Goal: Use online tool/utility: Use online tool/utility

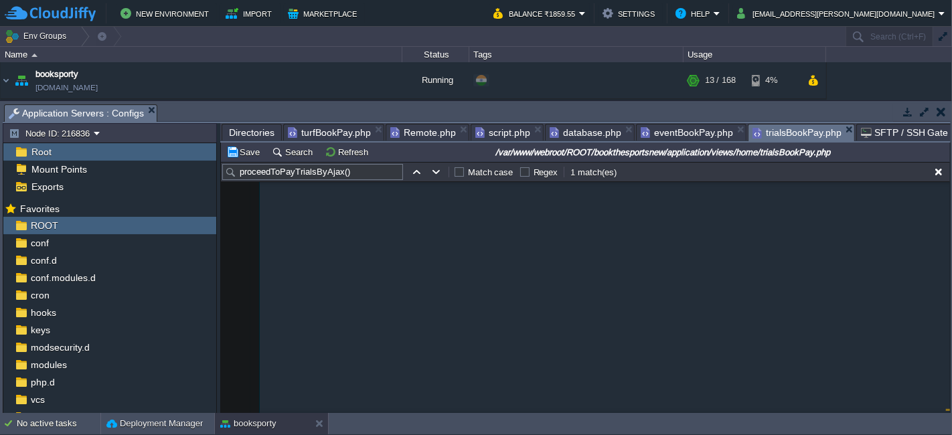
scroll to position [7386, 0]
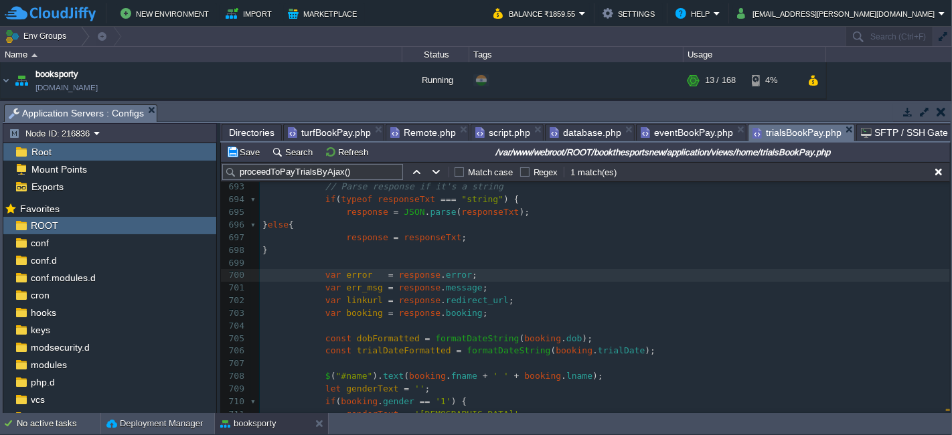
click at [503, 275] on pre "var error = response . error ;" at bounding box center [605, 275] width 690 height 13
click at [497, 290] on pre "var err_msg = response . message ;" at bounding box center [605, 288] width 690 height 13
click at [549, 307] on pre "var booking = response . booking ;" at bounding box center [605, 313] width 690 height 13
click at [524, 311] on pre "var booking = response . booking ;" at bounding box center [605, 313] width 690 height 13
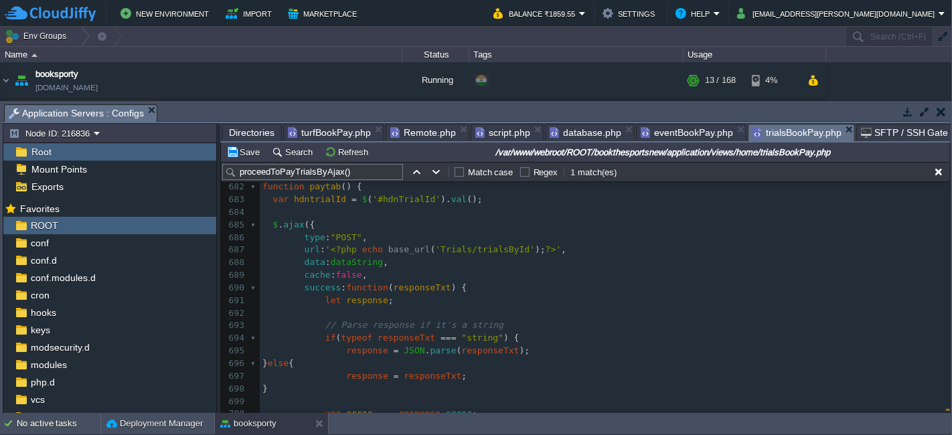
scroll to position [7238, 0]
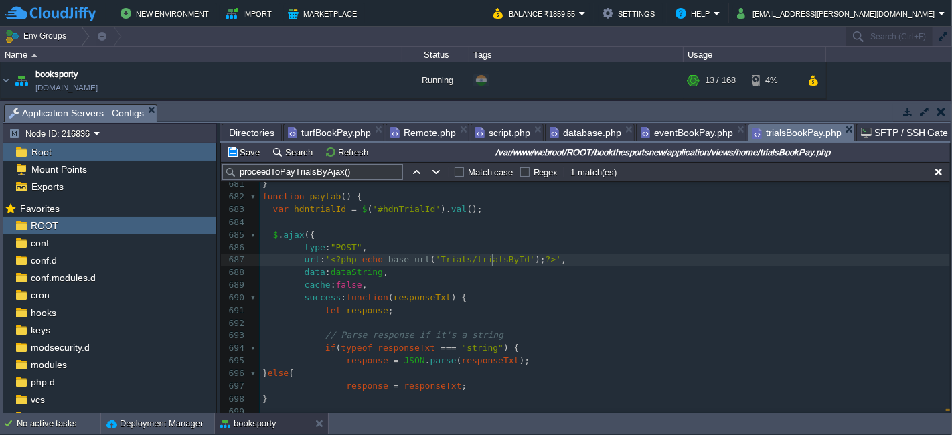
click at [493, 262] on div "xxxxxxxxxx 1017 }); 671 if ( error === '0' ) { 672 // Uncomment to redirect on …" at bounding box center [605, 367] width 690 height 631
type textarea "trialsById"
click at [248, 128] on span "Directories" at bounding box center [252, 133] width 46 height 16
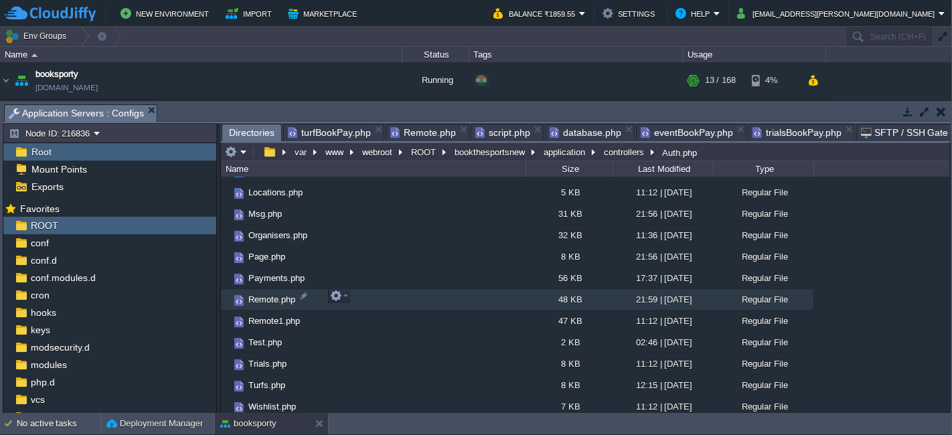
scroll to position [233, 0]
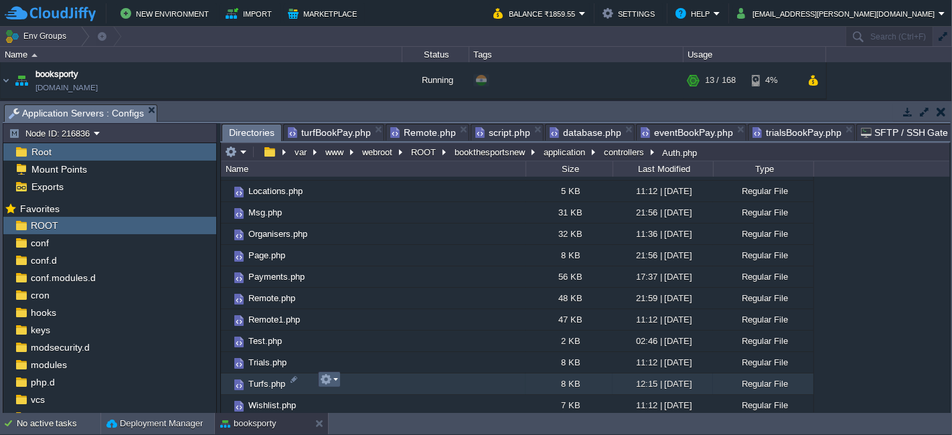
click at [333, 378] on em at bounding box center [329, 380] width 18 height 12
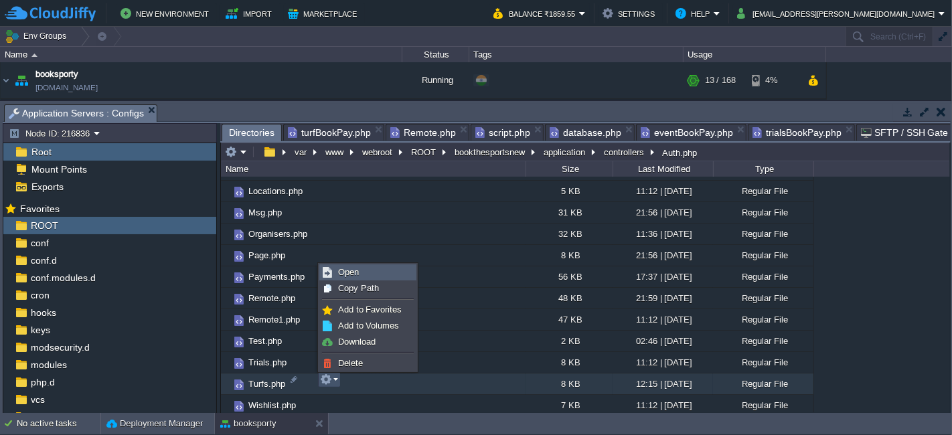
click at [355, 272] on span "Open" at bounding box center [348, 272] width 21 height 10
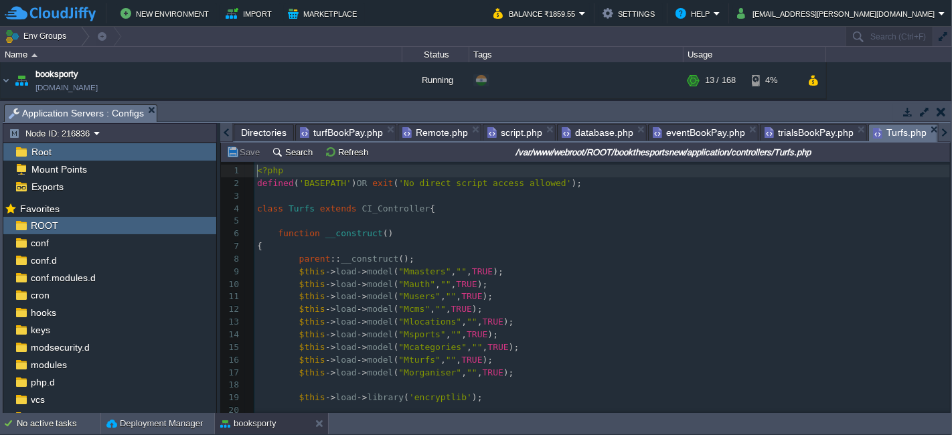
scroll to position [4, 0]
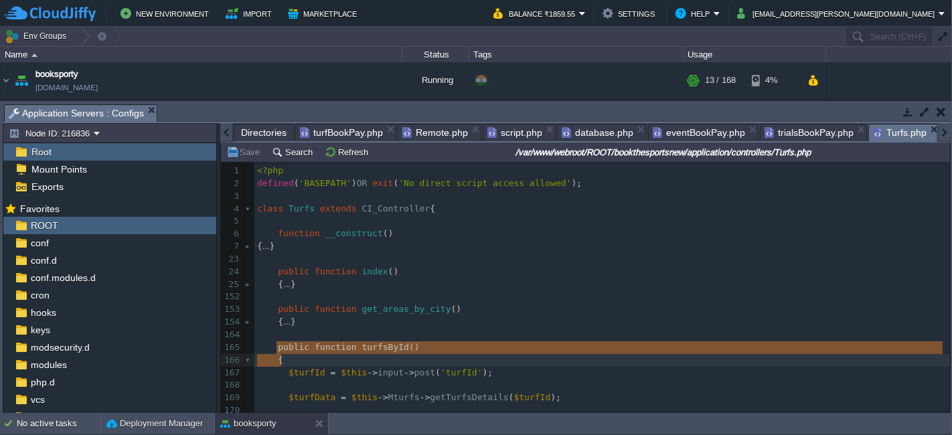
drag, startPoint x: 273, startPoint y: 348, endPoint x: 279, endPoint y: 365, distance: 18.4
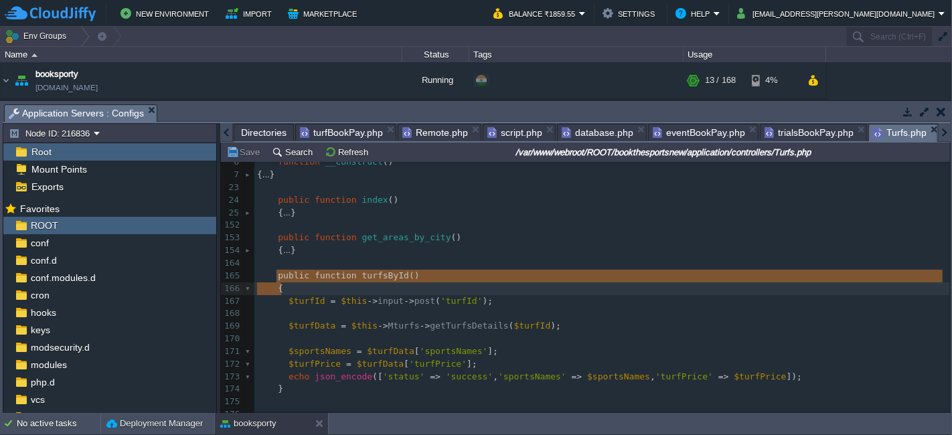
scroll to position [74, 0]
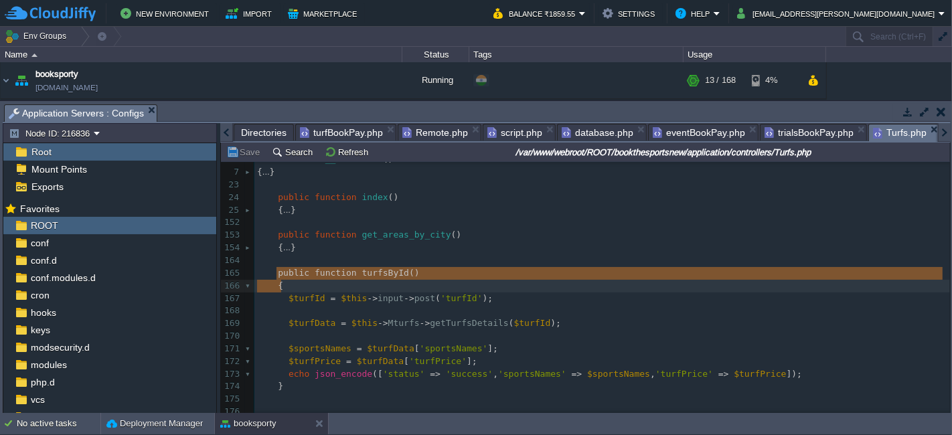
type textarea "public function turfsById() { $turfId = $this->input->post('turfId'); $turfData…"
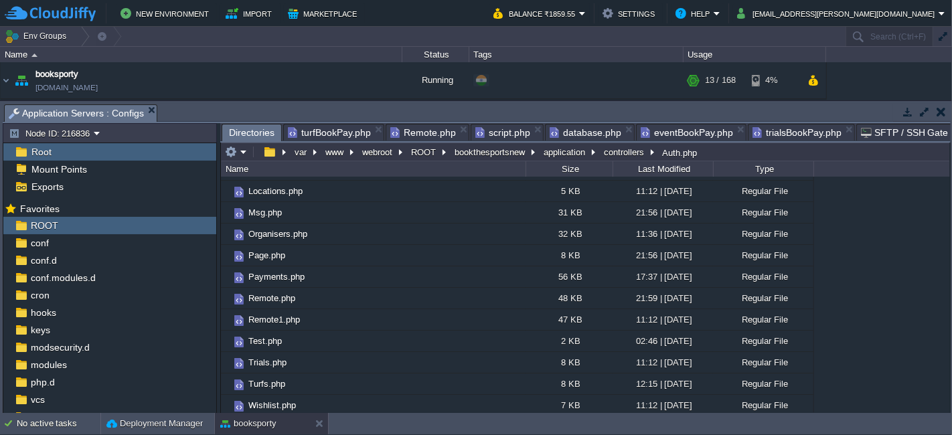
click at [766, 128] on span "trialsBookPay.php" at bounding box center [796, 133] width 89 height 16
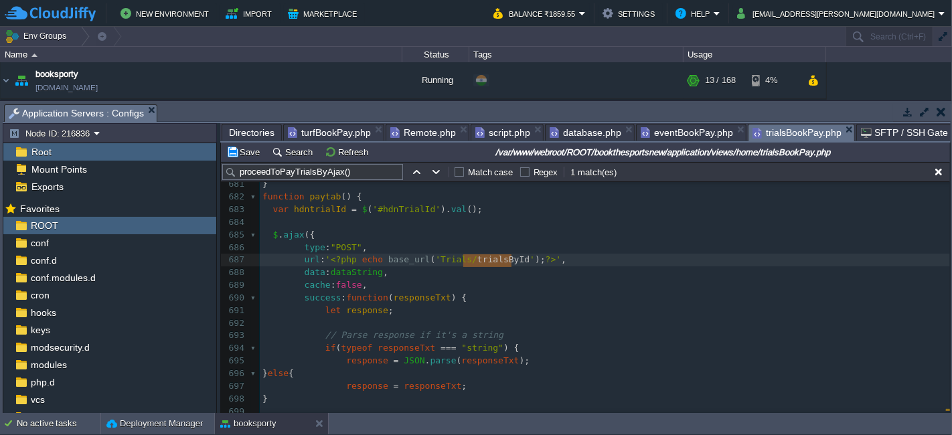
scroll to position [7163, 0]
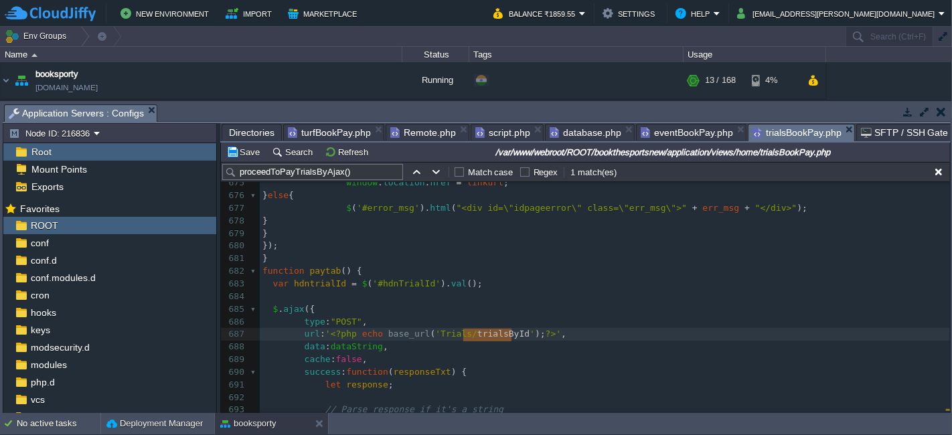
click at [250, 136] on span "Directories" at bounding box center [252, 133] width 46 height 16
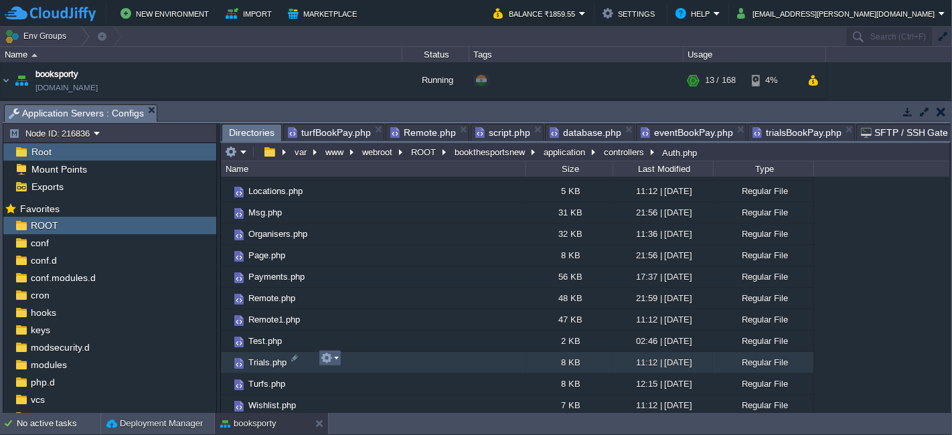
click at [331, 357] on button "button" at bounding box center [327, 358] width 12 height 12
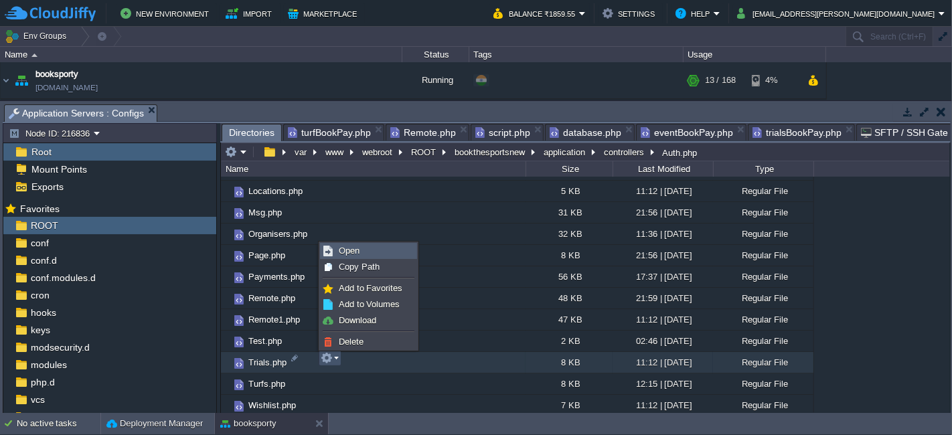
click at [356, 254] on span "Open" at bounding box center [349, 251] width 21 height 10
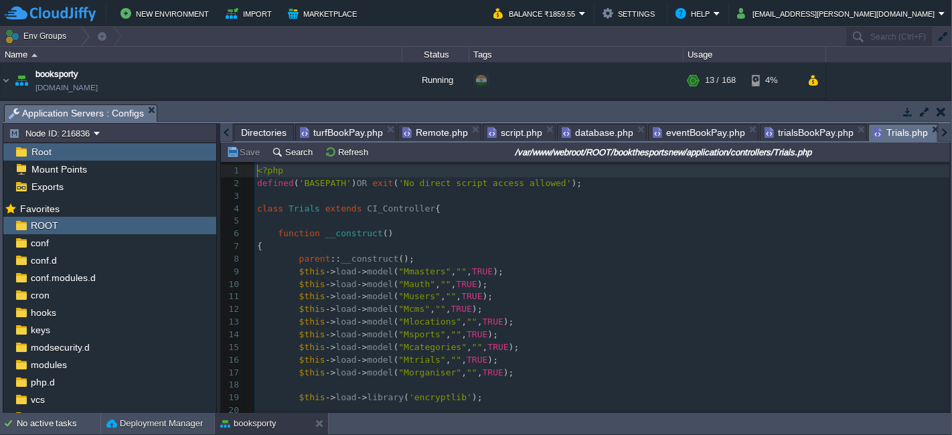
scroll to position [4, 0]
click at [529, 321] on pre "$this -> load -> model ( "Mlocations" , "" , TRUE );" at bounding box center [601, 322] width 695 height 13
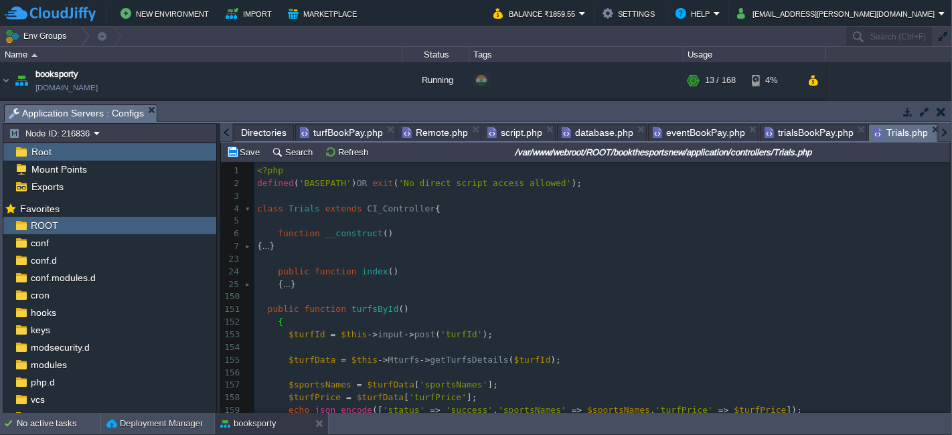
scroll to position [17, 0]
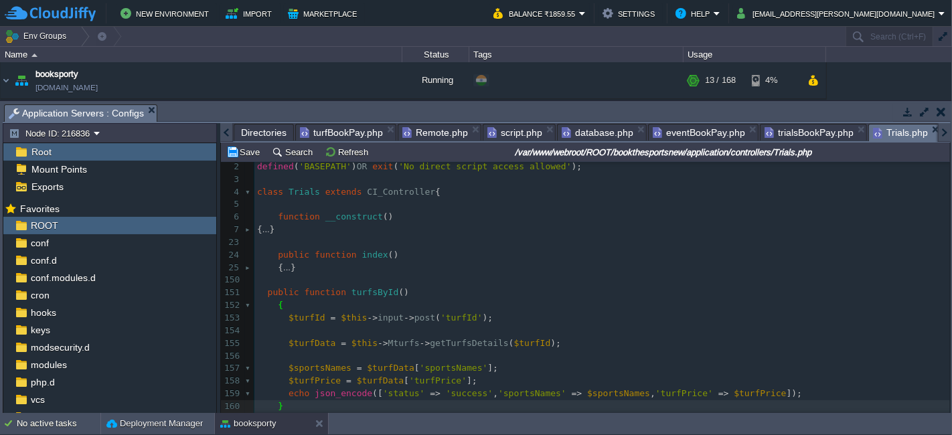
click at [266, 293] on div "xxxxxxxxxx 1 <?php 2 defined ( 'BASEPATH' ) OR exit ( 'No direct script access …" at bounding box center [601, 299] width 695 height 303
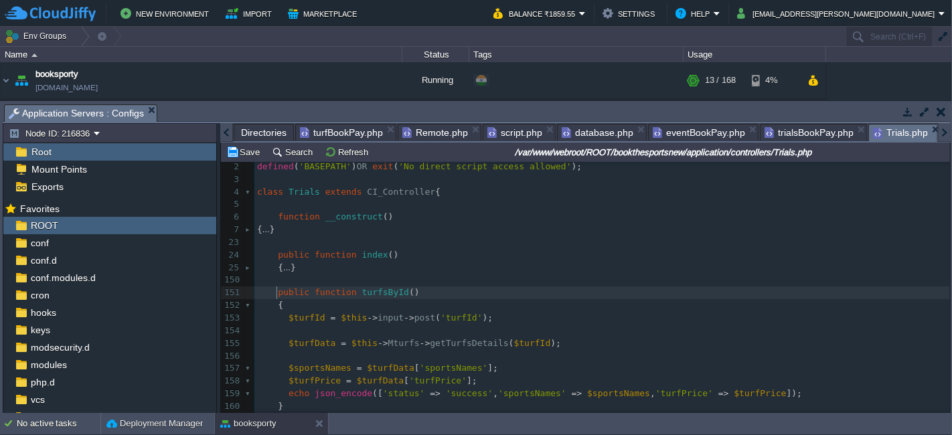
click at [776, 129] on span "trialsBookPay.php" at bounding box center [808, 133] width 89 height 16
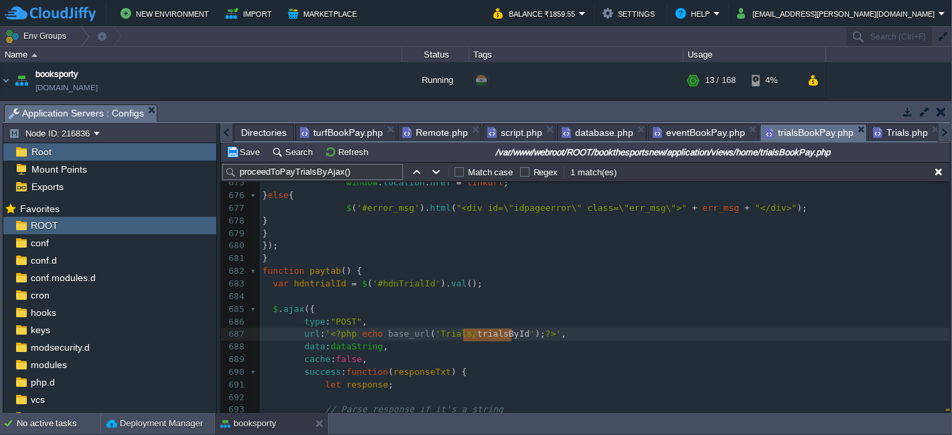
click at [880, 129] on span "Trials.php" at bounding box center [900, 133] width 55 height 16
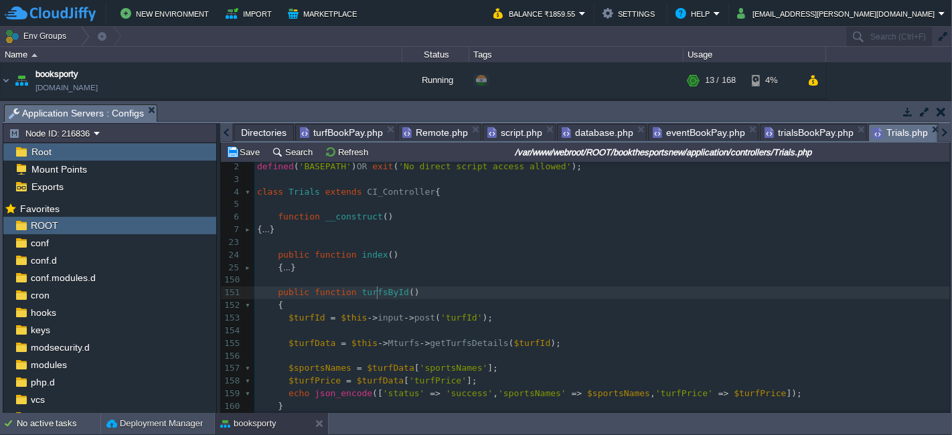
click at [378, 290] on div "xxxxxxxxxx 1 <?php 2 defined ( 'BASEPATH' ) OR exit ( 'No direct script access …" at bounding box center [601, 299] width 695 height 303
type textarea "turfsById"
click at [789, 131] on span "trialsBookPay.php" at bounding box center [808, 133] width 89 height 16
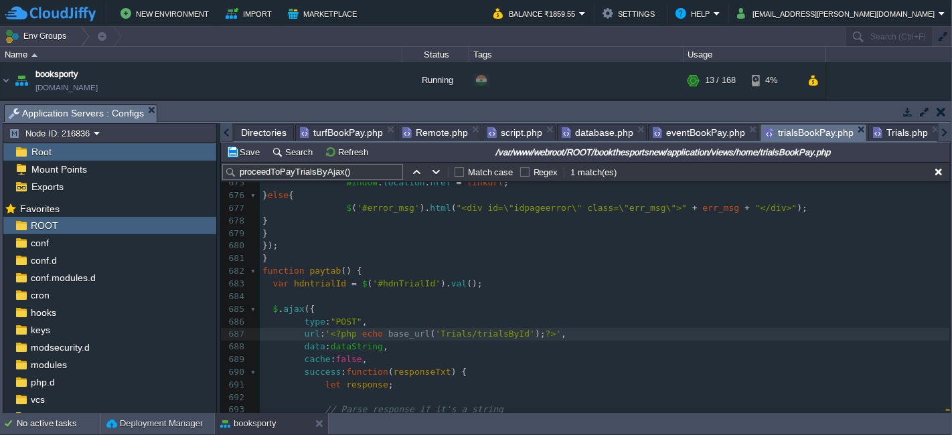
type textarea "trialsById"
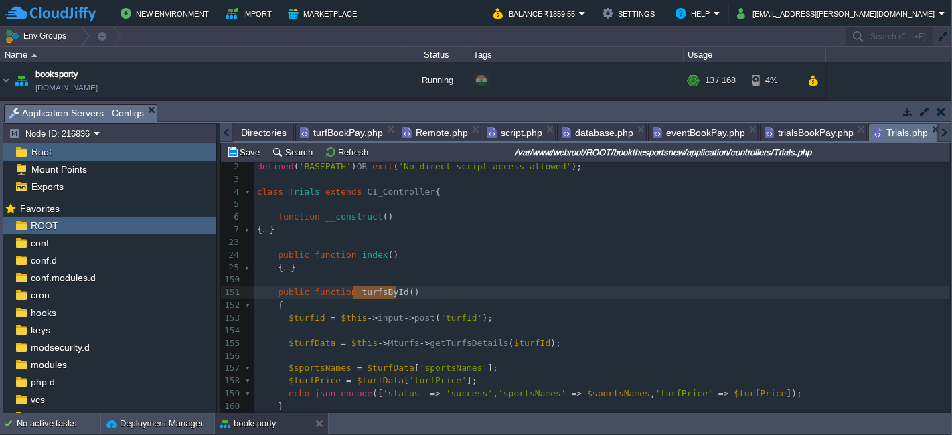
click at [873, 129] on span "Trials.php" at bounding box center [900, 133] width 55 height 17
type textarea "turfsById"
paste textarea
click at [553, 335] on pre at bounding box center [601, 331] width 695 height 13
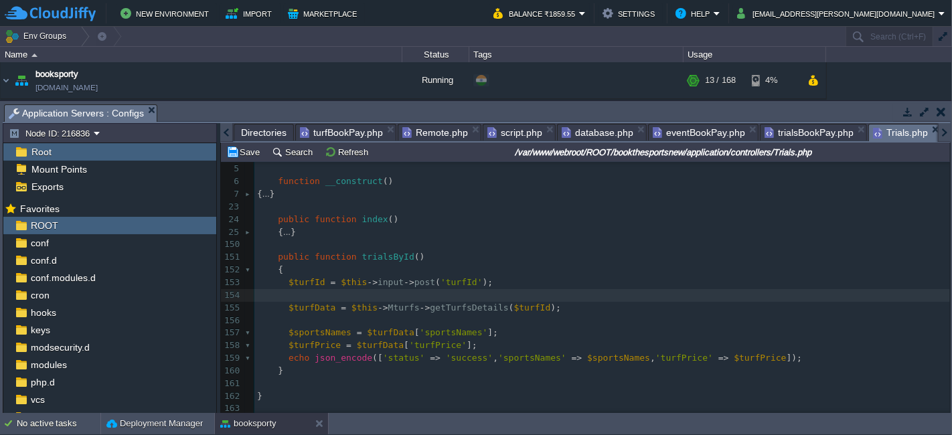
scroll to position [57, 0]
click at [375, 252] on span "trialsById" at bounding box center [388, 257] width 52 height 10
type textarea "trial"
click at [446, 277] on span "'turfId'" at bounding box center [461, 282] width 42 height 10
type textarea "turf"
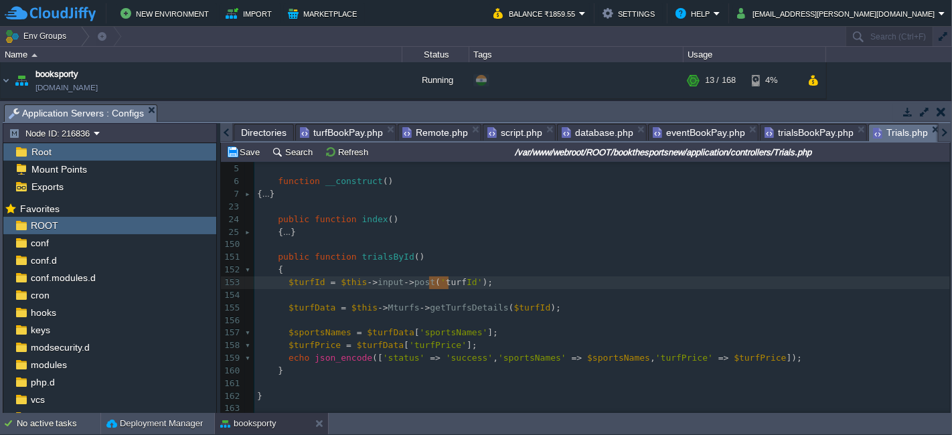
paste textarea
click at [304, 276] on div "x 1 <?php 2 defined ( 'BASEPATH' ) OR exit ( 'No direct script access allowed' …" at bounding box center [601, 263] width 695 height 303
type textarea "turf"
click at [455, 278] on span "'trialId'" at bounding box center [469, 282] width 47 height 10
type textarea "trialId"
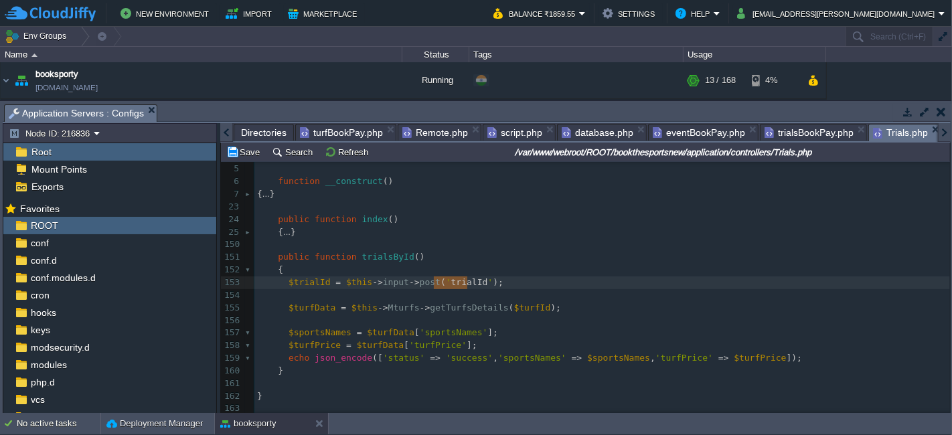
click at [309, 303] on div "x 1 <?php 2 defined ( 'BASEPATH' ) OR exit ( 'No direct script access allowed' …" at bounding box center [601, 263] width 695 height 303
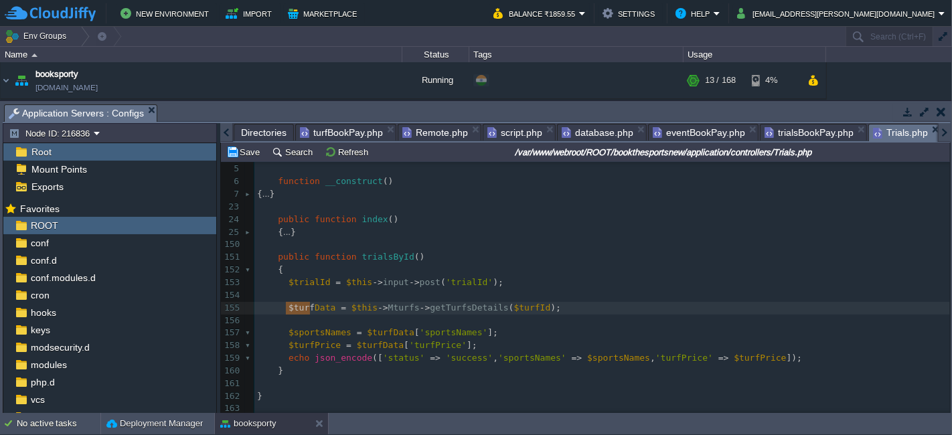
type textarea "turf"
paste textarea
click at [272, 255] on span at bounding box center [273, 257] width 11 height 13
click at [303, 365] on pre "}" at bounding box center [601, 371] width 695 height 13
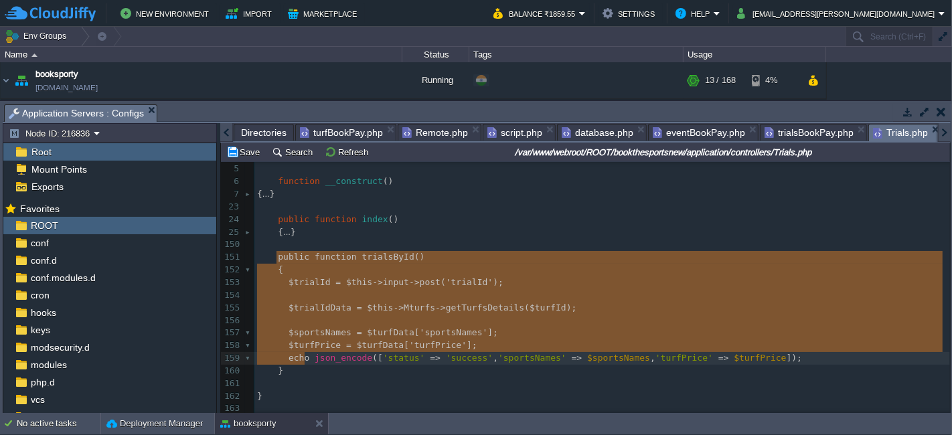
type textarea "public function trialsById() { $trialId = $this->input->post('trialId'); $trial…"
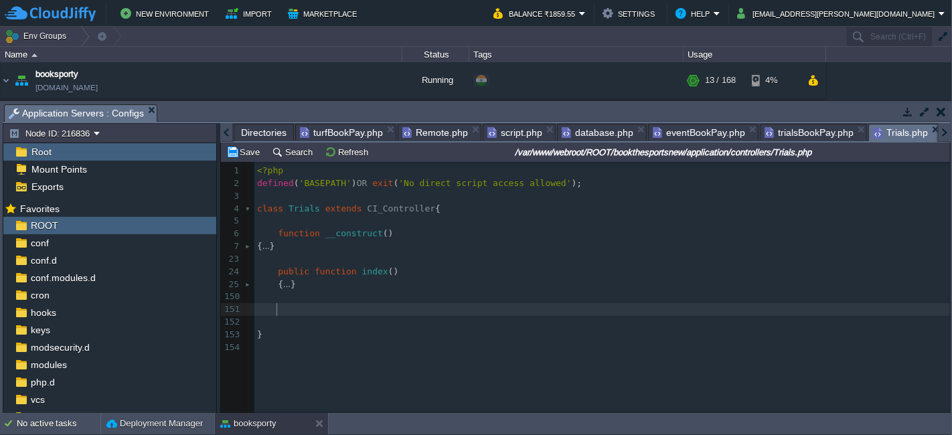
scroll to position [0, 0]
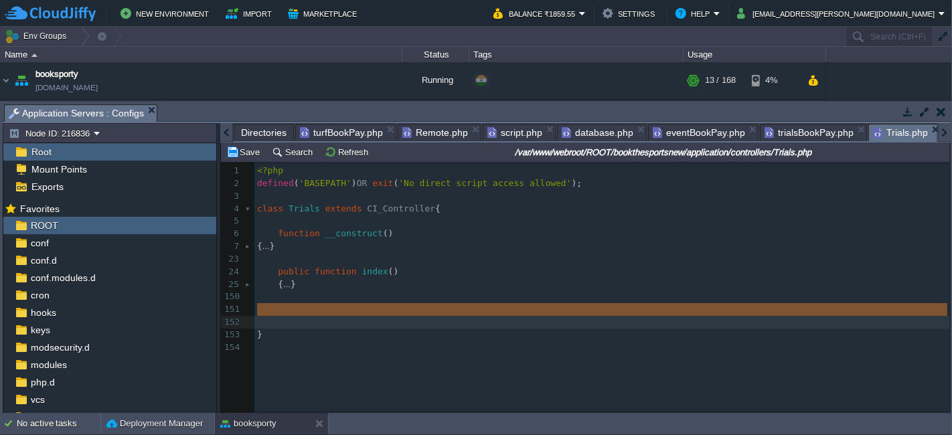
type textarea "public function trialsById() { $trialId = $this->input->post('trialId'); $trial…"
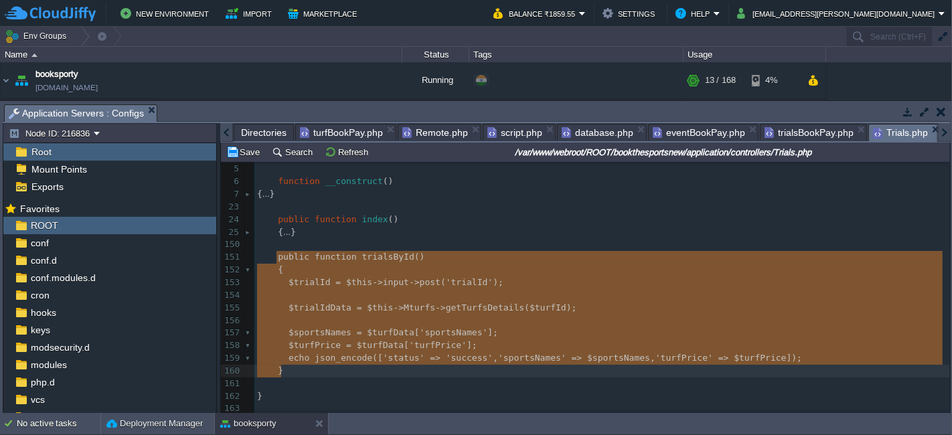
scroll to position [57, 0]
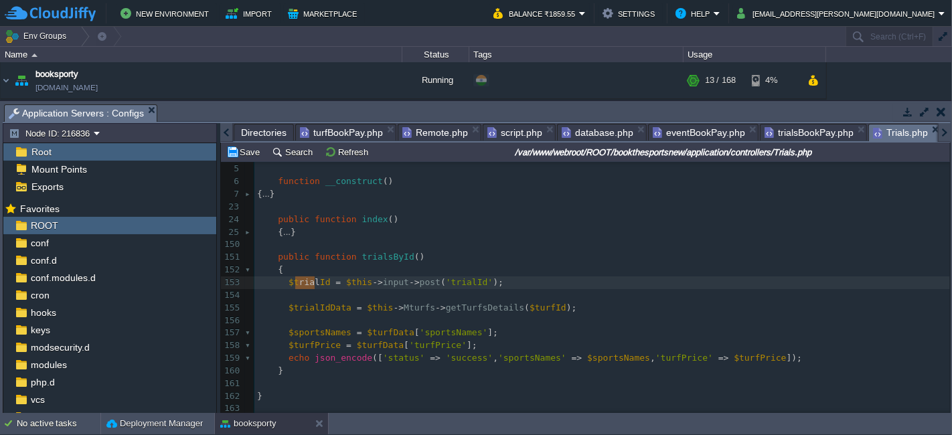
type textarea "trial"
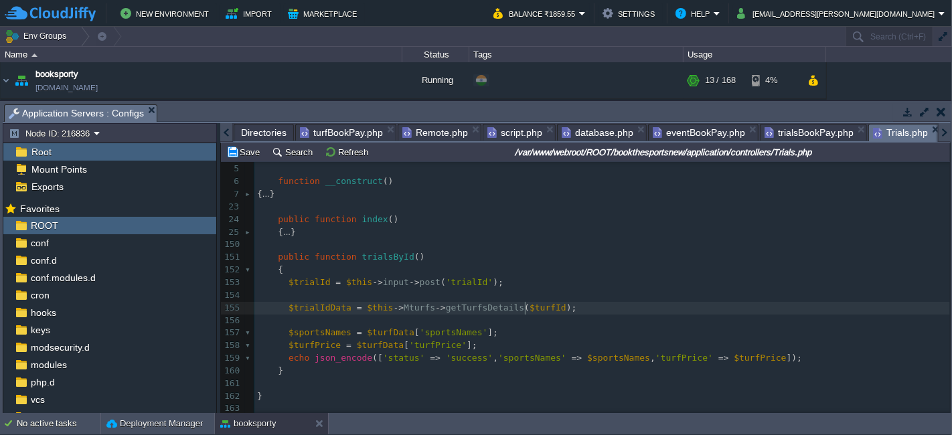
click at [525, 304] on div "x 1 <?php 2 defined ( 'BASEPATH' ) OR exit ( 'No direct script access allowed' …" at bounding box center [601, 263] width 695 height 303
type textarea "turf"
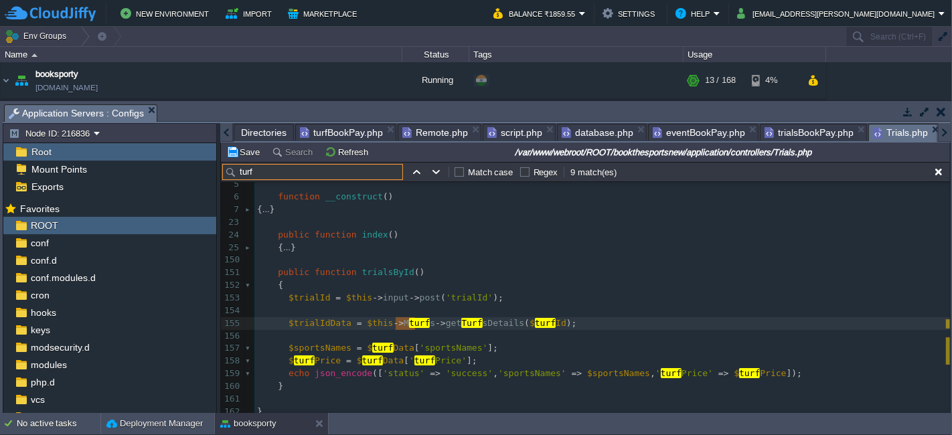
scroll to position [76, 0]
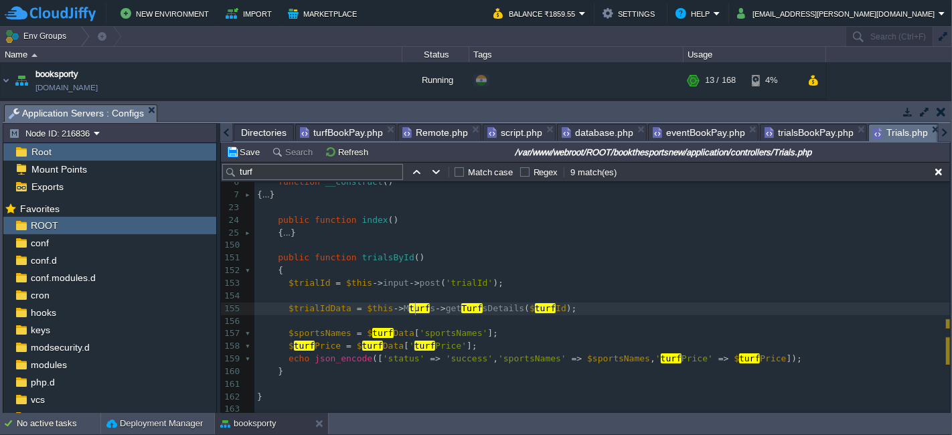
click at [415, 303] on div "x 1 <?php 2 defined ( 'BASEPATH' ) OR exit ( 'No direct script access allowed' …" at bounding box center [601, 264] width 695 height 303
type textarea "turf"
click at [449, 307] on div "x 1 <?php 2 defined ( 'BASEPATH' ) OR exit ( 'No direct script access allowed' …" at bounding box center [601, 264] width 695 height 303
type textarea "Turf"
paste textarea
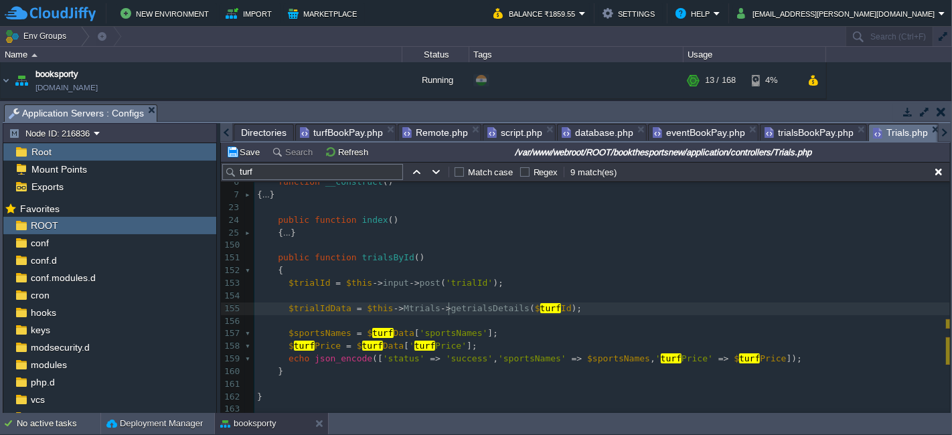
type textarea "T"
type textarea "turf"
paste textarea
click at [377, 329] on div "x 1 <?php 2 defined ( 'BASEPATH' ) OR exit ( 'No direct script access allowed' …" at bounding box center [601, 264] width 695 height 303
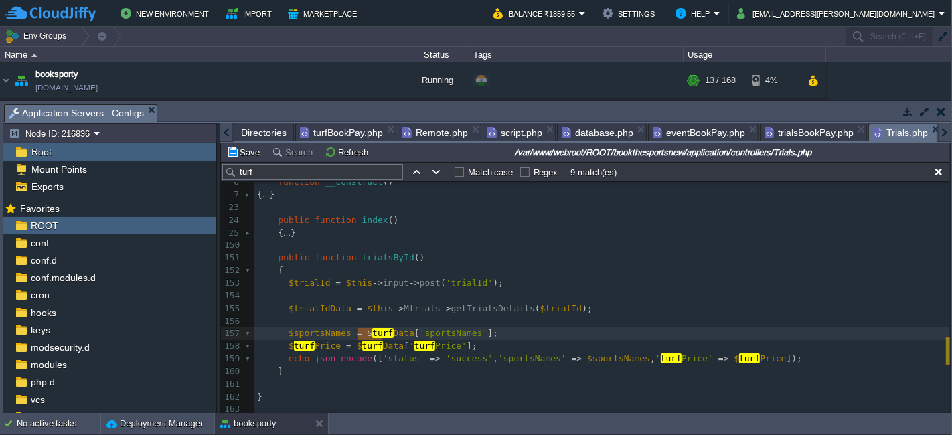
type textarea "turf"
paste textarea
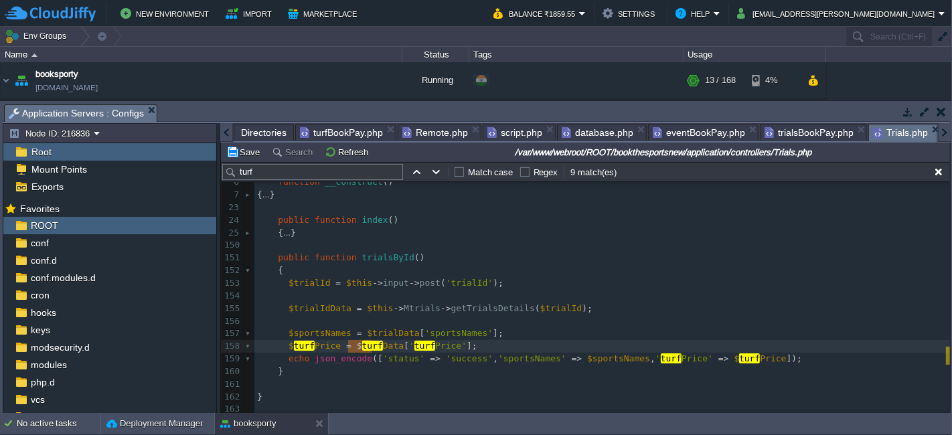
type textarea "turf"
paste textarea
click at [309, 341] on div "x 1 <?php 2 defined ( 'BASEPATH' ) OR exit ( 'No direct script access allowed' …" at bounding box center [601, 264] width 695 height 303
type textarea "turf"
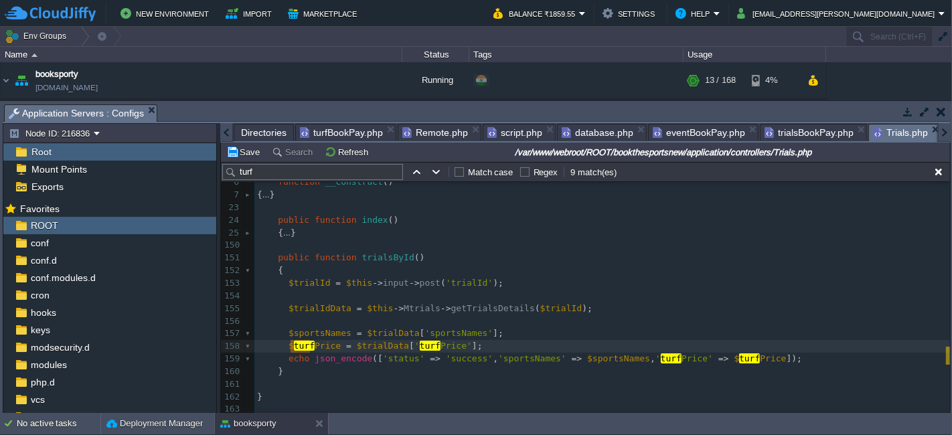
paste textarea
type textarea "turf"
type textarea "trial"
click at [661, 355] on span "turf" at bounding box center [671, 358] width 21 height 10
type textarea "turf"
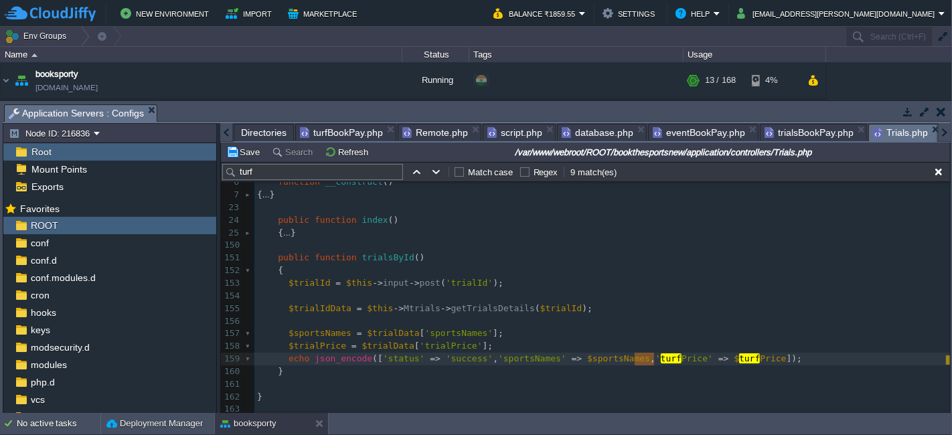
paste textarea
type textarea "turf"
click at [505, 351] on div "x 1 <?php 2 defined ( 'BASEPATH' ) OR exit ( 'No direct script access allowed' …" at bounding box center [601, 264] width 695 height 303
click at [243, 158] on td "Save" at bounding box center [245, 152] width 42 height 16
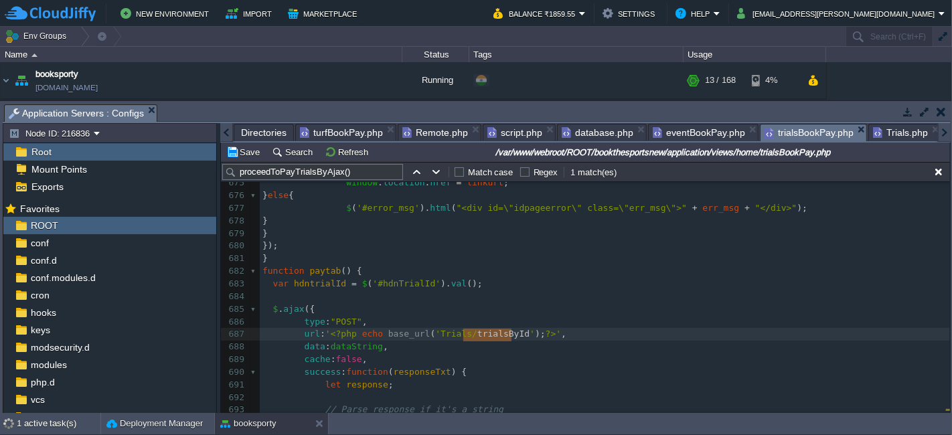
click at [799, 138] on span "trialsBookPay.php" at bounding box center [808, 133] width 89 height 17
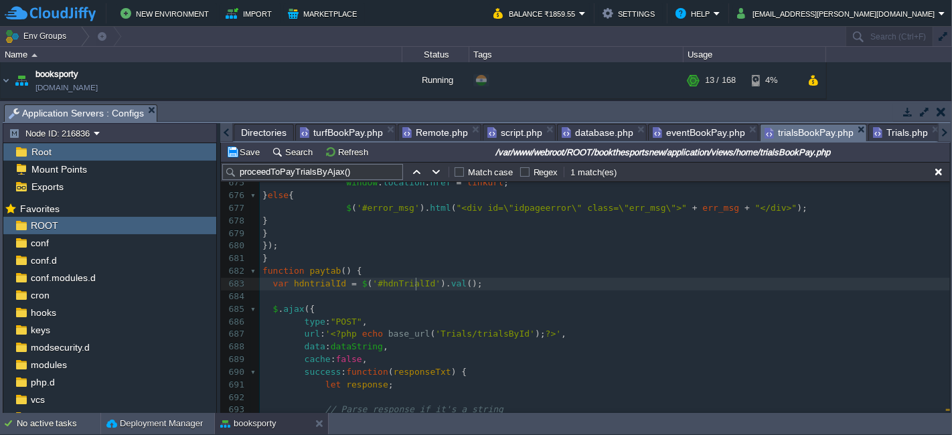
click at [416, 286] on div "xxxxxxxxxx 1017 }); 665 $ ( "#dobval" ). text ( dobFormatted ); 666 $ ( "#trial…" at bounding box center [605, 404] width 690 height 706
click at [318, 284] on span "hdntrialId" at bounding box center [320, 283] width 52 height 10
type textarea "hdntrialId"
click at [880, 135] on span "Trials.php" at bounding box center [900, 133] width 55 height 16
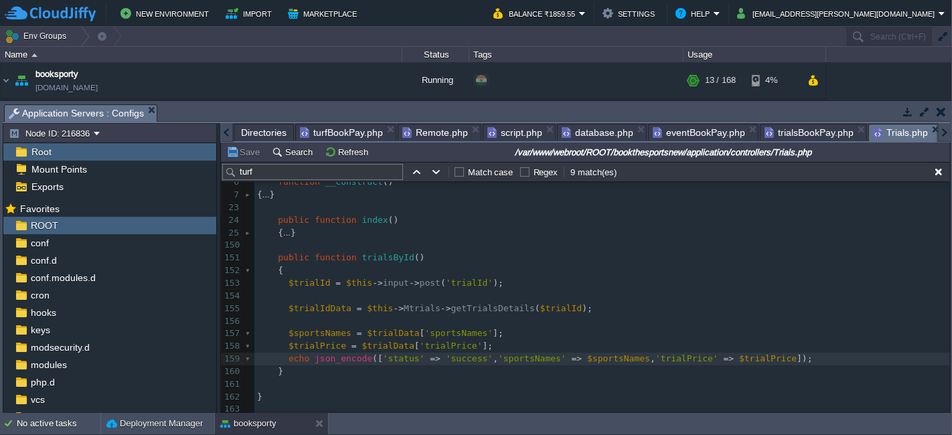
scroll to position [4, 0]
click at [456, 279] on span "'trialId'" at bounding box center [469, 283] width 47 height 10
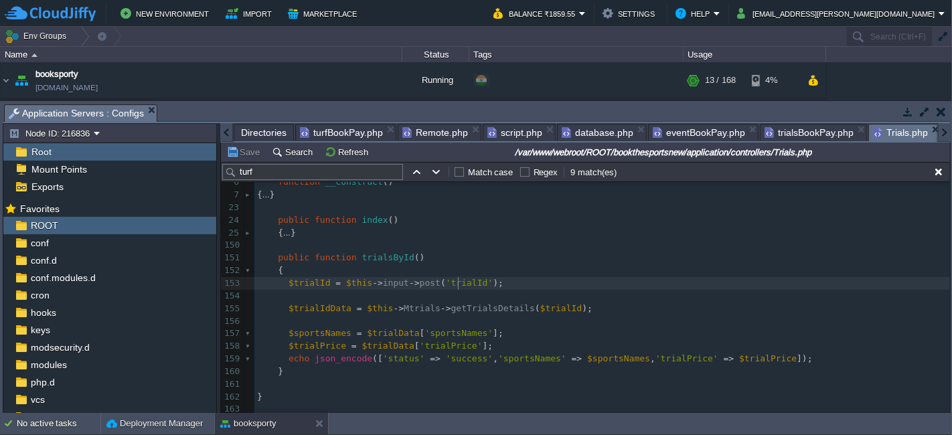
type textarea "trialId"
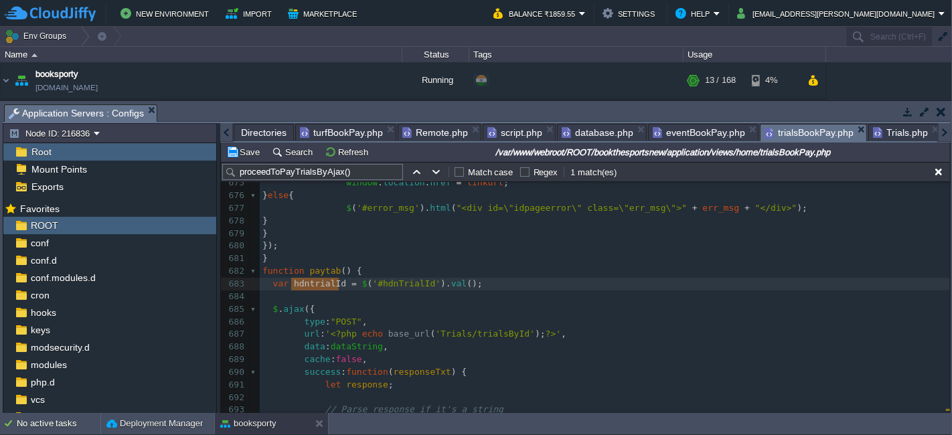
click at [776, 134] on span "trialsBookPay.php" at bounding box center [808, 133] width 89 height 17
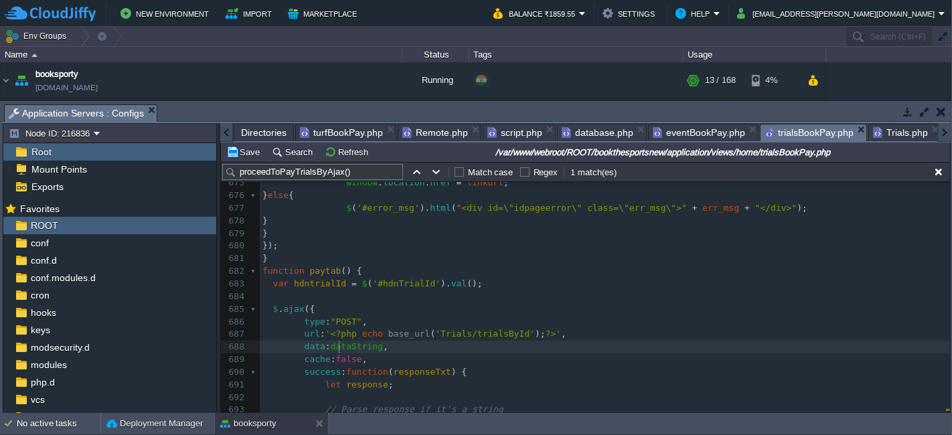
click at [337, 345] on span "dataString" at bounding box center [357, 346] width 52 height 10
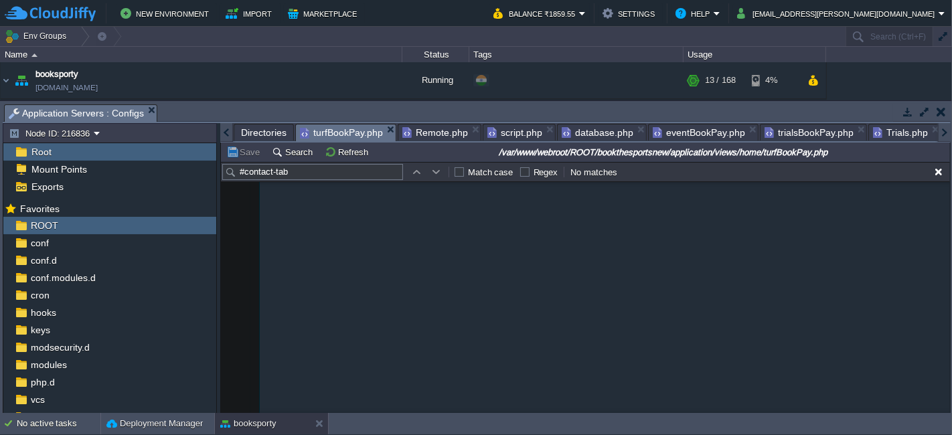
click at [343, 130] on span "turfBookPay.php" at bounding box center [341, 133] width 83 height 17
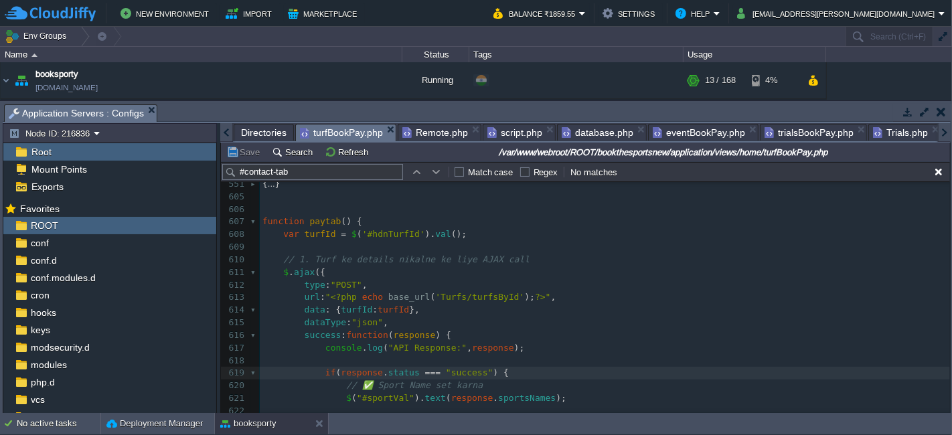
scroll to position [6419, 0]
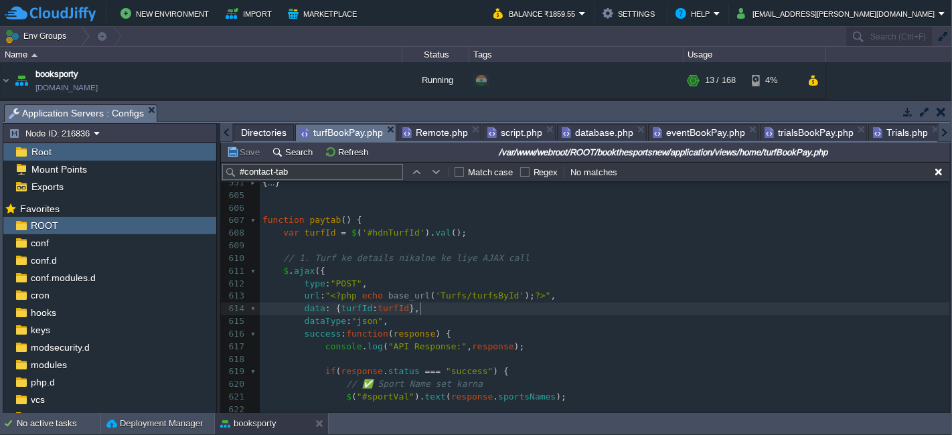
click at [440, 312] on pre "data : { turfId : turfId }," at bounding box center [605, 309] width 690 height 13
type textarea "{ turfId: turfId },"
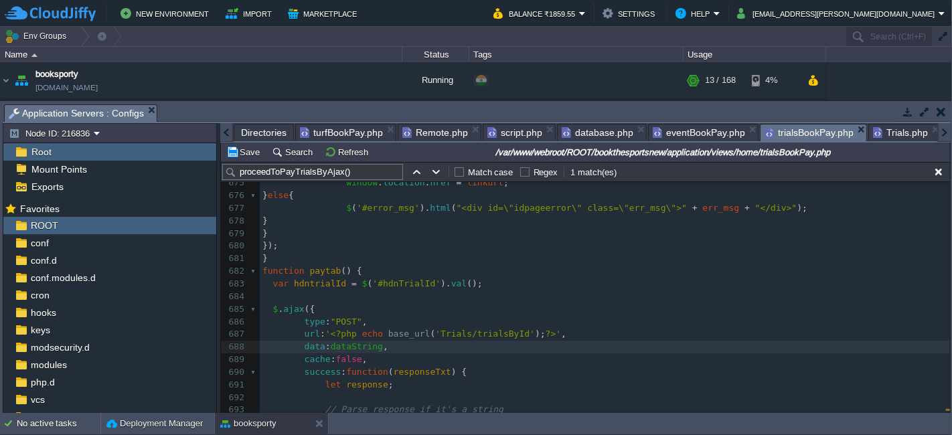
click at [799, 132] on span "trialsBookPay.php" at bounding box center [808, 133] width 89 height 17
click at [523, 343] on pre "data : dataString ," at bounding box center [605, 347] width 690 height 13
type textarea "dataString,"
click at [308, 283] on span "hdntrialId" at bounding box center [320, 283] width 52 height 10
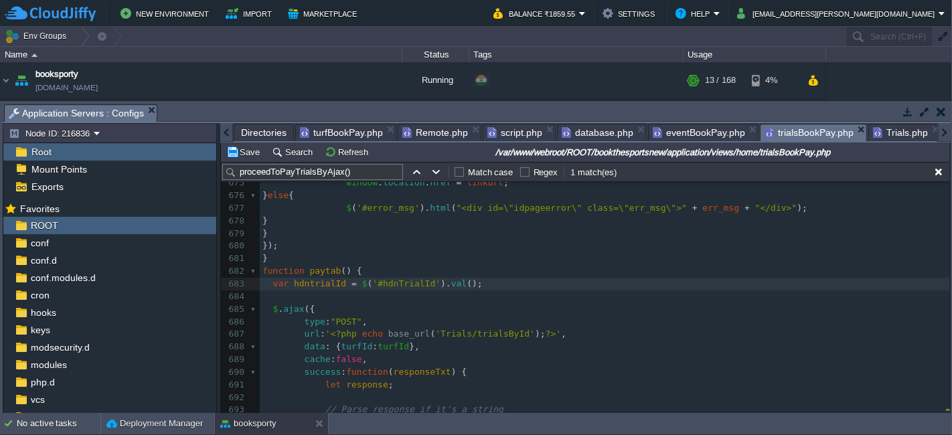
type textarea "hdn"
type textarea "trialId"
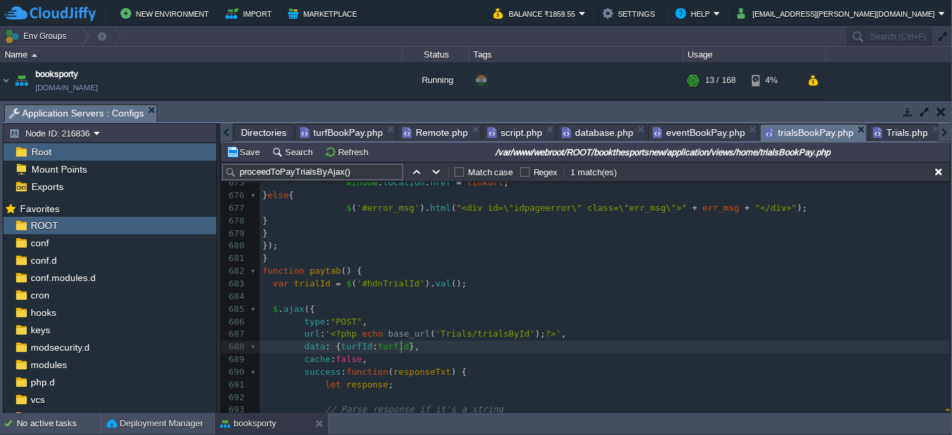
click at [399, 347] on span "turfId" at bounding box center [393, 346] width 31 height 10
type textarea "turfId"
paste textarea
click at [351, 345] on span "turfId" at bounding box center [356, 346] width 31 height 10
type textarea "turfId"
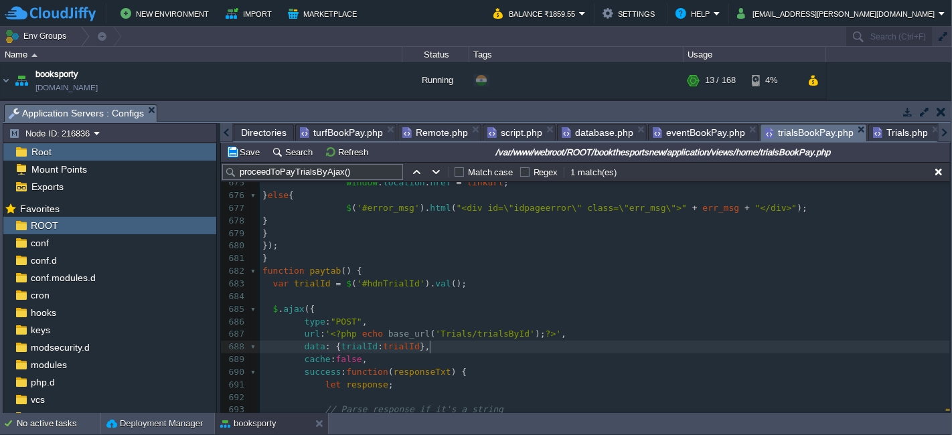
click at [524, 349] on pre "data : { trialId : trialId }," at bounding box center [605, 347] width 690 height 13
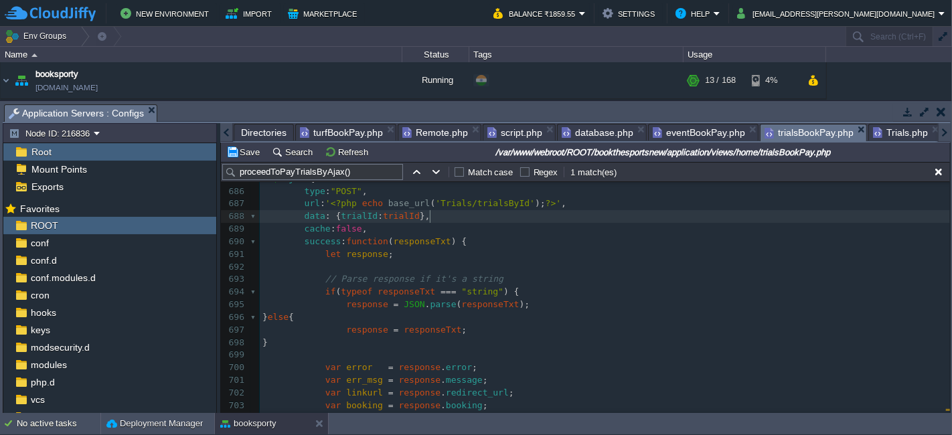
scroll to position [0, 0]
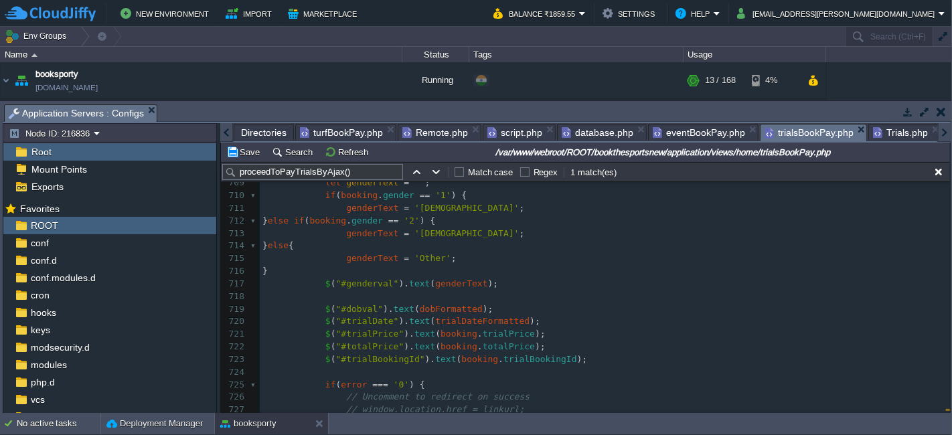
click at [366, 331] on span ""#trialPrice"" at bounding box center [370, 334] width 68 height 10
type textarea "trialPrice"
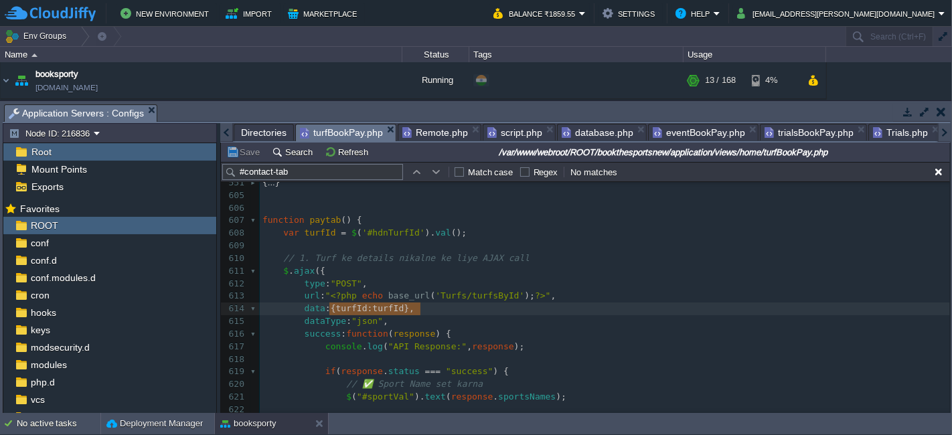
click at [342, 127] on span "turfBookPay.php" at bounding box center [341, 133] width 83 height 17
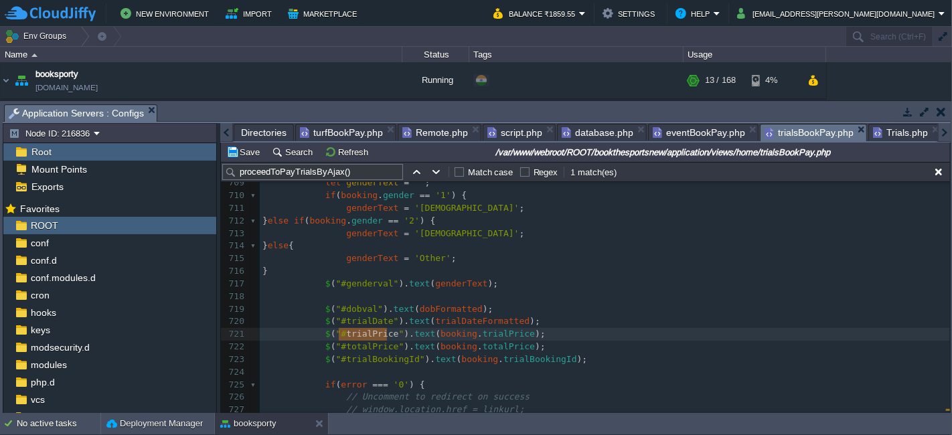
click at [774, 125] on span "trialsBookPay.php" at bounding box center [808, 133] width 89 height 17
click at [885, 127] on span "Trials.php" at bounding box center [900, 133] width 55 height 16
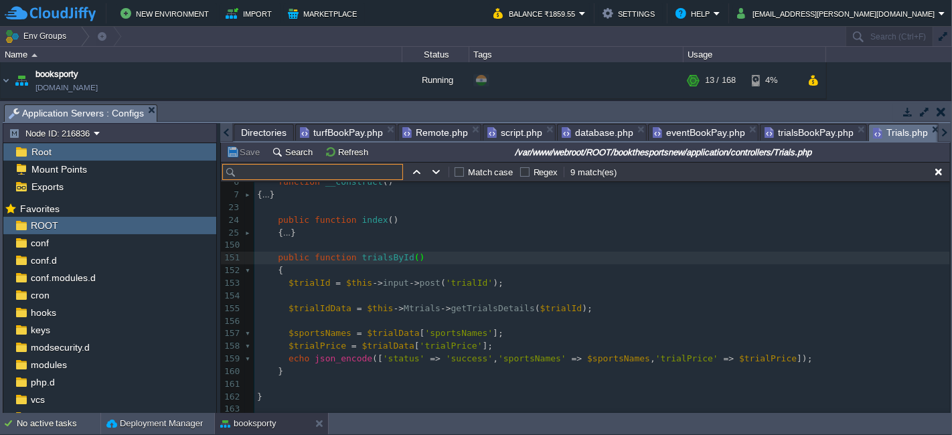
paste input "trialPrice"
type input "trialPrice"
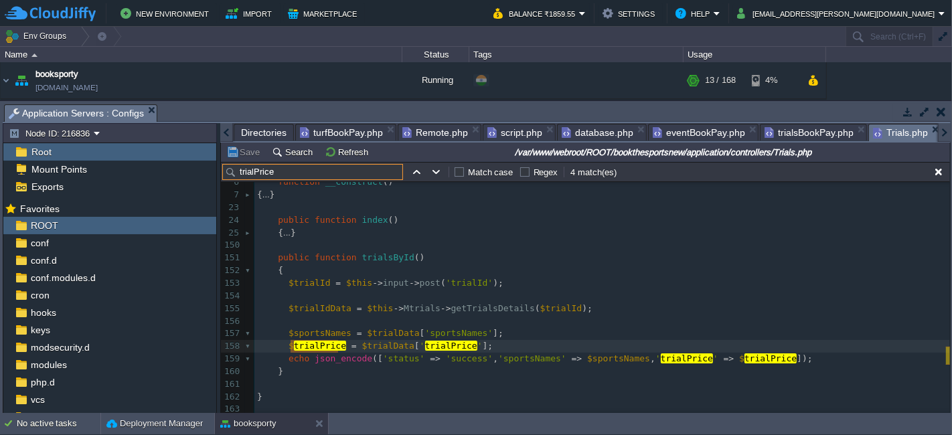
click at [790, 136] on span "trialsBookPay.php" at bounding box center [808, 133] width 89 height 16
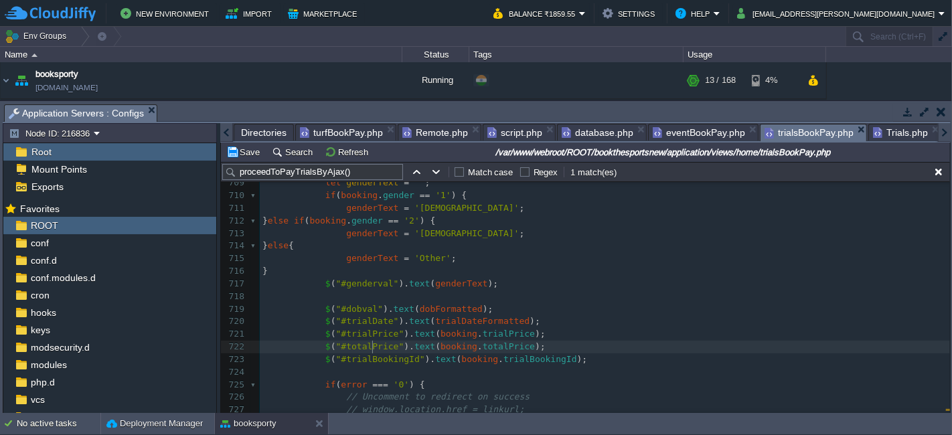
click at [371, 347] on div "xxxxxxxxxx 1017 data : { trialId : trialId }, 690 success : function ( response…" at bounding box center [605, 233] width 690 height 593
type textarea "totalPrice"
click at [880, 132] on span "Trials.php" at bounding box center [900, 133] width 55 height 16
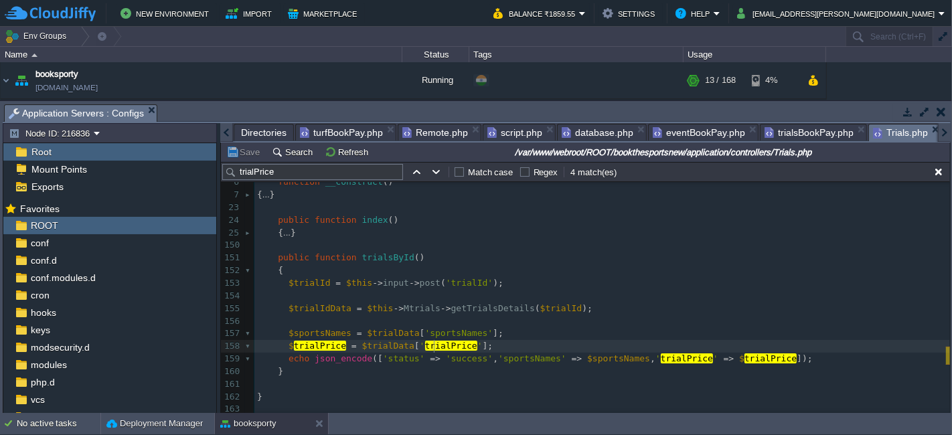
type textarea "trialPrice"
paste textarea
click at [459, 328] on div "x 1 <?php 2 defined ( 'BASEPATH' ) OR exit ( 'No direct script access allowed' …" at bounding box center [601, 264] width 695 height 303
type textarea "sportsNames"
click at [326, 329] on span "$sportsNames" at bounding box center [319, 333] width 63 height 10
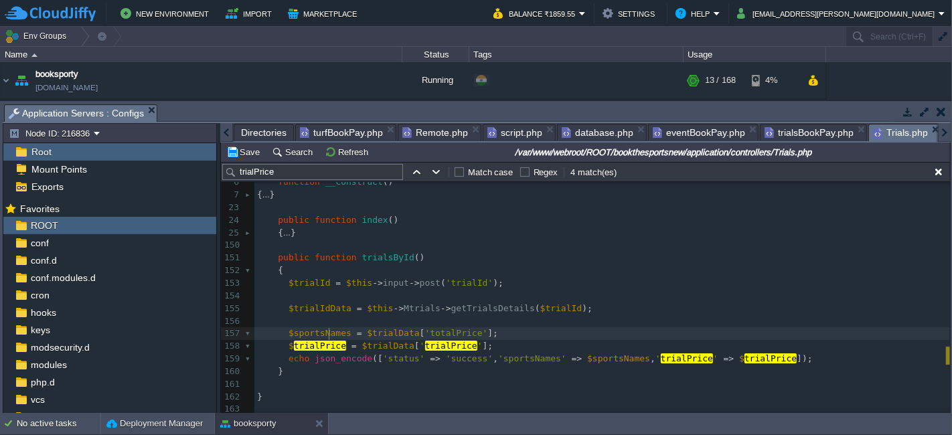
type textarea "$sportsNames"
paste textarea
type textarea "sportsNames"
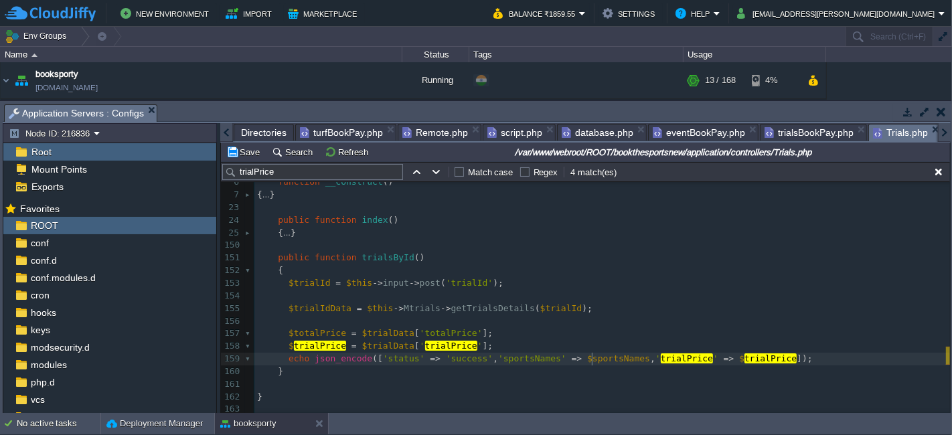
click at [592, 354] on div "x 1 <?php 2 defined ( 'BASEPATH' ) OR exit ( 'No direct script access allowed' …" at bounding box center [601, 264] width 695 height 303
click at [572, 354] on div "x 1 <?php 2 defined ( 'BASEPATH' ) OR exit ( 'No direct script access allowed' …" at bounding box center [601, 264] width 695 height 303
type textarea "sportsNames"
paste textarea
type textarea "trialPrice"
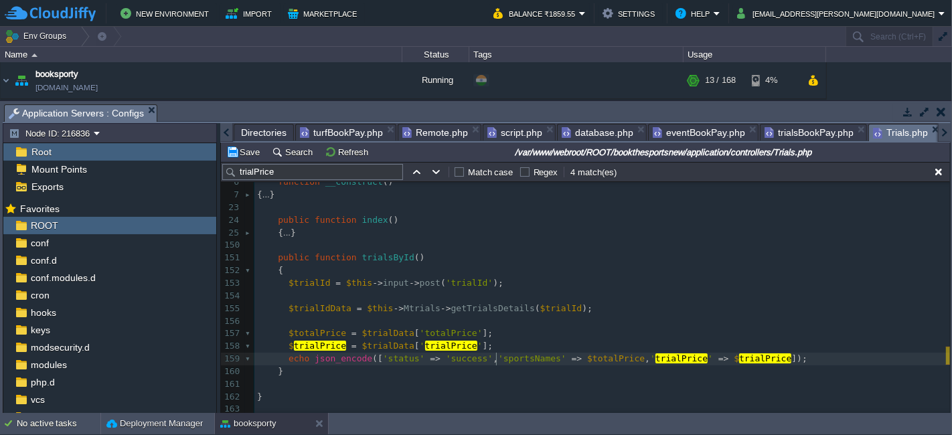
click at [495, 355] on div "x 1 <?php 2 defined ( 'BASEPATH' ) OR exit ( 'No direct script access allowed' …" at bounding box center [601, 264] width 695 height 303
type textarea "sportsNames"
click at [790, 129] on span "trialsBookPay.php" at bounding box center [808, 133] width 89 height 16
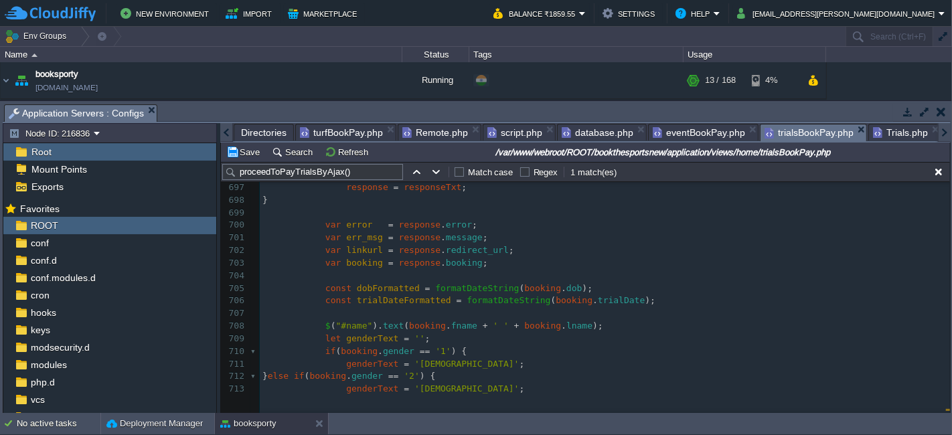
scroll to position [7444, 0]
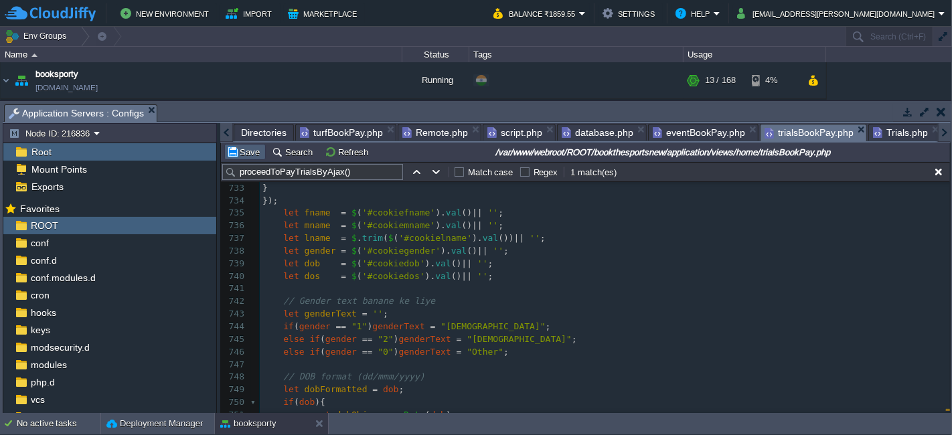
click at [249, 153] on button "Save" at bounding box center [244, 152] width 37 height 12
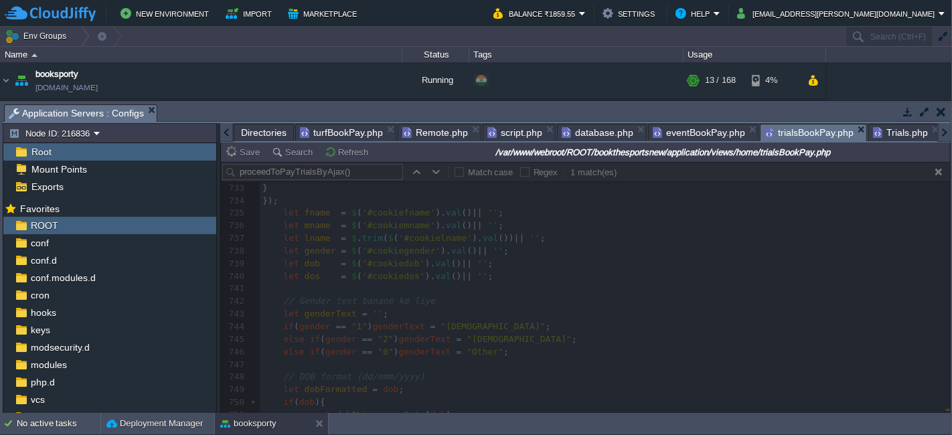
click at [529, 232] on div at bounding box center [585, 287] width 729 height 251
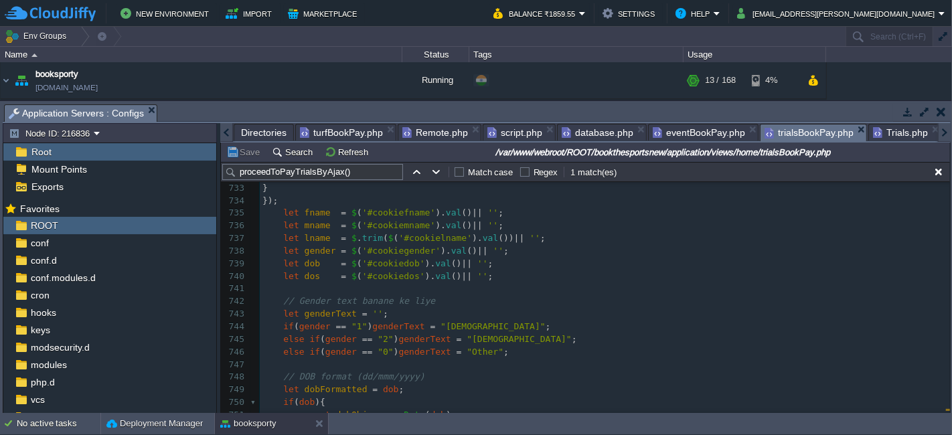
click at [882, 132] on span "Trials.php" at bounding box center [900, 133] width 55 height 16
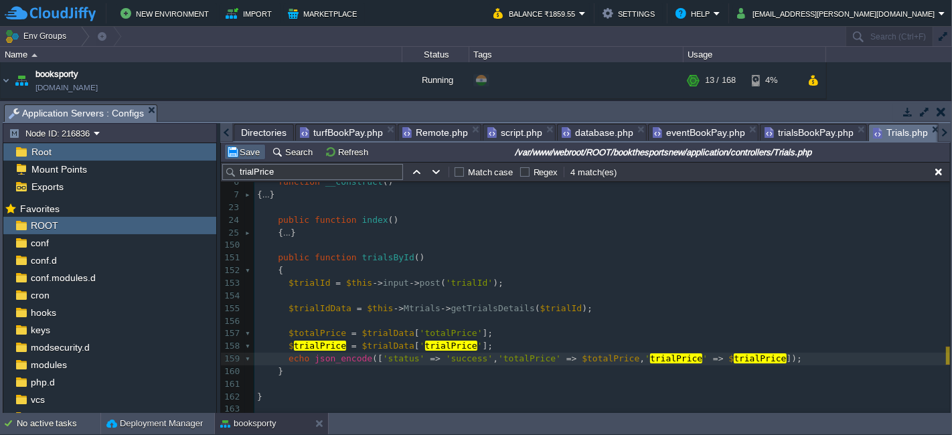
click at [242, 155] on button "Save" at bounding box center [244, 152] width 37 height 12
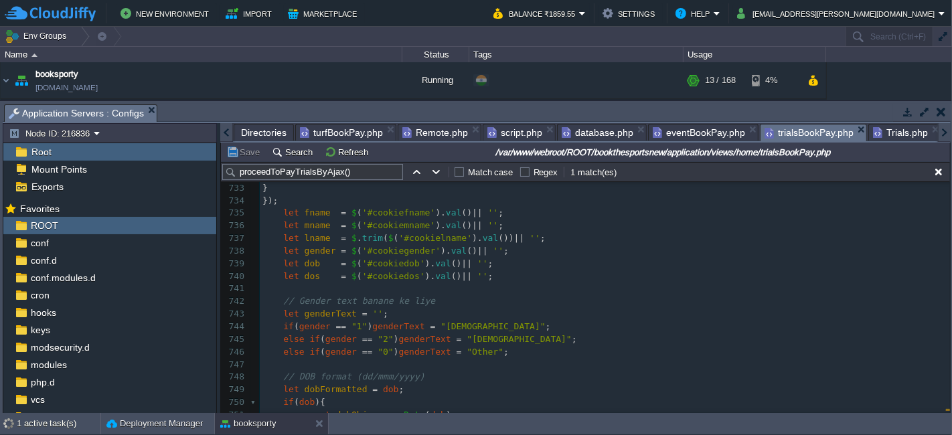
click at [776, 134] on span "trialsBookPay.php" at bounding box center [808, 133] width 89 height 17
click at [535, 262] on pre "let dob = $ ( '#cookiedob' ). val () || '' ;" at bounding box center [605, 264] width 690 height 13
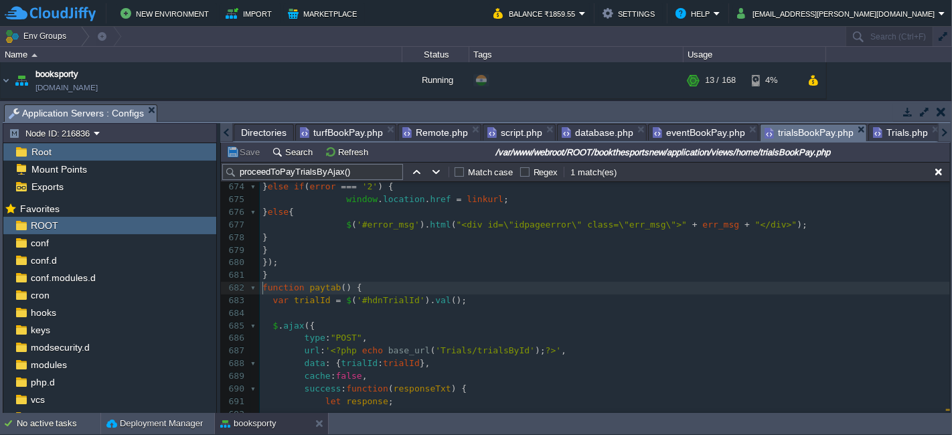
click at [262, 286] on div "xxxxxxxxxx [DEMOGRAPHIC_DATA] let dob = $ ( '#cookiedob' ). val () || '' ; 664 …" at bounding box center [605, 294] width 690 height 479
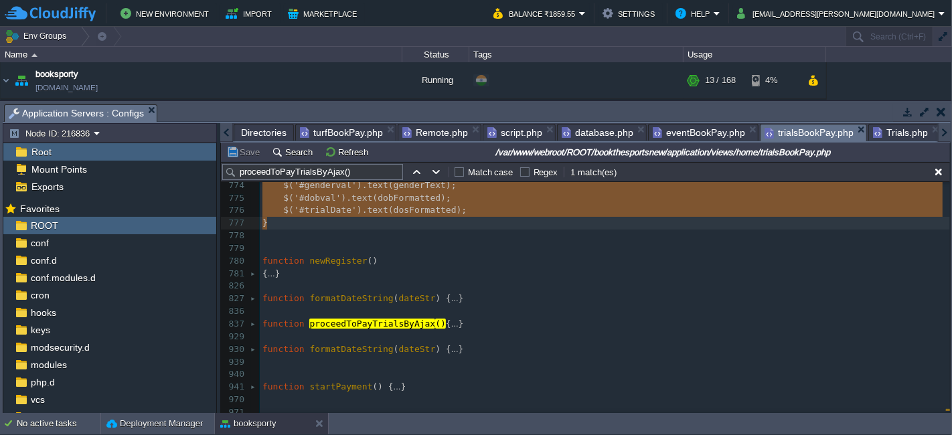
type textarea "-"
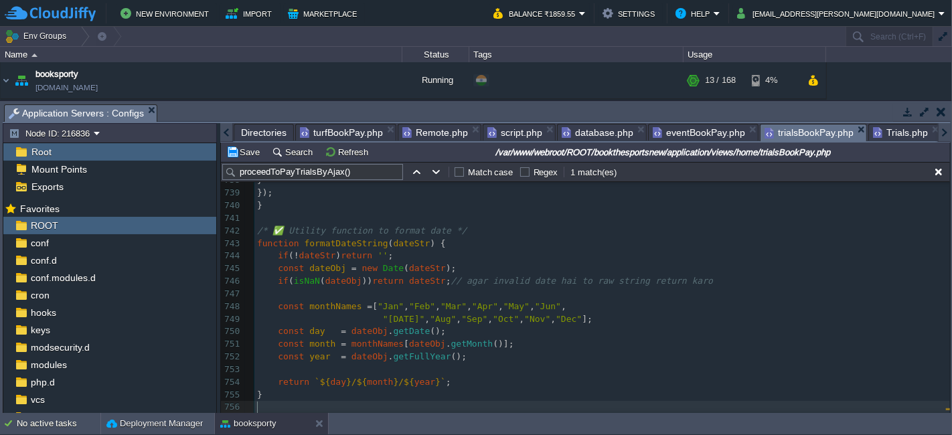
scroll to position [7961, 0]
click at [242, 157] on button "Save" at bounding box center [244, 152] width 37 height 12
click at [643, 301] on pre "const monthNames = [ "Jan" , "Feb" , "Mar" , "Apr" , "May" , "Jun" ," at bounding box center [601, 307] width 695 height 13
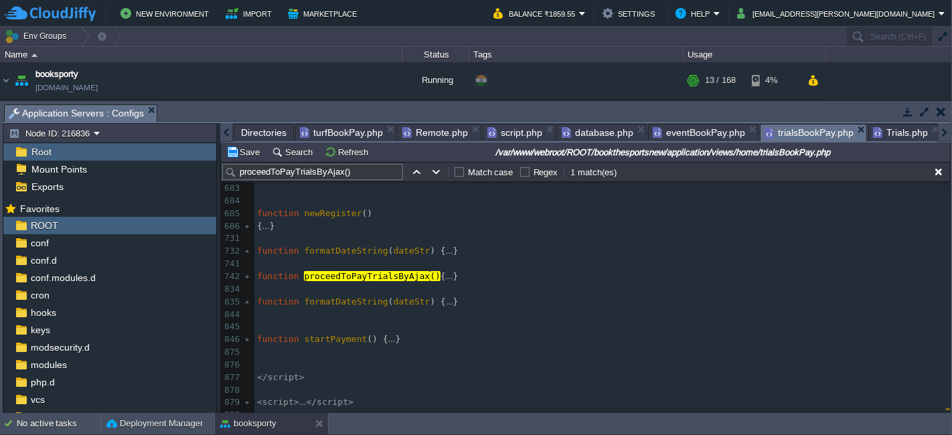
scroll to position [7246, 0]
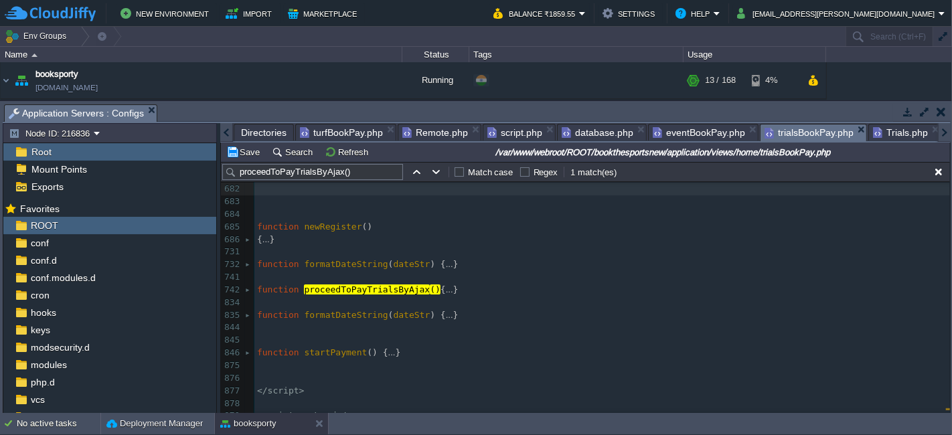
click at [646, 299] on pre "​" at bounding box center [601, 303] width 695 height 13
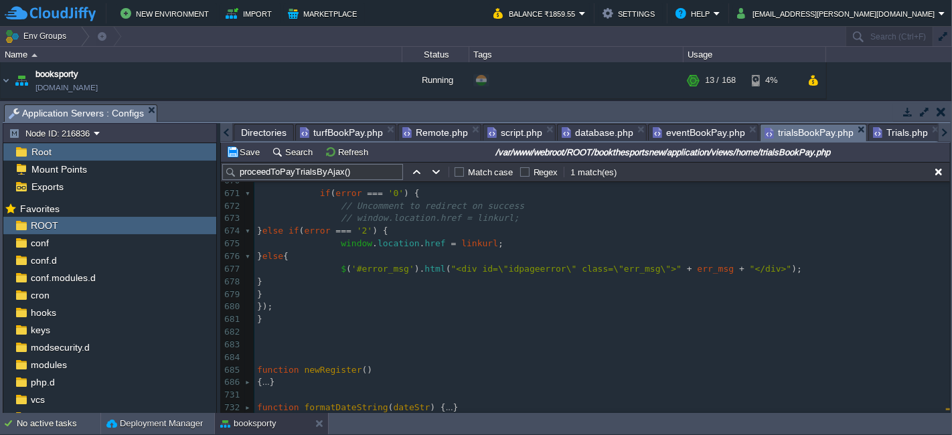
scroll to position [7097, 0]
type textarea "-"
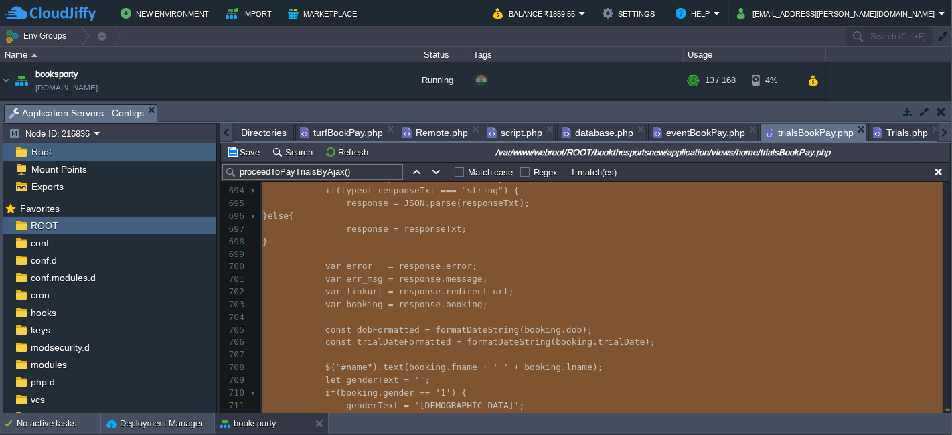
scroll to position [7321, 0]
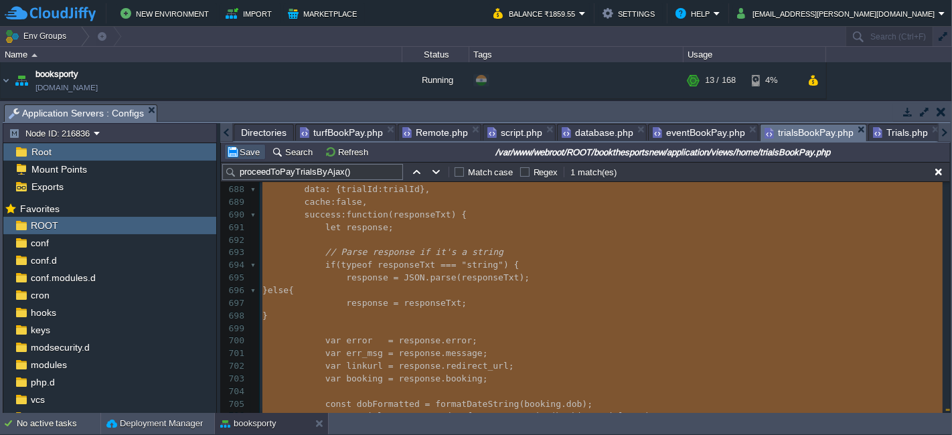
click at [243, 151] on button "Save" at bounding box center [244, 152] width 37 height 12
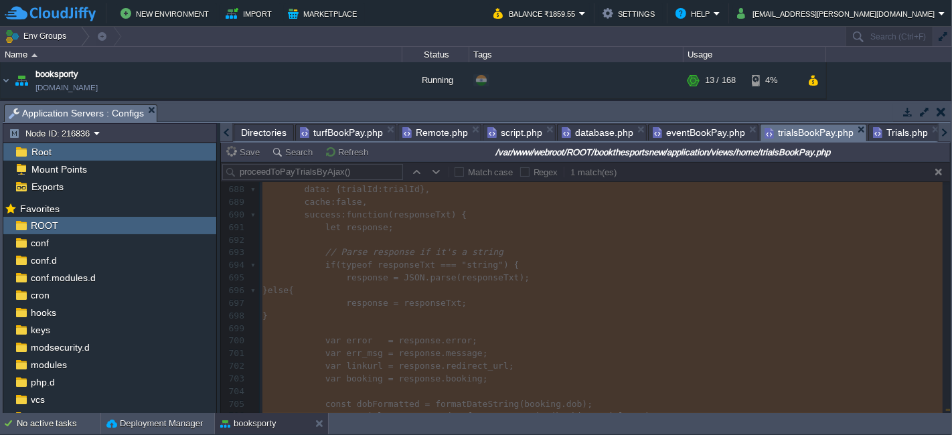
click at [879, 130] on span "Trials.php" at bounding box center [900, 133] width 55 height 16
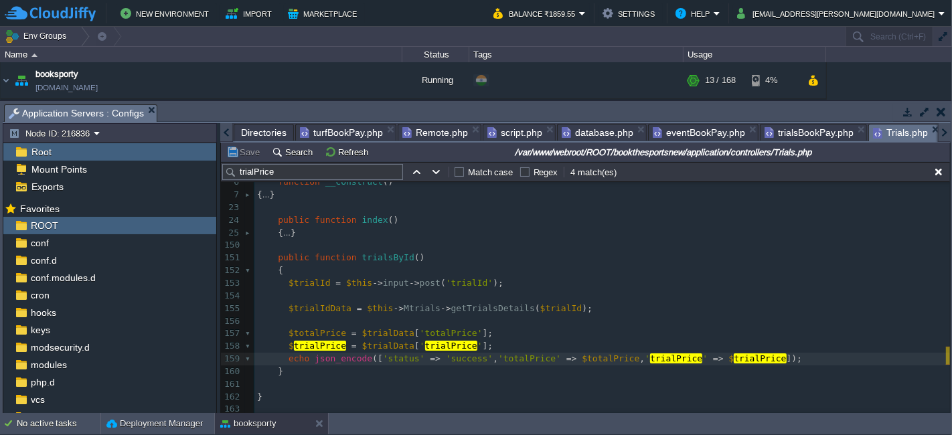
click at [491, 277] on pre "$trialId = $this -> input -> post ( 'trialId' );" at bounding box center [601, 283] width 695 height 13
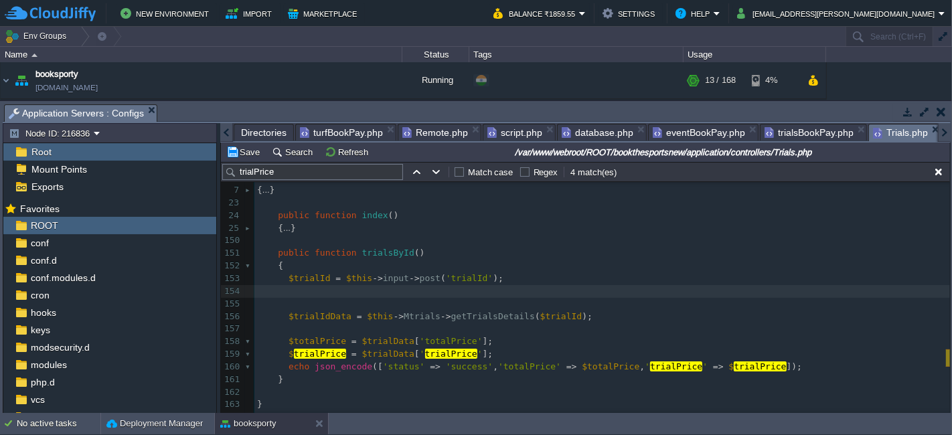
paste textarea "{"
click at [315, 272] on pre "$trialId = $this -> input -> post ( 'trialId' );" at bounding box center [601, 278] width 695 height 13
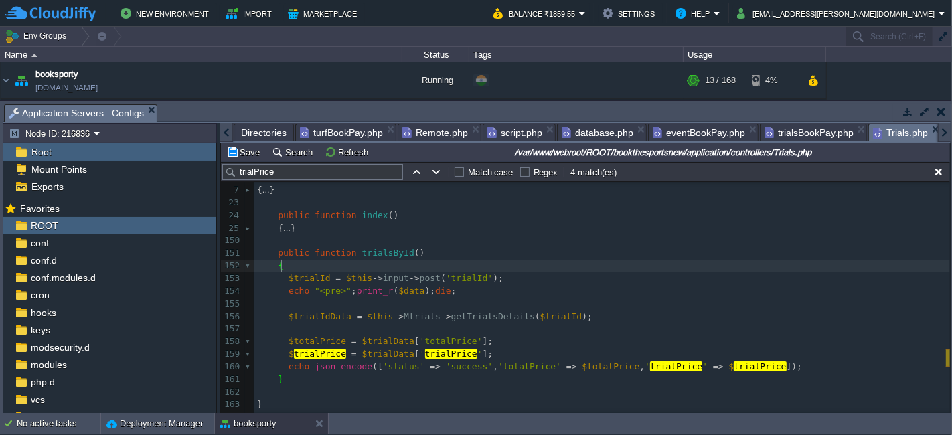
type textarea "{"
click at [315, 272] on pre "$trialId = $this -> input -> post ( 'trialId' );" at bounding box center [601, 278] width 695 height 13
click at [313, 278] on div "x 1 <?php 2 defined ( 'BASEPATH' ) OR exit ( 'No direct script access allowed' …" at bounding box center [601, 265] width 695 height 315
type textarea "$trialId"
click at [395, 296] on div "x 1 <?php 2 defined ( 'BASEPATH' ) OR exit ( 'No direct script access allowed' …" at bounding box center [601, 265] width 695 height 315
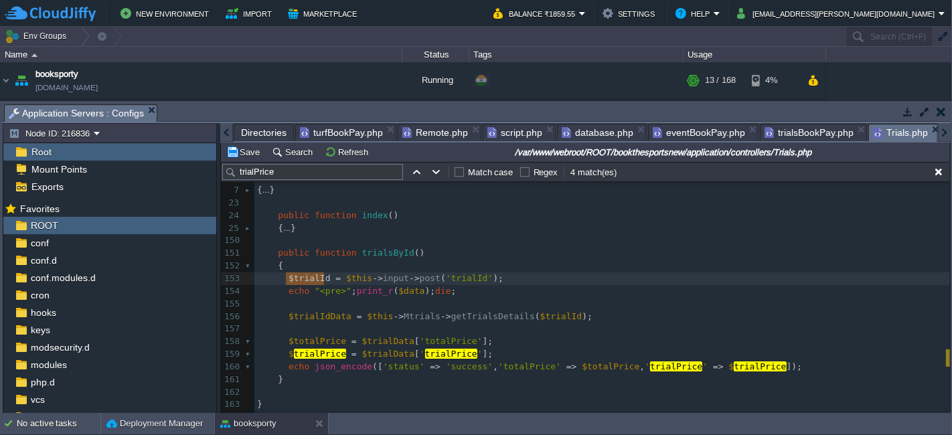
type textarea "$data"
click at [238, 155] on button "Save" at bounding box center [244, 152] width 37 height 12
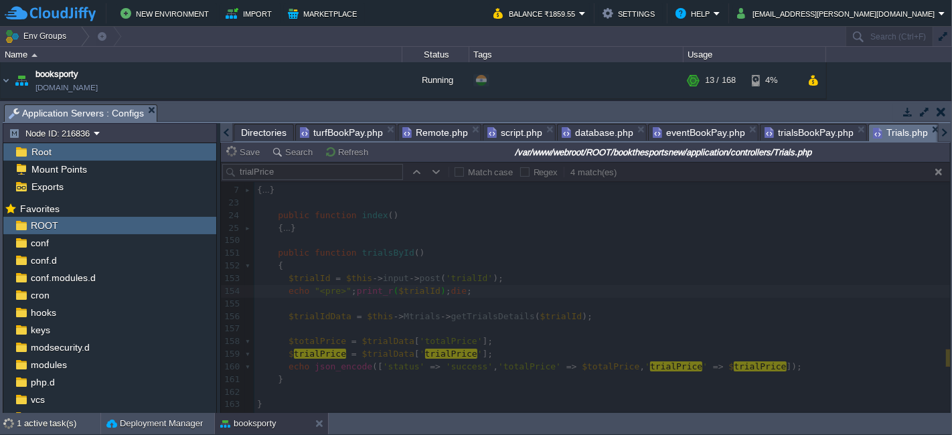
click at [815, 129] on span "trialsBookPay.php" at bounding box center [808, 133] width 89 height 16
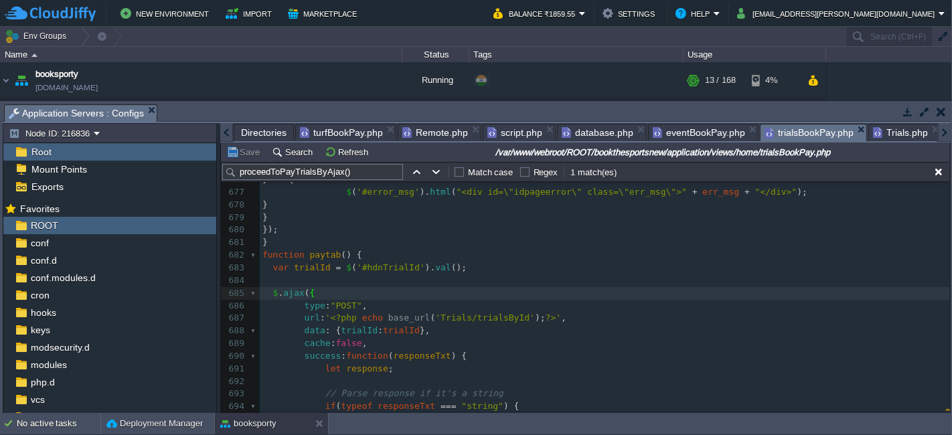
scroll to position [7171, 0]
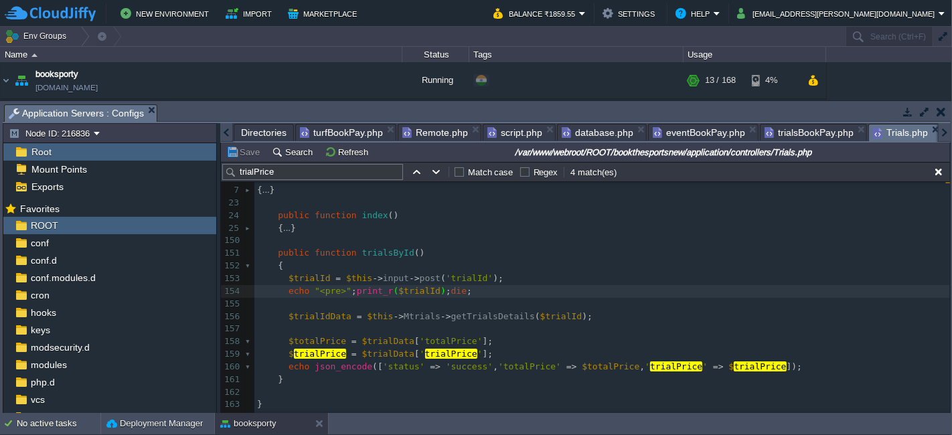
click at [889, 131] on span "Trials.php" at bounding box center [900, 133] width 55 height 17
type textarea "echo "<pre>";print_r($trialId);die;"
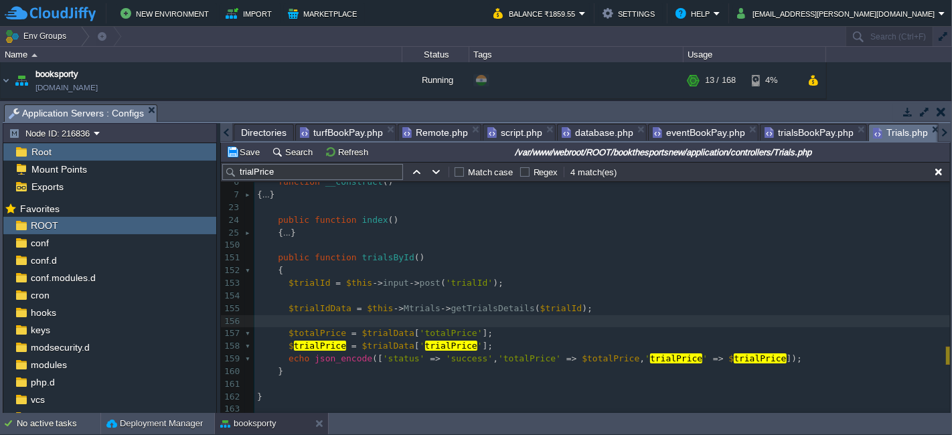
paste textarea "$trialIdData"
click at [321, 303] on span "$trialIdData" at bounding box center [319, 308] width 63 height 10
type textarea "$trialIdData"
click at [409, 316] on span "$trialId" at bounding box center [419, 321] width 42 height 10
paste textarea
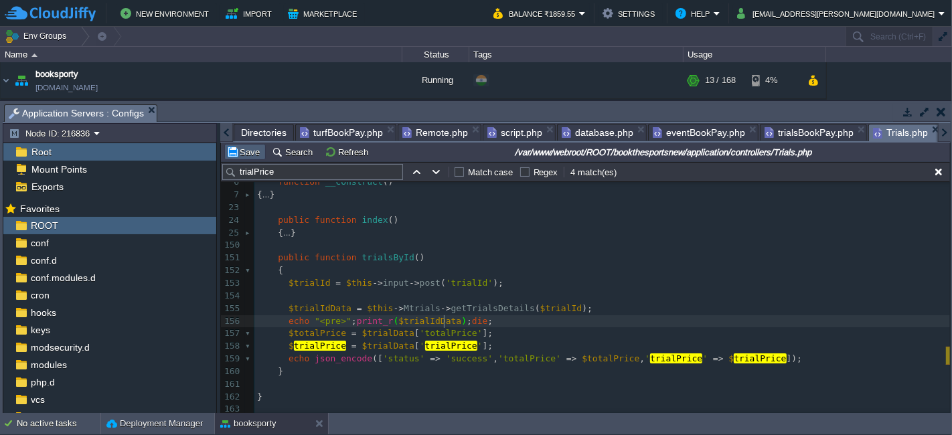
type textarea "$trialId"
click at [240, 152] on button "Save" at bounding box center [244, 152] width 37 height 12
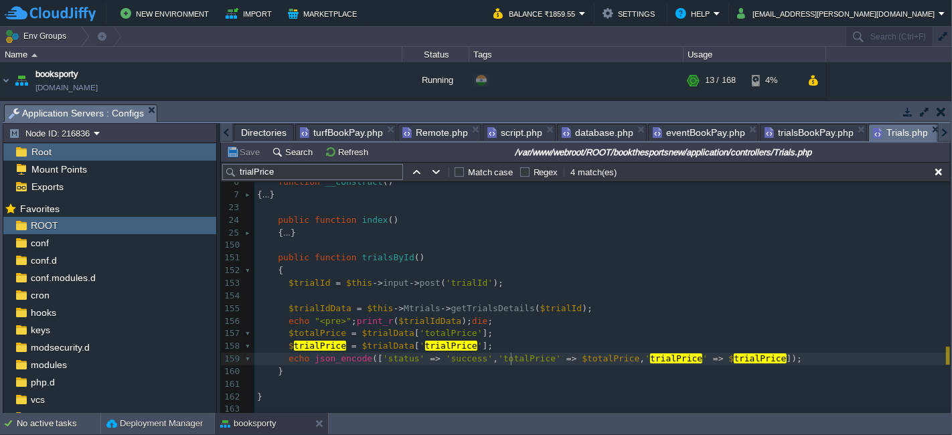
click at [509, 353] on span "'totalPrice'" at bounding box center [529, 358] width 63 height 10
type textarea "totalPrice"
click at [479, 340] on pre "$ trialPrice = $trialData [ ' trialPrice ' ];" at bounding box center [601, 346] width 695 height 13
type textarea "$trialPrice = $trialData['trialPrice'];"
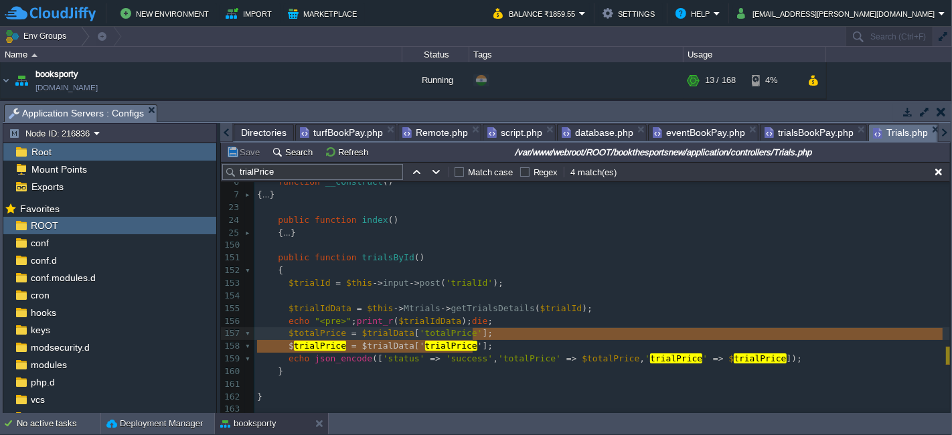
scroll to position [64, 0]
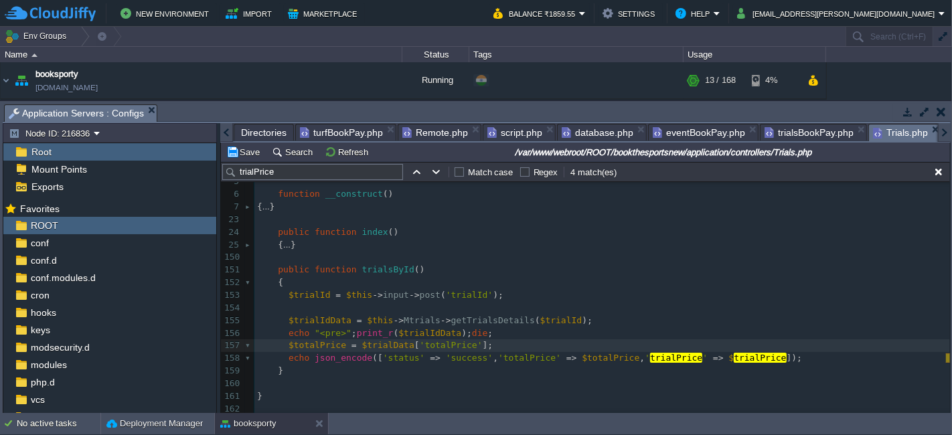
click at [617, 353] on div "x 1 <?php 2 defined ( 'BASEPATH' ) OR exit ( 'No direct script access allowed' …" at bounding box center [601, 270] width 695 height 290
type textarea "'totalPrice' => $totalPrice,"
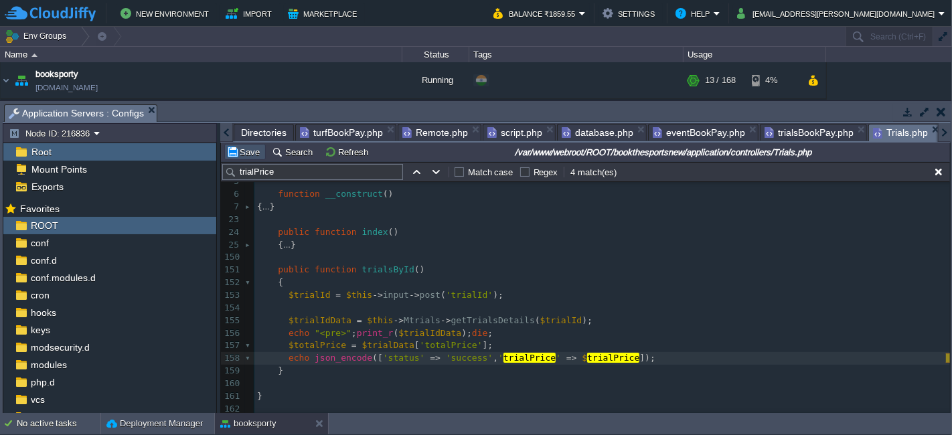
click at [244, 153] on button "Save" at bounding box center [244, 152] width 37 height 12
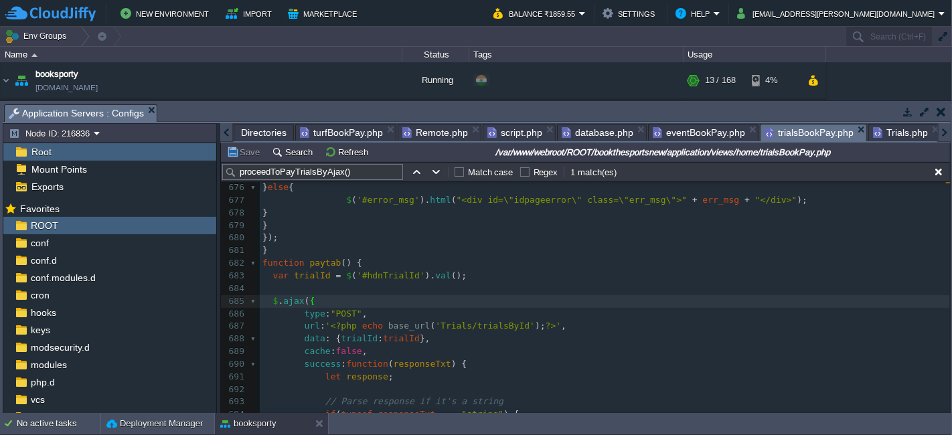
click at [797, 135] on span "trialsBookPay.php" at bounding box center [808, 133] width 89 height 17
click at [879, 135] on span "Trials.php" at bounding box center [900, 133] width 55 height 16
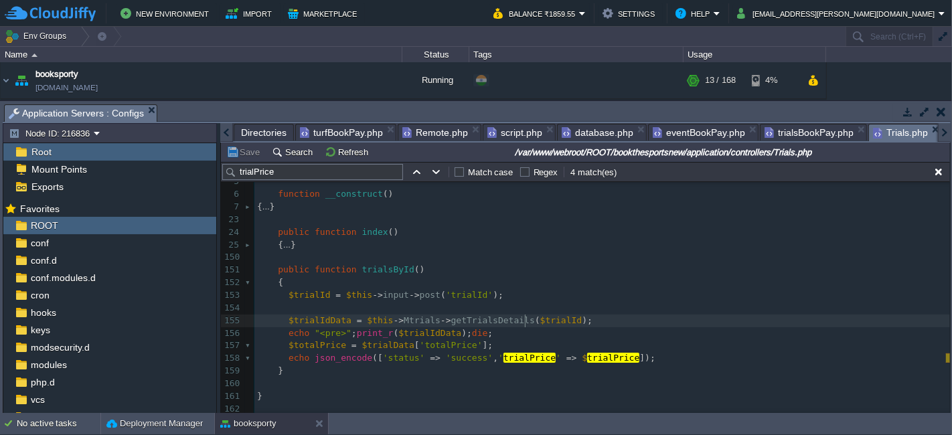
click at [523, 315] on div "x 1 <?php 2 defined ( 'BASEPATH' ) OR exit ( 'No direct script access allowed' …" at bounding box center [601, 270] width 695 height 290
click at [489, 331] on pre "echo "<pre>" ; print_r ( $trialIdData ); die ;" at bounding box center [601, 333] width 695 height 13
type textarea "echo "<pre>";print_r($trialIdData);die;"
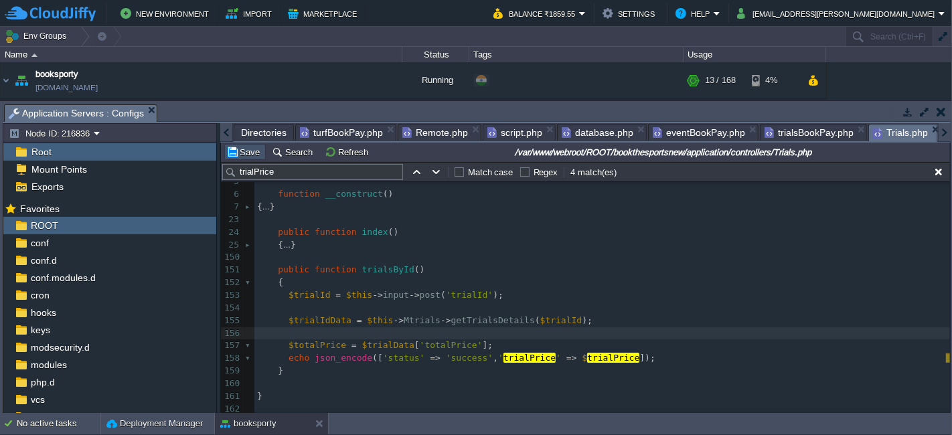
click at [239, 155] on button "Save" at bounding box center [244, 152] width 37 height 12
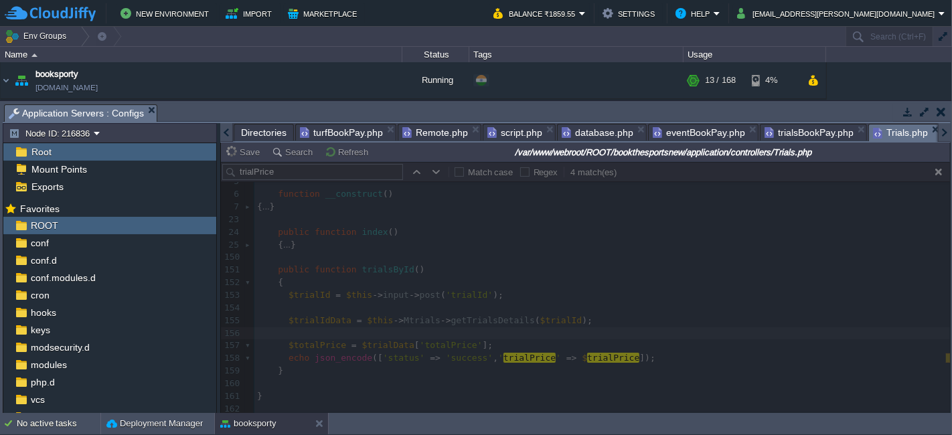
click at [801, 125] on span "trialsBookPay.php" at bounding box center [808, 133] width 89 height 16
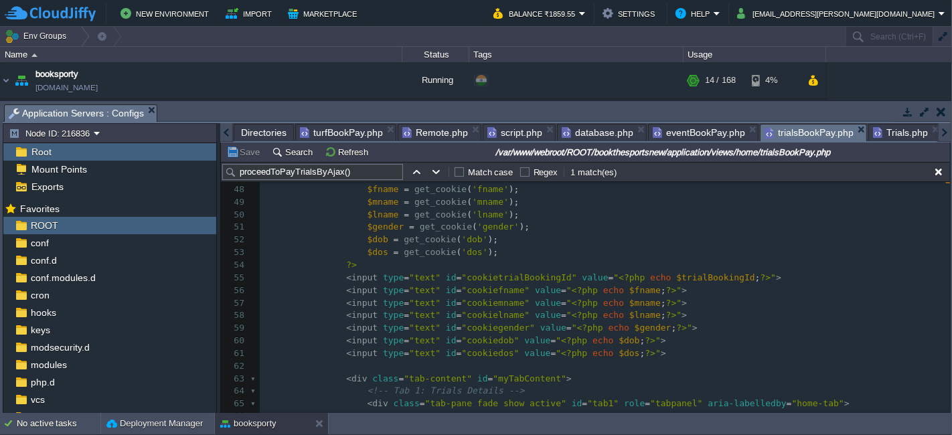
scroll to position [602, 0]
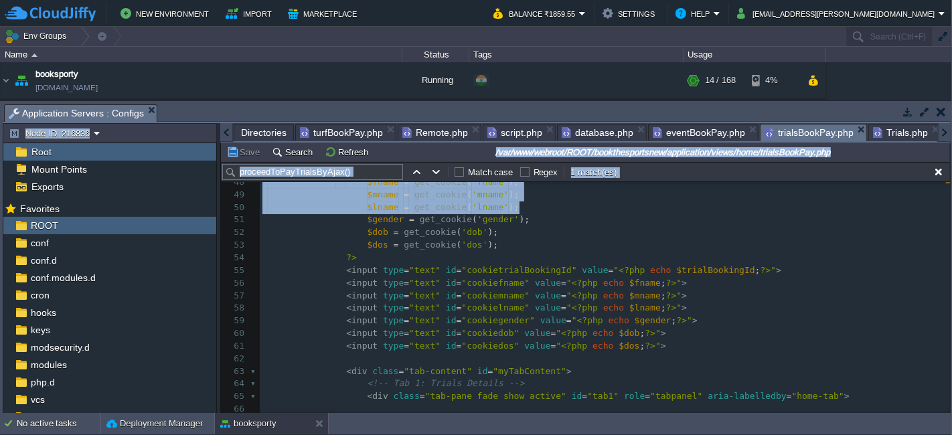
drag, startPoint x: 949, startPoint y: 202, endPoint x: 951, endPoint y: 410, distance: 207.5
click at [951, 410] on div "Tasks Activity Log Archive Git / SVN Application Servers : Configs Upload Delet…" at bounding box center [476, 257] width 953 height 313
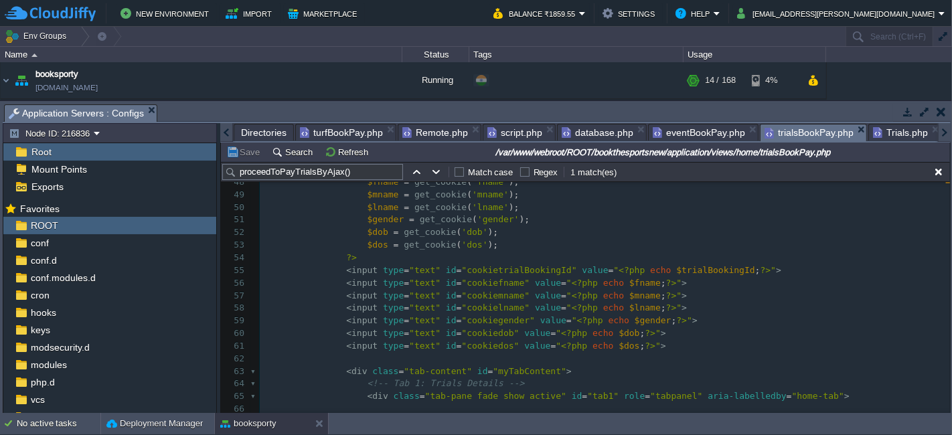
click at [880, 312] on pre "< input type = "text" id = "cookielname" value = " <?php echo $lname ; ?> " >" at bounding box center [605, 308] width 690 height 13
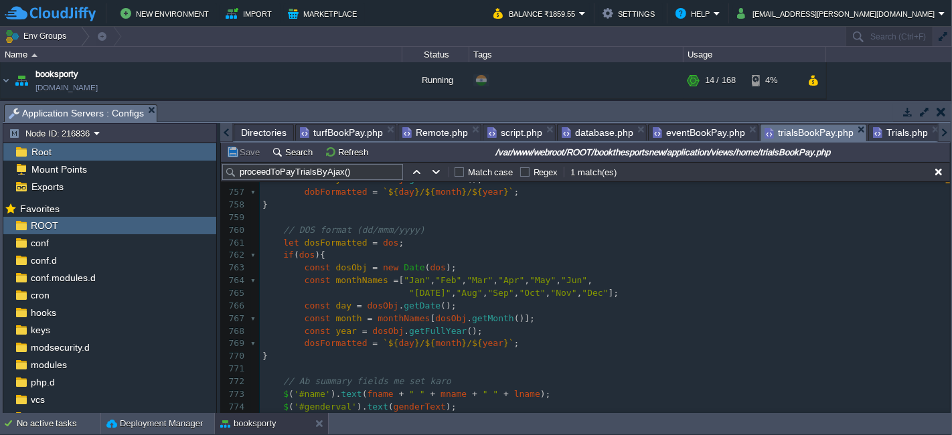
scroll to position [8170, 0]
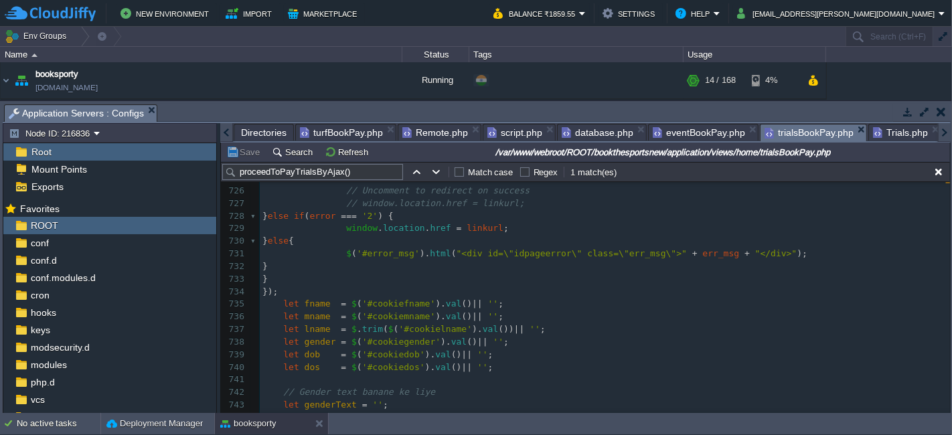
click at [307, 291] on pre "});" at bounding box center [605, 292] width 690 height 13
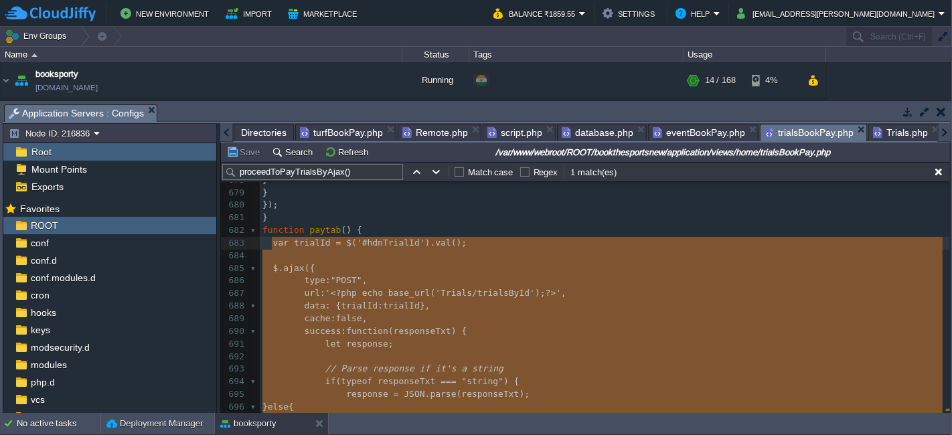
type textarea "var trialId = $('#hdnTrialId').val(); $.ajax({ type: "POST", url: '<?php echo b…"
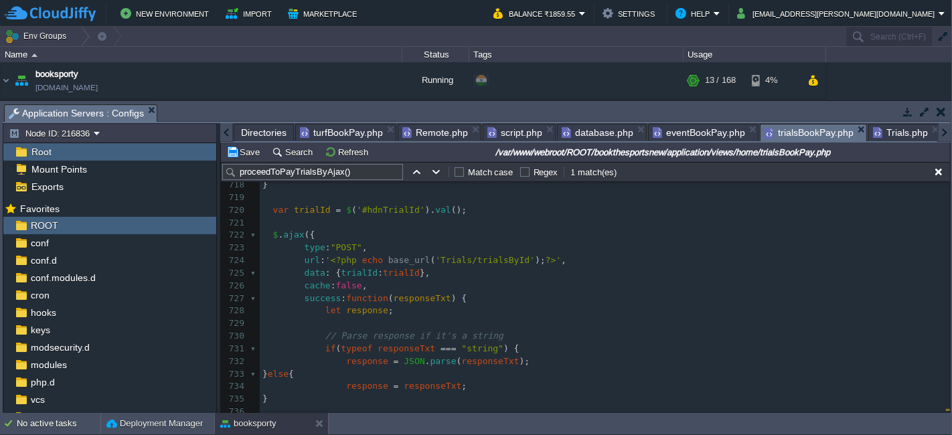
click at [396, 313] on pre "let response ;" at bounding box center [605, 311] width 690 height 13
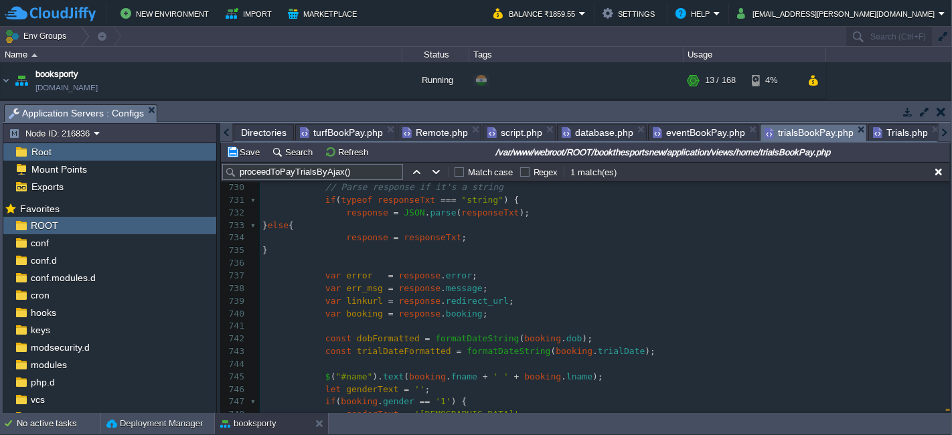
click at [402, 276] on div "xxxxxxxxxx 1017 922 1017 966 1018 }); 708 // DOS format (dd/mmm/yyyy) 709 let d…" at bounding box center [605, 232] width 690 height 656
type textarea "response"
click at [475, 315] on pre "var booking = response . booking ;" at bounding box center [605, 314] width 690 height 13
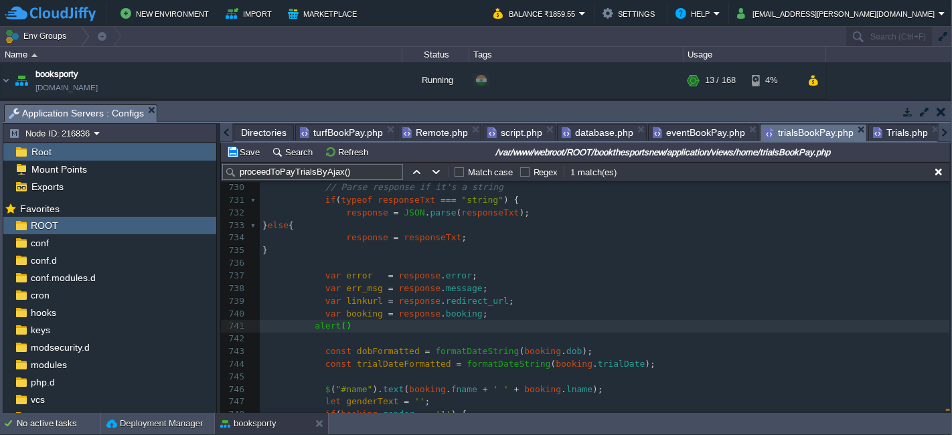
type textarea "alert();"
click at [361, 311] on span "booking" at bounding box center [364, 314] width 37 height 10
type textarea "booking"
click at [348, 324] on div "xxxxxxxxxx 1017 922 1017 966 1018 }); 708 // DOS format (dd/mmm/yyyy) 709 let d…" at bounding box center [605, 238] width 690 height 669
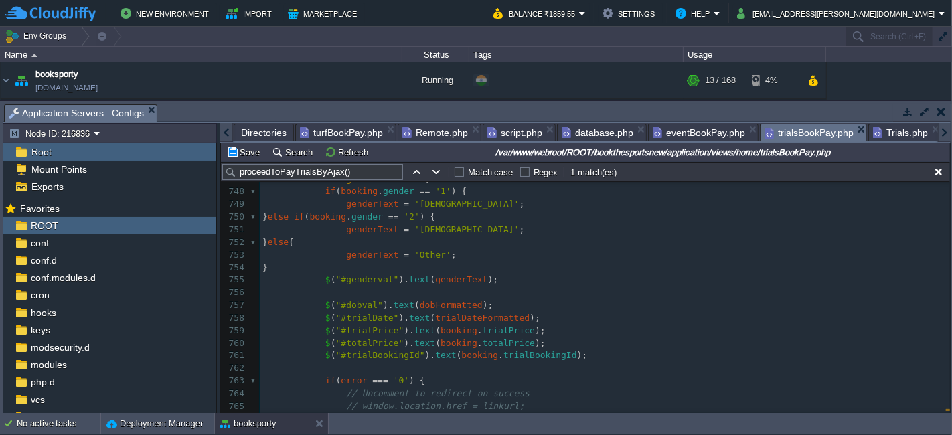
scroll to position [8076, 0]
click at [507, 331] on div "xxxxxxxxxx 1017 922 1017 966 1018 }); 731 if ( typeof responseTxt === "string" …" at bounding box center [605, 229] width 690 height 517
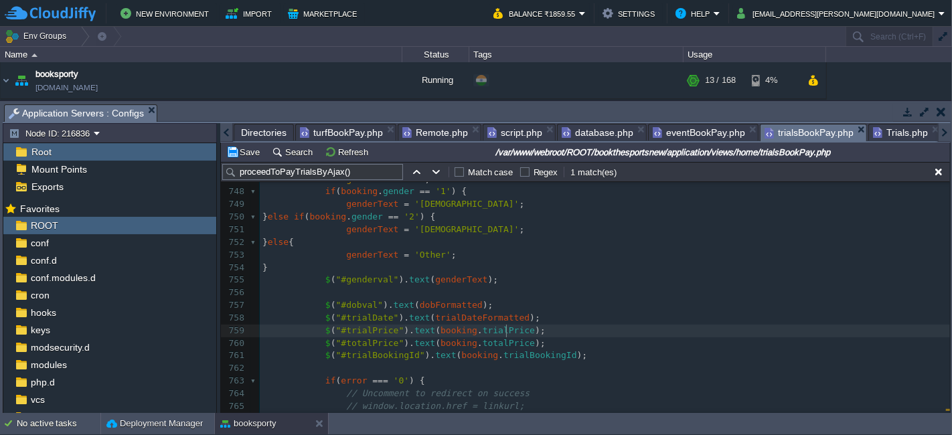
type textarea "trialPrice"
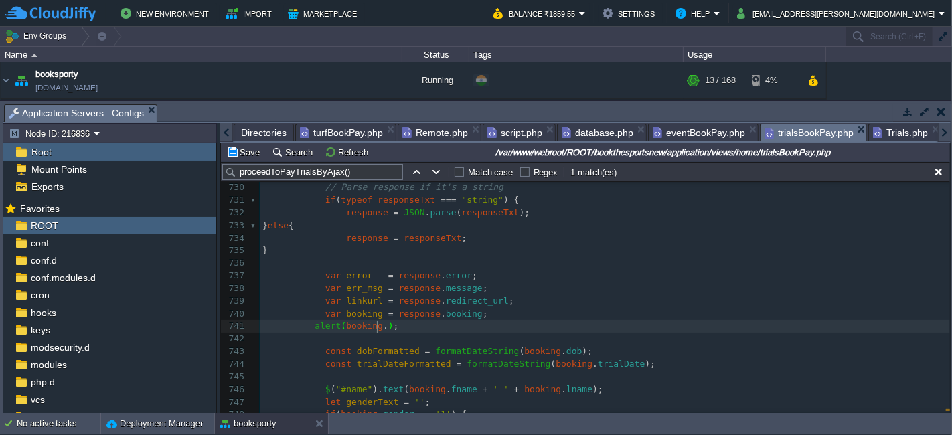
scroll to position [4, 4]
paste textarea
type textarea "."
click at [252, 156] on button "Save" at bounding box center [244, 152] width 37 height 12
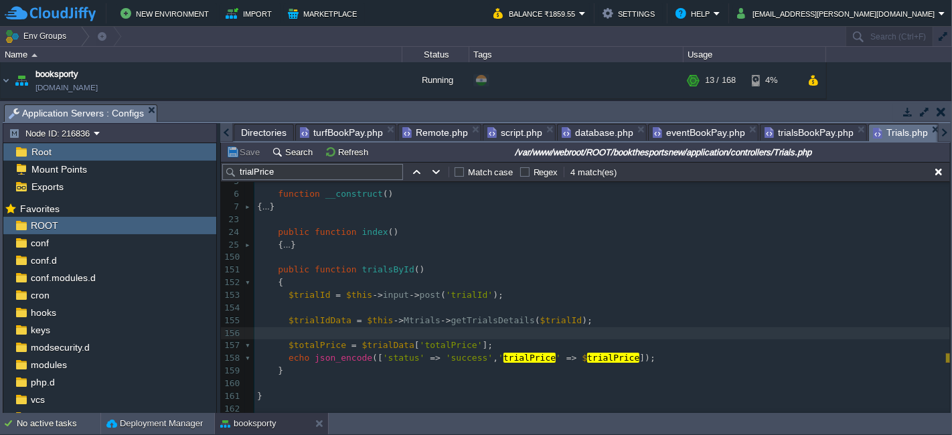
click at [885, 130] on span "Trials.php" at bounding box center [900, 133] width 55 height 17
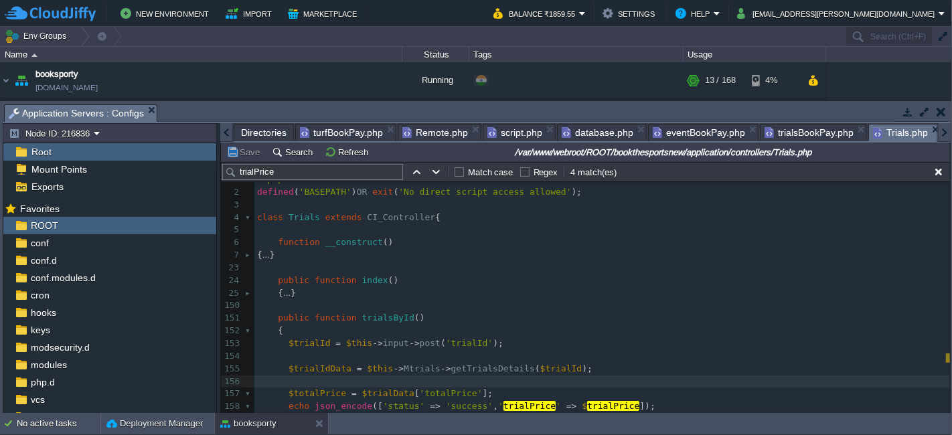
scroll to position [0, 0]
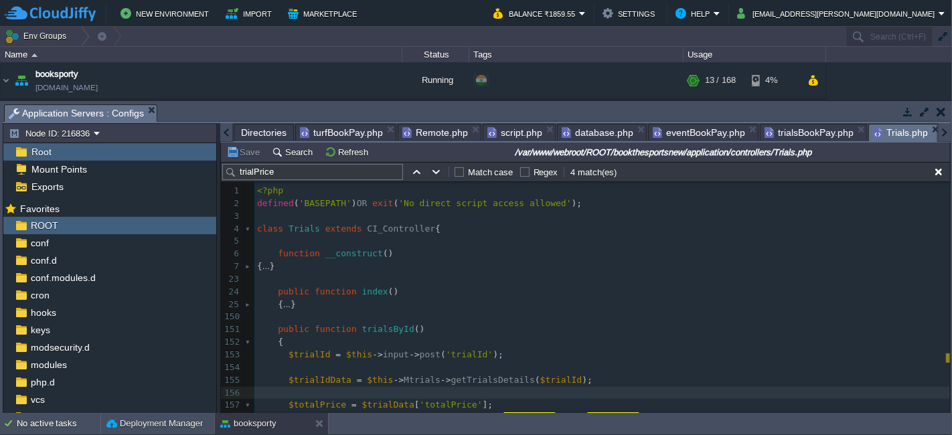
click at [616, 382] on pre "$trialIdData = $this -> Mtrials -> getTrialsDetails ( $trialId );" at bounding box center [601, 380] width 695 height 13
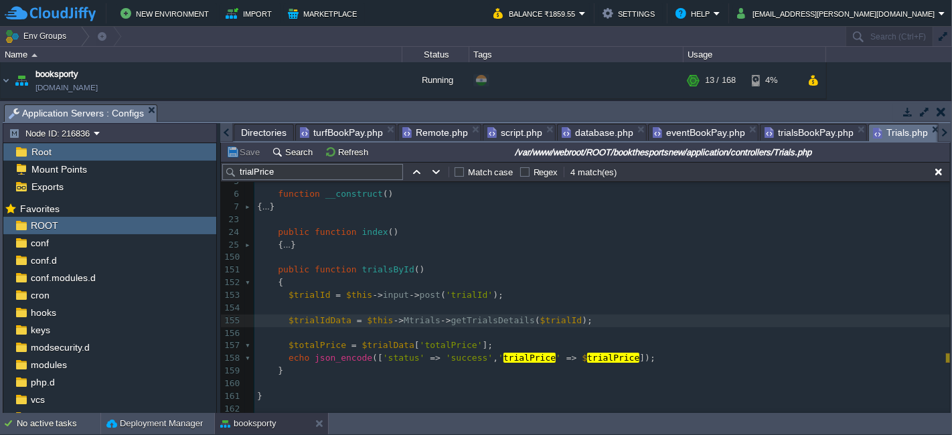
type textarea "echo "<pre>";print_r($trialIdData);die;"
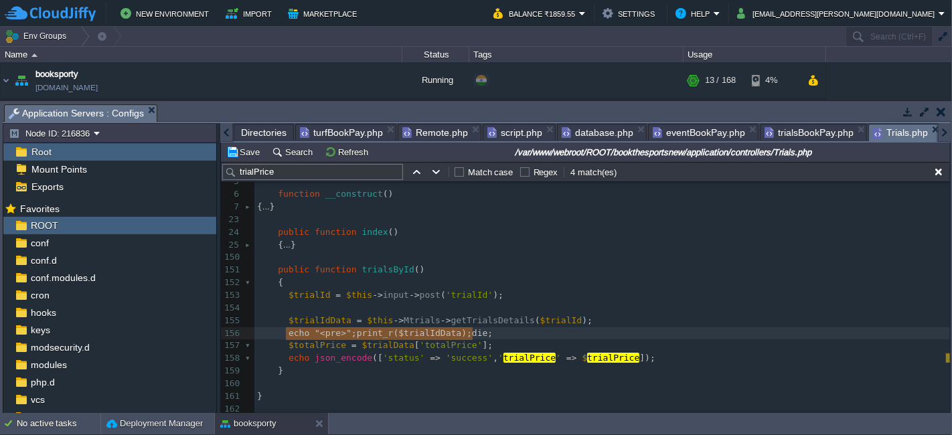
click at [587, 355] on span "trialPrice" at bounding box center [613, 358] width 52 height 10
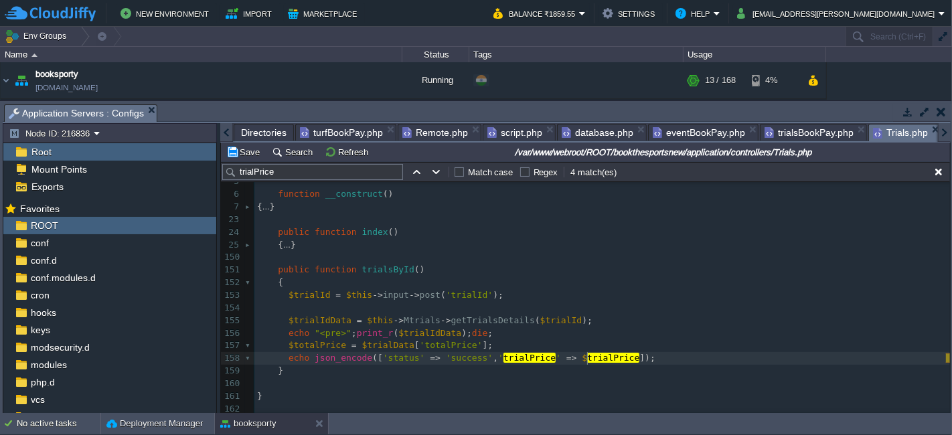
type textarea "$trialPrice"
click at [309, 342] on div "x 1 <?php 2 defined ( 'BASEPATH' ) OR exit ( 'No direct script access allowed' …" at bounding box center [601, 270] width 695 height 290
type textarea "$totalPrice"
paste textarea
click at [586, 339] on pre "$ trialPrice = $trialData [ 'totalPrice' ];" at bounding box center [601, 345] width 695 height 13
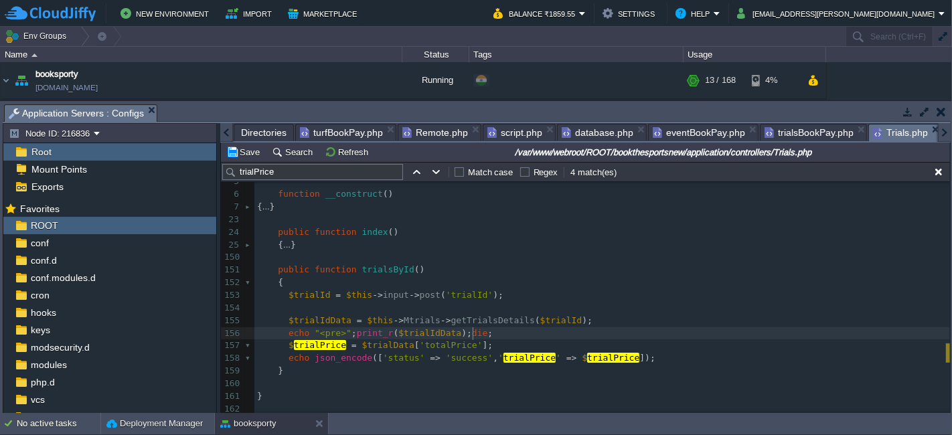
click at [488, 327] on pre "echo "<pre>" ; print_r ( $trialIdData ); die ;" at bounding box center [601, 333] width 695 height 13
type textarea "echo "<pre>";print_r($trialIdData);die;"
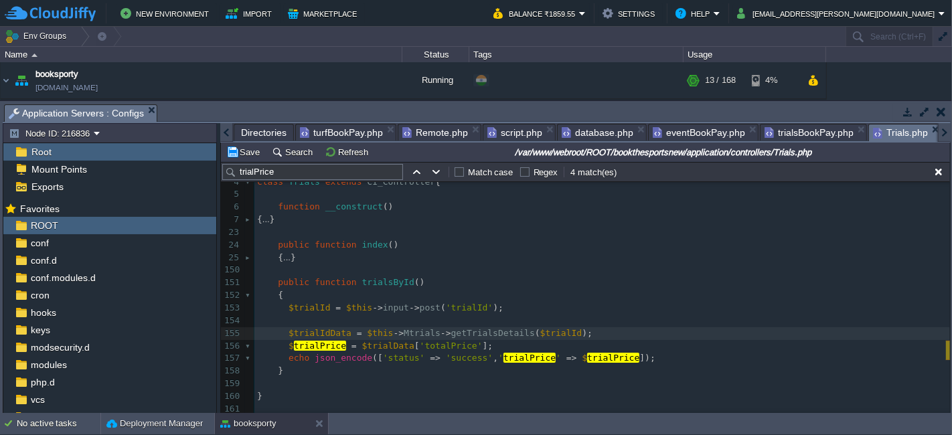
click at [240, 159] on td "Save" at bounding box center [245, 152] width 42 height 16
click at [487, 340] on pre "$ trialPrice = $trialData [ 'totalPrice' ];" at bounding box center [601, 346] width 695 height 13
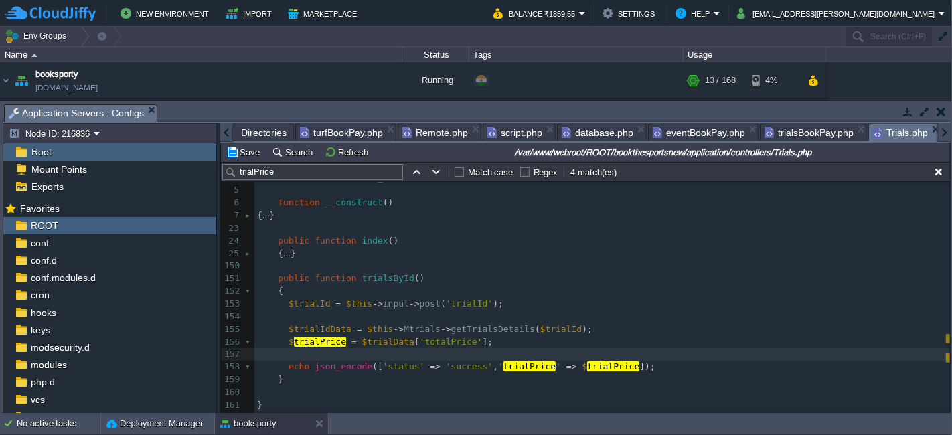
paste textarea "$trialPrice"
click at [308, 341] on span "trialPrice" at bounding box center [320, 342] width 52 height 10
type textarea "$trialPrice"
click at [399, 352] on span "$data" at bounding box center [411, 354] width 26 height 10
type textarea "$data"
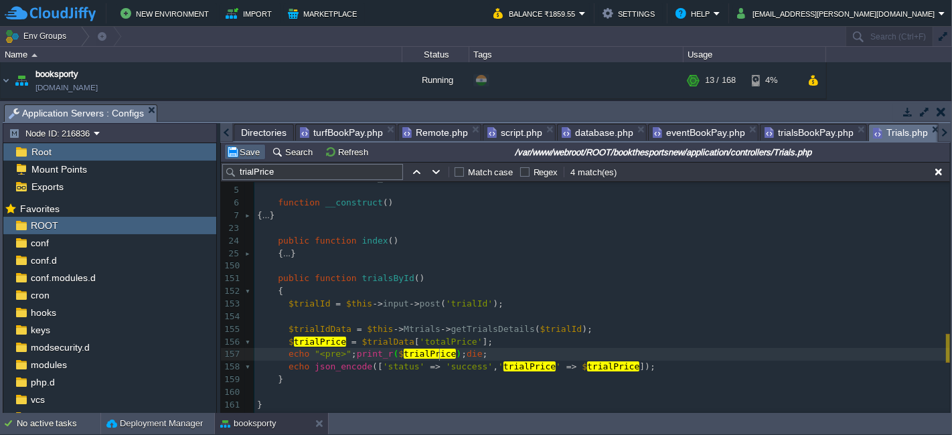
click at [236, 148] on button "Save" at bounding box center [244, 152] width 37 height 12
click at [481, 354] on pre "echo "<pre>" ; print_r ( $ trialPrice ); die ;" at bounding box center [601, 354] width 695 height 13
click at [333, 327] on div "x 1 <?php 2 defined ( 'BASEPATH' ) OR exit ( 'No direct script access allowed' …" at bounding box center [601, 279] width 695 height 290
type textarea "$trialIdData"
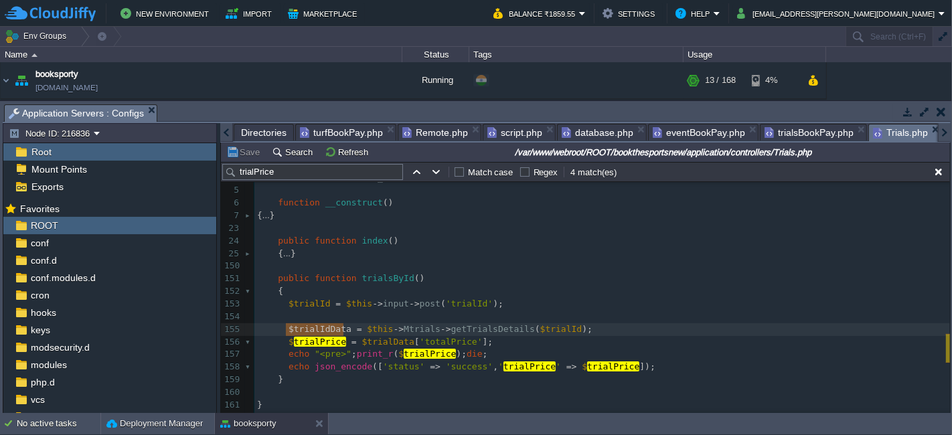
click at [483, 354] on span ";" at bounding box center [485, 354] width 5 height 10
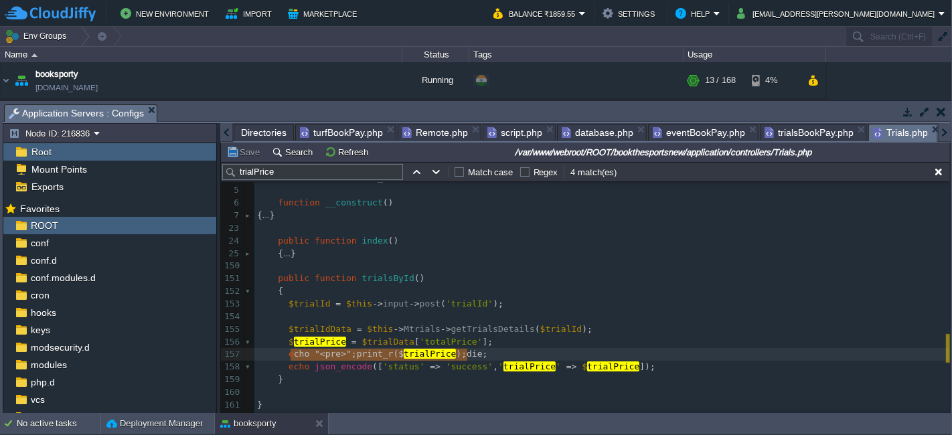
type textarea "echo "<pre>";print_r($trialPrice);die;"
click at [574, 327] on pre "$trialIdData = $this -> Mtrials -> getTrialsDetails ( $trialId );" at bounding box center [601, 329] width 695 height 13
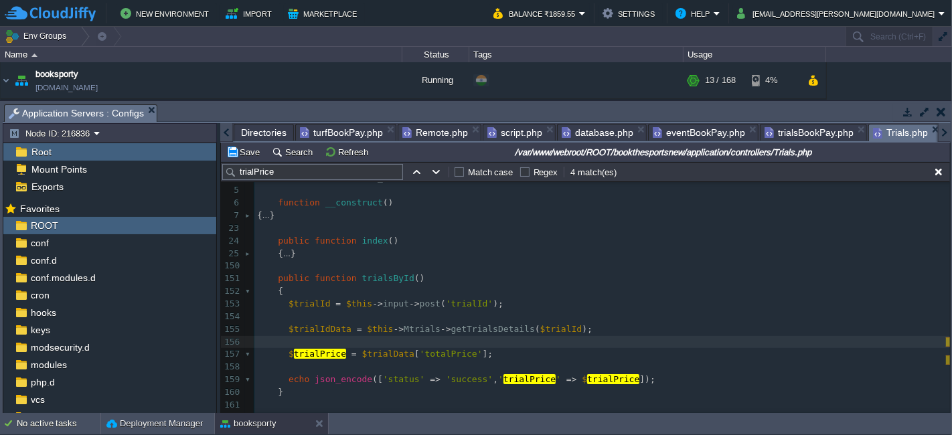
paste textarea "$trialIdData"
click at [330, 328] on div "x 1 <?php 2 defined ( 'BASEPATH' ) OR exit ( 'No direct script access allowed' …" at bounding box center [601, 285] width 695 height 303
type textarea "$trialIdData"
click at [426, 344] on div "x 1 <?php 2 defined ( 'BASEPATH' ) OR exit ( 'No direct script access allowed' …" at bounding box center [601, 285] width 695 height 303
paste textarea
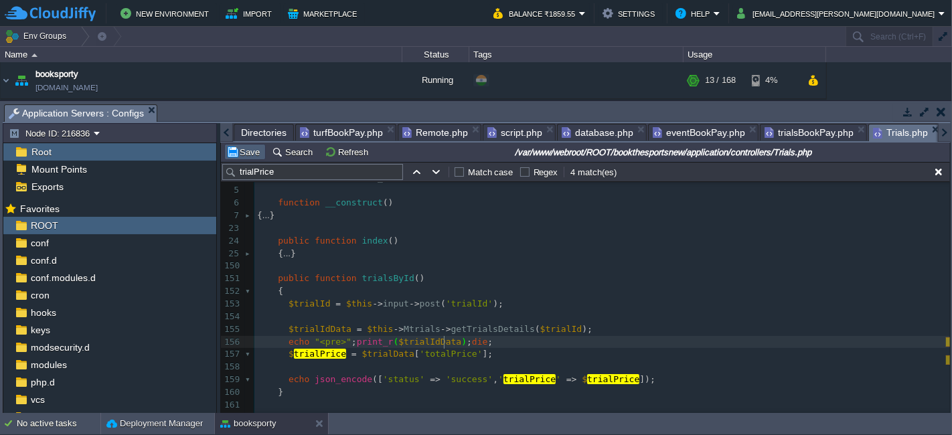
type textarea "$trialPrice"
click at [246, 152] on button "Save" at bounding box center [244, 152] width 37 height 12
click at [531, 354] on pre "$ trialPrice = $trialData [ 'totalPrice' ];" at bounding box center [601, 354] width 695 height 13
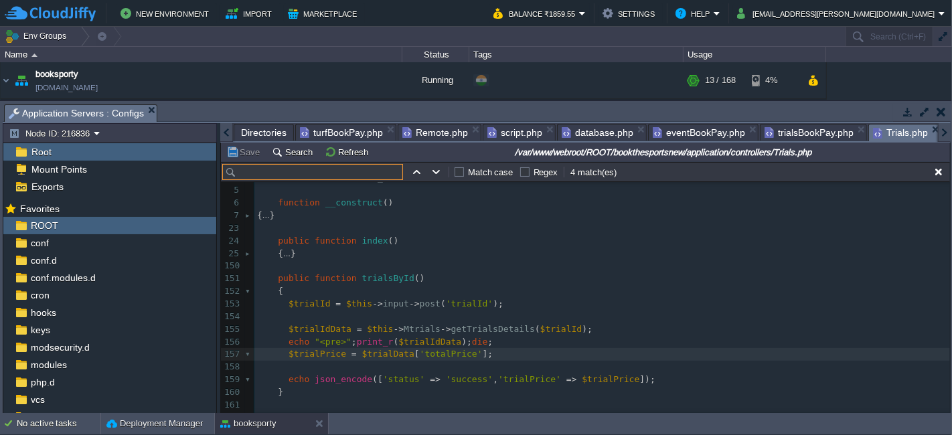
paste input "trialPrice"
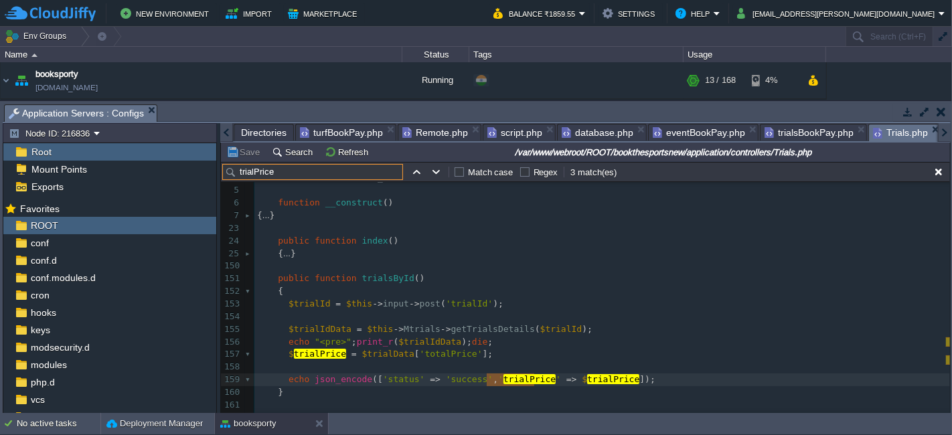
type input "trialPrice"
click at [432, 355] on span "'totalPrice'" at bounding box center [451, 354] width 63 height 10
type textarea "totalPrice"
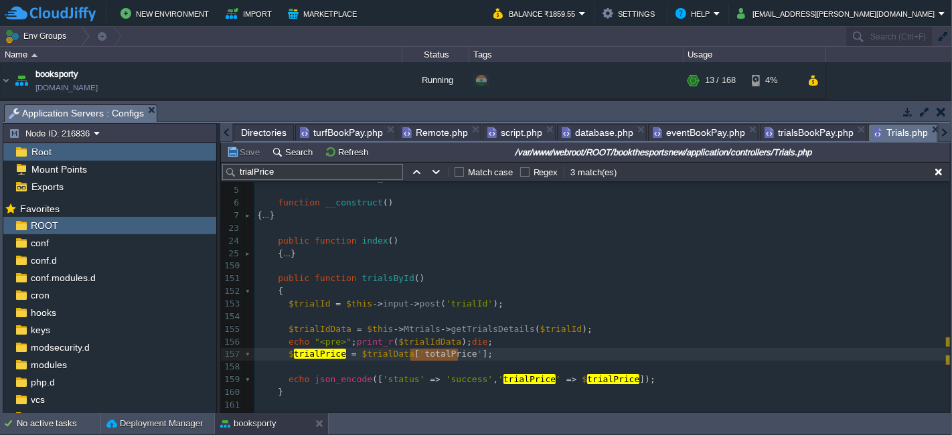
paste textarea
click at [594, 351] on pre "$ trialPrice = $trialData [ ' trialPrice ' ];" at bounding box center [601, 354] width 695 height 13
click at [235, 148] on button "Save" at bounding box center [244, 152] width 37 height 12
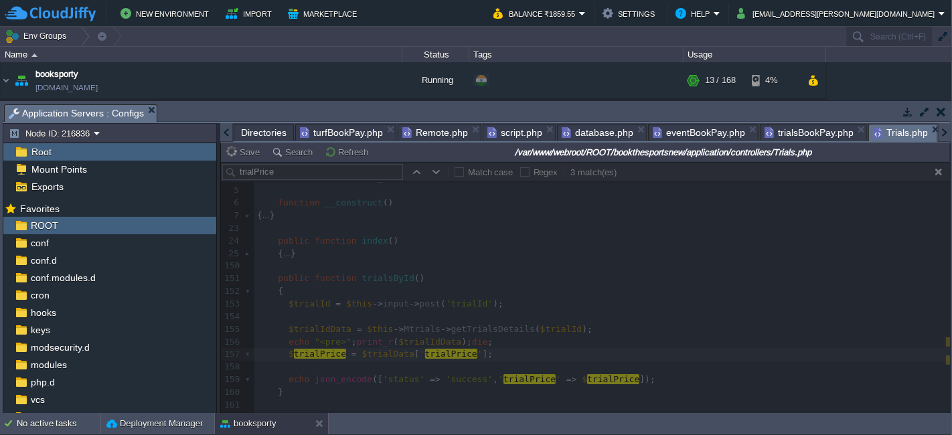
click at [497, 335] on div at bounding box center [585, 287] width 729 height 251
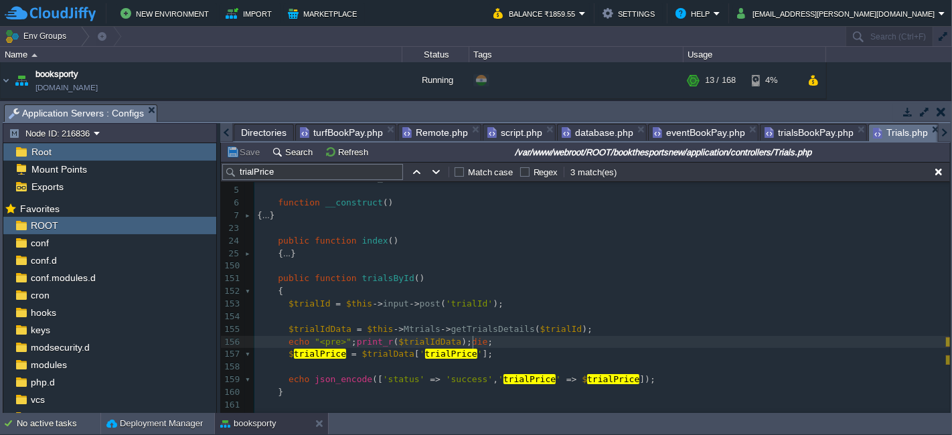
click at [491, 341] on pre "echo "<pre>" ; print_r ( $trialIdData ); die ;" at bounding box center [601, 342] width 695 height 13
type textarea "echo "<pre>";print_r($trialIdData);die;"
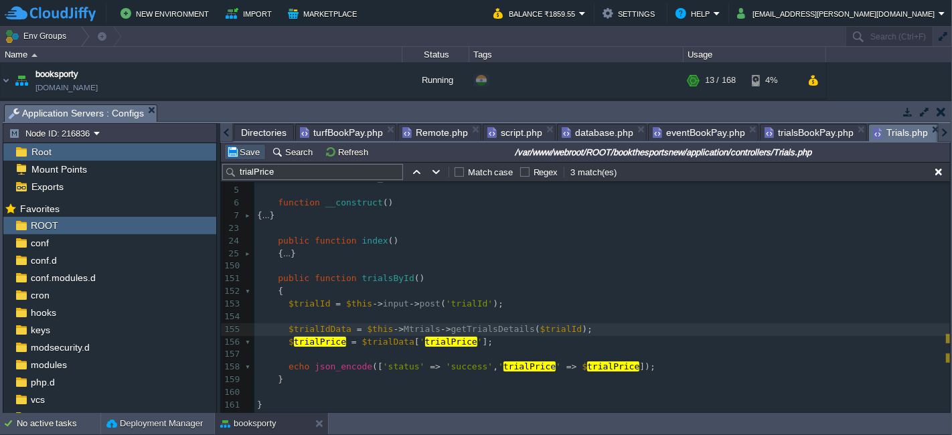
click at [249, 149] on button "Save" at bounding box center [244, 152] width 37 height 12
click at [500, 341] on pre "$ trialPrice = $trialData [ ' trialPrice ' ];" at bounding box center [601, 342] width 695 height 13
type textarea "echo "<pre>";print_r($trialIdData);die;"
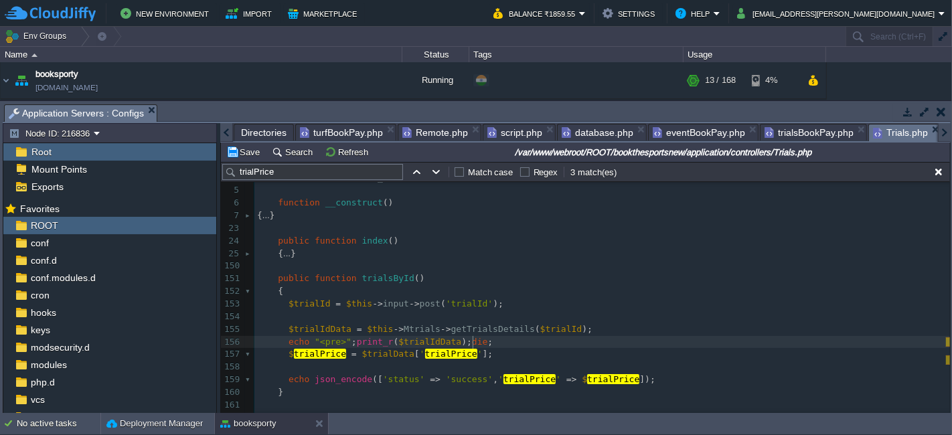
type textarea "echo "<pre>";print_r($trialIdData);die;"
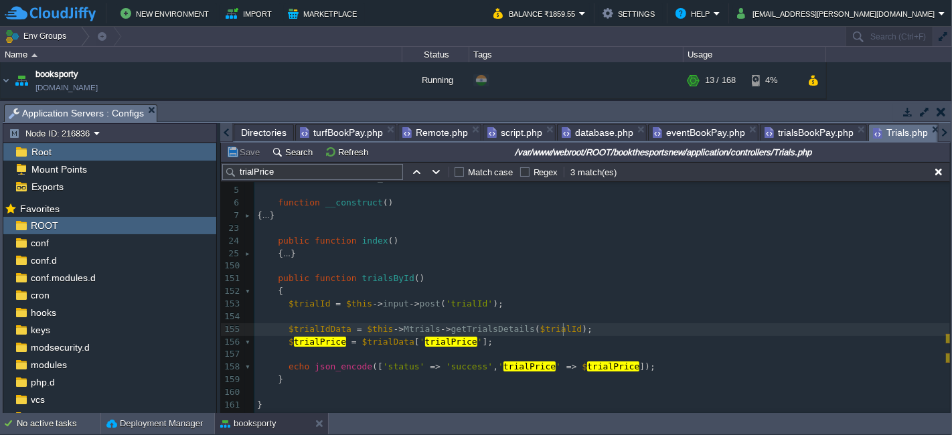
click at [483, 345] on pre "$ trialPrice = $trialData [ ' trialPrice ' ];" at bounding box center [601, 342] width 695 height 13
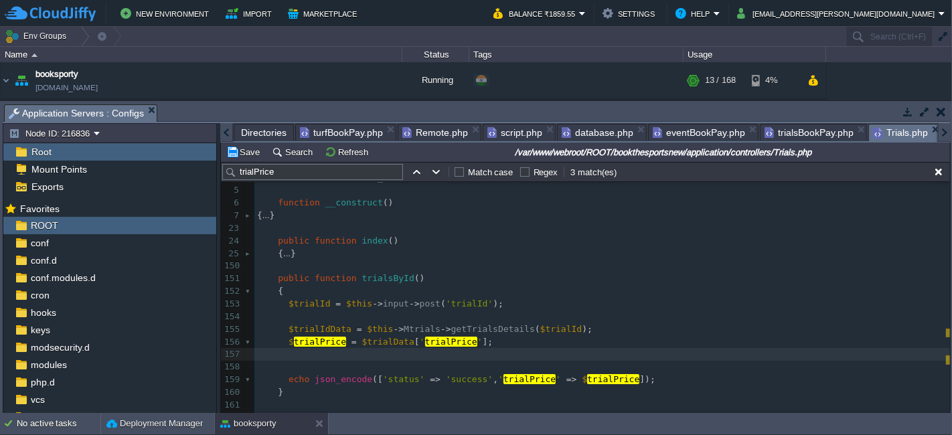
paste textarea "$trialPrice"
click at [298, 345] on span "trialPrice" at bounding box center [320, 342] width 52 height 10
type textarea "$trialPrice"
click at [428, 355] on div "x 1 <?php 2 defined ( 'BASEPATH' ) OR exit ( 'No direct script access allowed' …" at bounding box center [601, 285] width 695 height 303
paste textarea
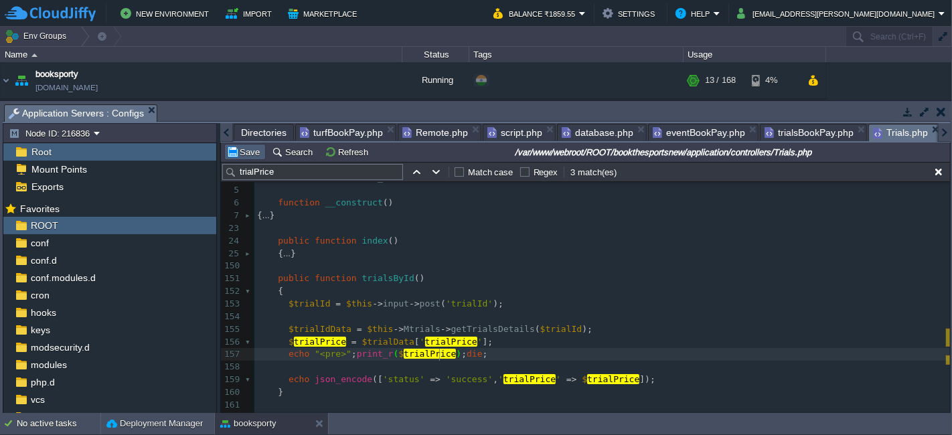
type textarea "$trialIdData"
click at [256, 145] on td "Save" at bounding box center [245, 152] width 42 height 16
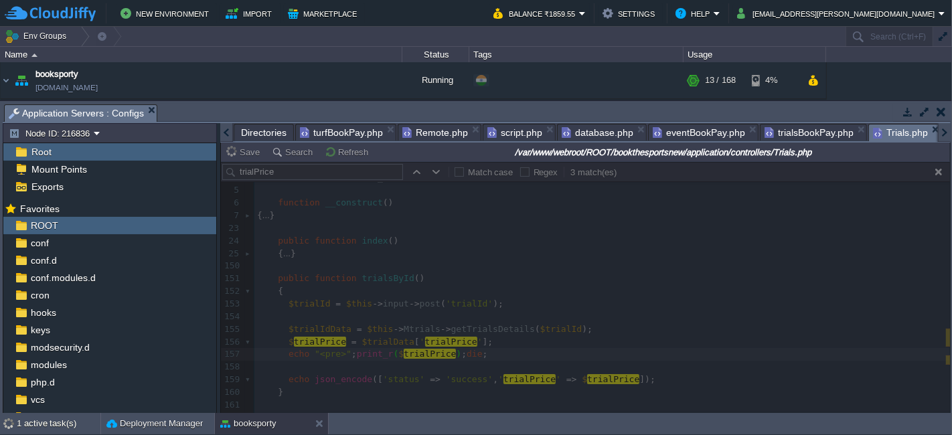
click at [766, 133] on span "trialsBookPay.php" at bounding box center [808, 133] width 89 height 16
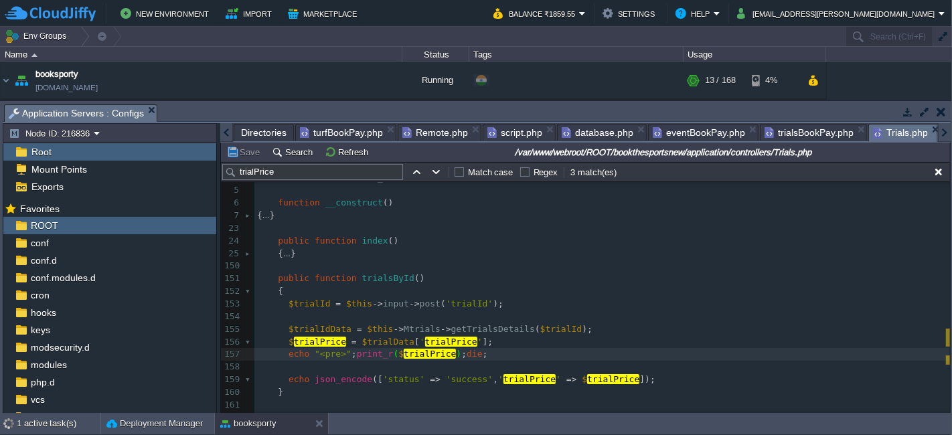
click at [885, 128] on span "Trials.php" at bounding box center [900, 133] width 55 height 17
click at [386, 339] on div "x 1 <?php 2 defined ( 'BASEPATH' ) OR exit ( 'No direct script access allowed' …" at bounding box center [601, 285] width 695 height 303
type textarea "$trialData"
type input "$trialData"
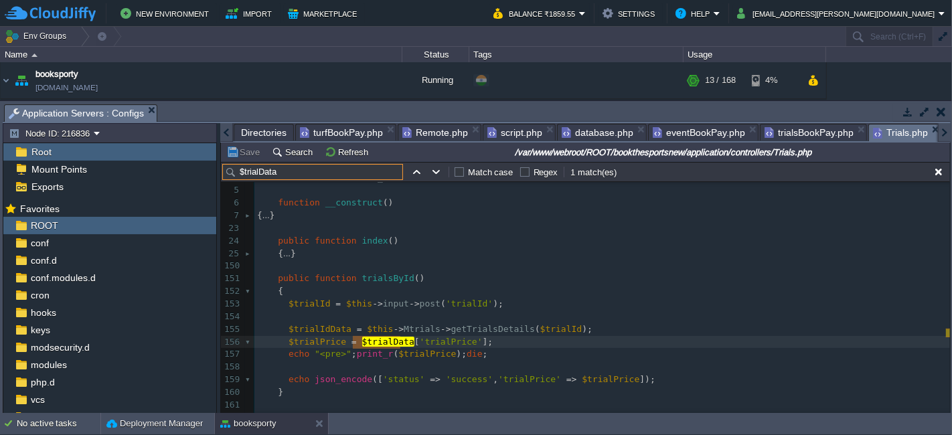
click at [320, 329] on div "x 1 <?php 2 defined ( 'BASEPATH' ) OR exit ( 'No direct script access allowed' …" at bounding box center [601, 285] width 695 height 303
click at [491, 356] on pre "echo "<pre>" ; print_r ( $trialPrice ); die ;" at bounding box center [601, 354] width 695 height 13
click at [283, 358] on span at bounding box center [272, 354] width 31 height 10
type textarea "echo "<pre>";print_r($trialPrice);die;"
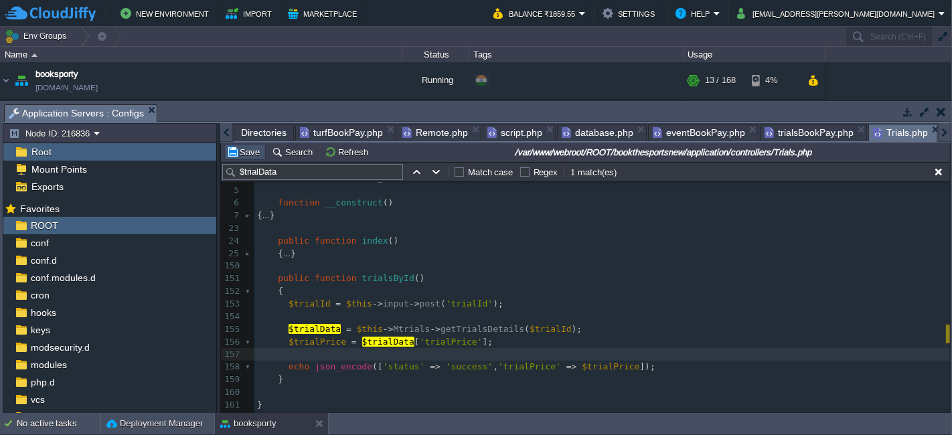
click at [257, 156] on button "Save" at bounding box center [244, 152] width 37 height 12
click at [517, 319] on pre at bounding box center [601, 317] width 695 height 13
click at [519, 333] on div "x 1 <?php 2 defined ( 'BASEPATH' ) OR exit ( 'No direct script access allowed' …" at bounding box center [601, 279] width 695 height 290
click at [512, 339] on pre "$trialPrice = $trialData [ 'trialPrice' ];" at bounding box center [601, 342] width 695 height 13
click at [875, 127] on span "Trials.php" at bounding box center [900, 133] width 55 height 17
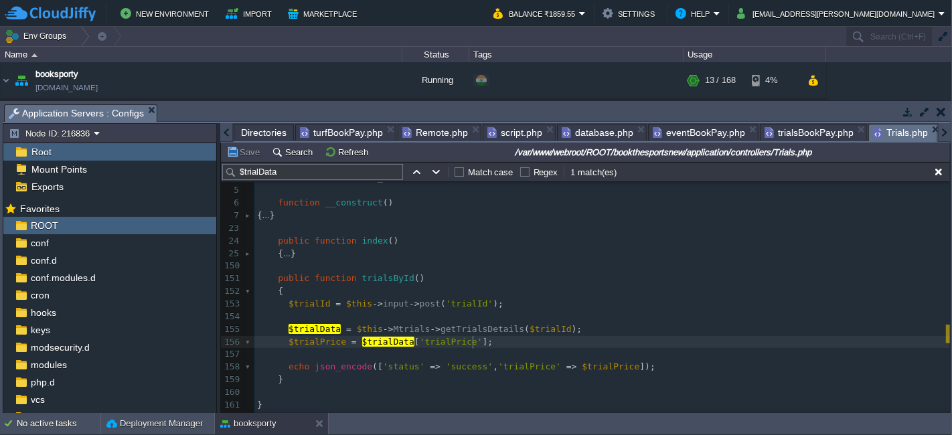
click at [874, 129] on span "Trials.php" at bounding box center [900, 133] width 55 height 17
click at [788, 129] on span "trialsBookPay.php" at bounding box center [808, 133] width 89 height 16
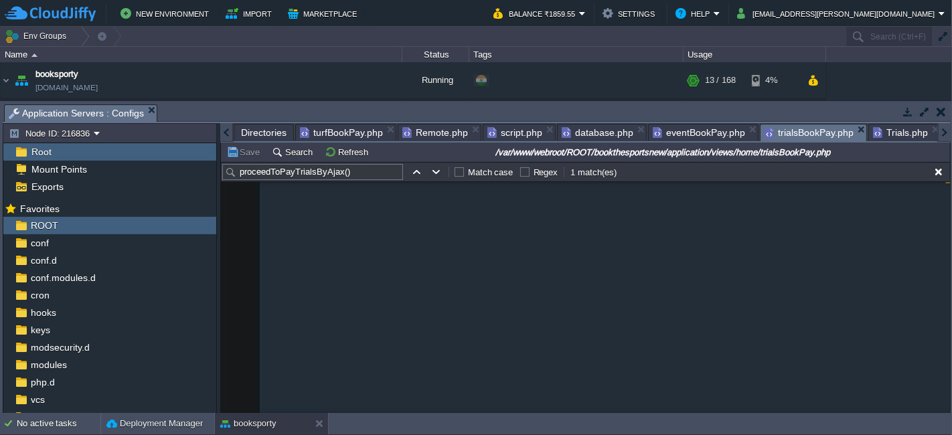
scroll to position [318, 0]
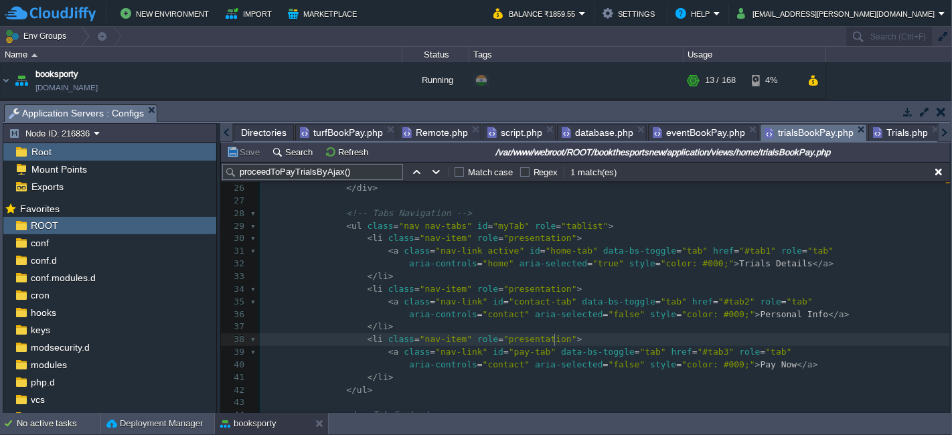
click at [786, 334] on pre "< li class = "nav-item" role = "presentation" >" at bounding box center [605, 339] width 690 height 13
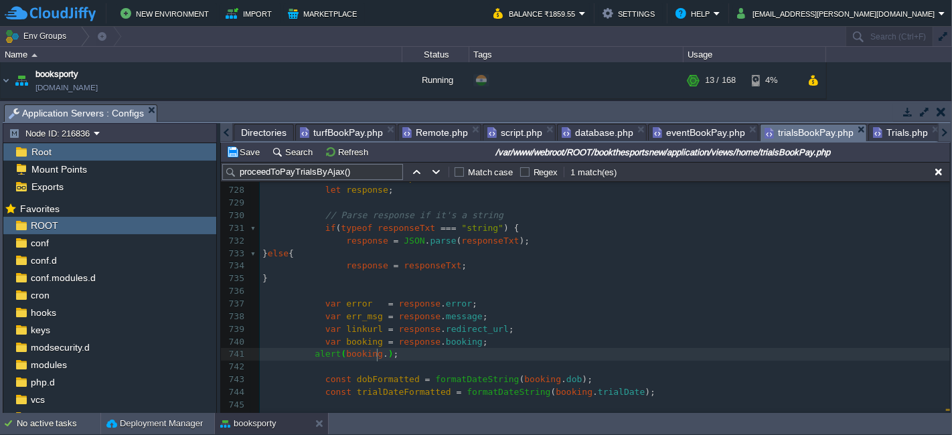
scroll to position [7846, 0]
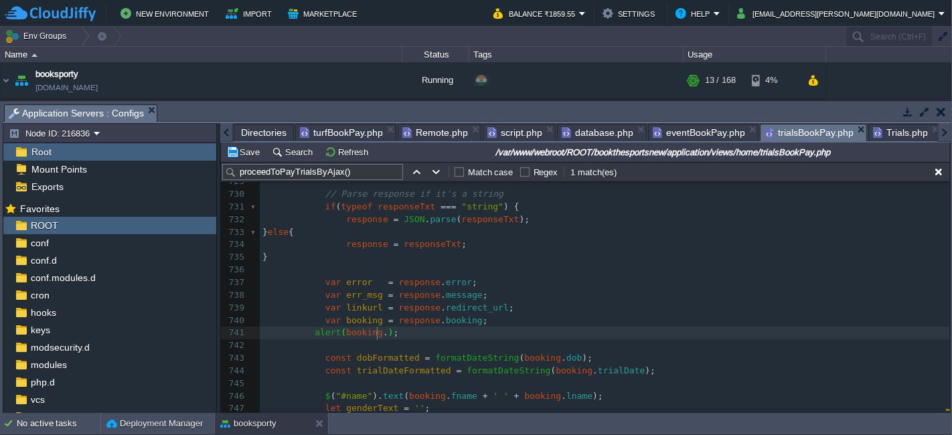
click at [370, 246] on span "response" at bounding box center [367, 244] width 42 height 10
type textarea "response"
click at [353, 333] on div "xxxxxxxxxx 1017 922 1017 966 1018 </ div > 712 const monthNames = [ "Jan" , "Fe…" at bounding box center [605, 245] width 690 height 568
type textarea "booking"
paste textarea
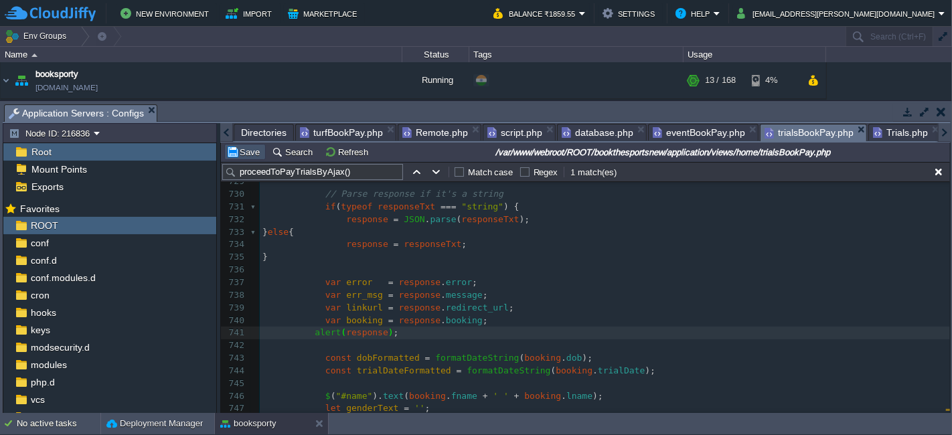
click at [252, 155] on button "Save" at bounding box center [244, 152] width 37 height 12
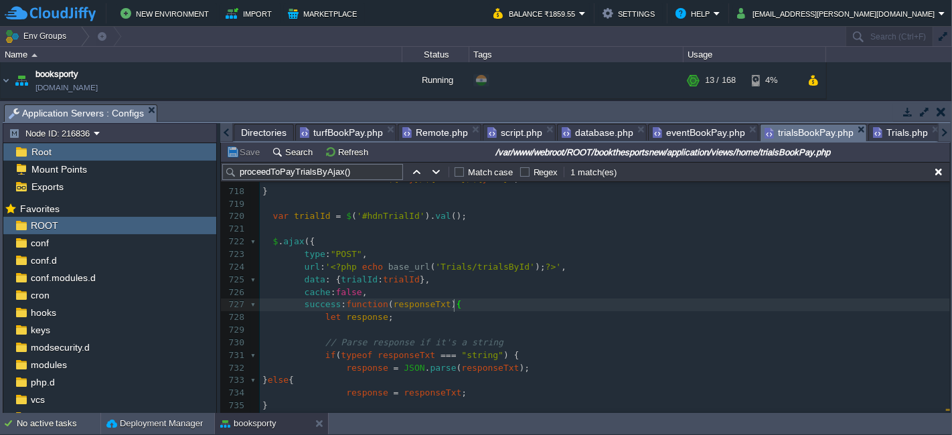
scroll to position [4, 0]
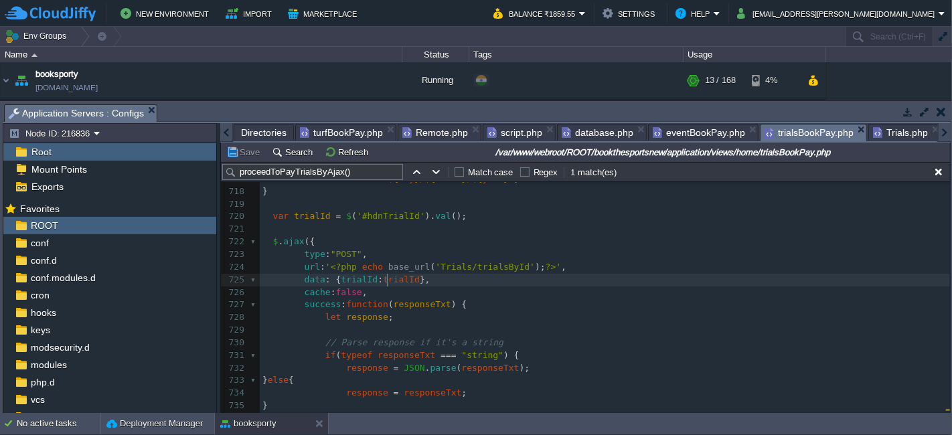
click at [388, 274] on pre "data : { trialId : trialId }," at bounding box center [605, 280] width 690 height 13
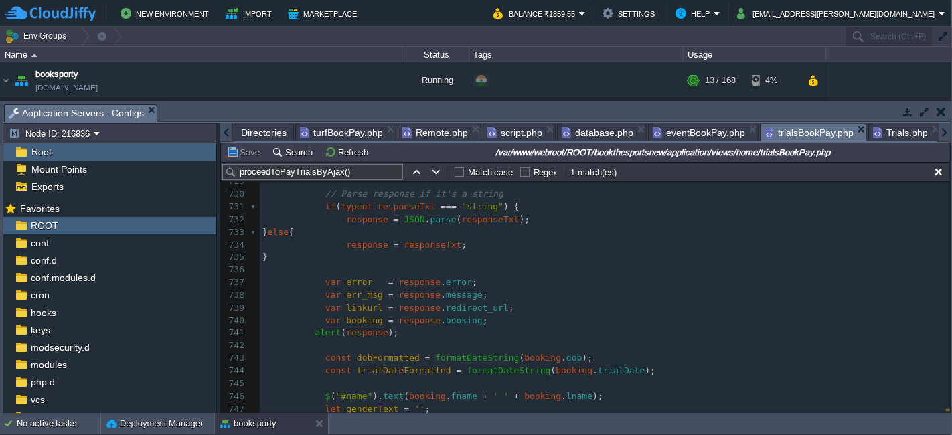
scroll to position [7846, 0]
click at [403, 333] on pre "alert ( response );" at bounding box center [605, 333] width 690 height 13
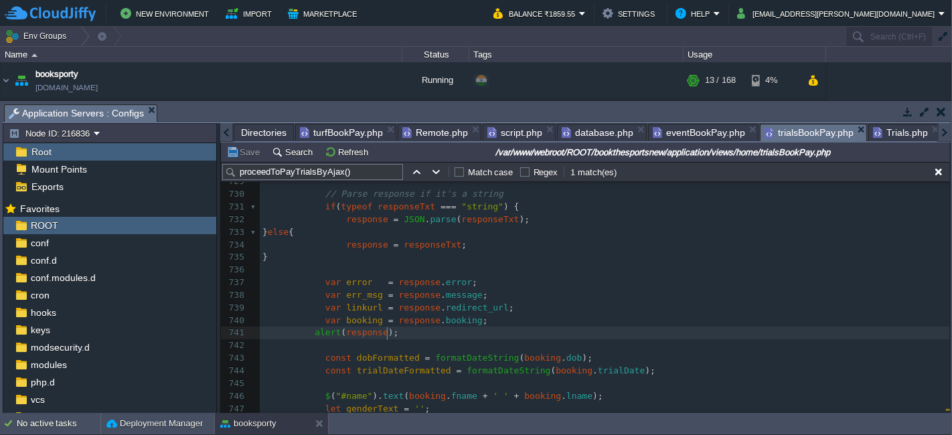
type textarea "alert(response);"
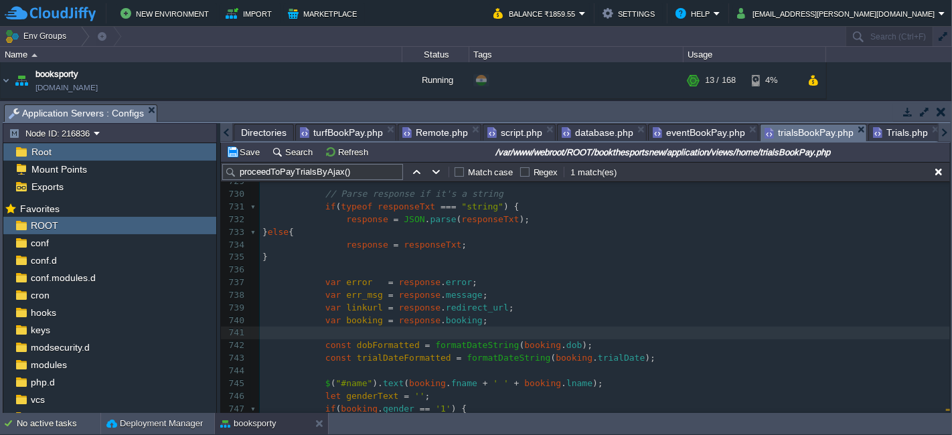
scroll to position [7698, 0]
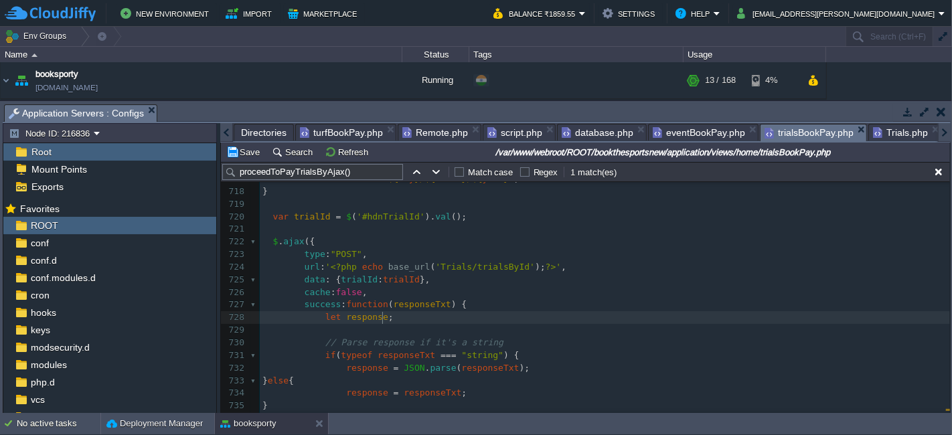
click at [403, 320] on pre "let response ;" at bounding box center [605, 317] width 690 height 13
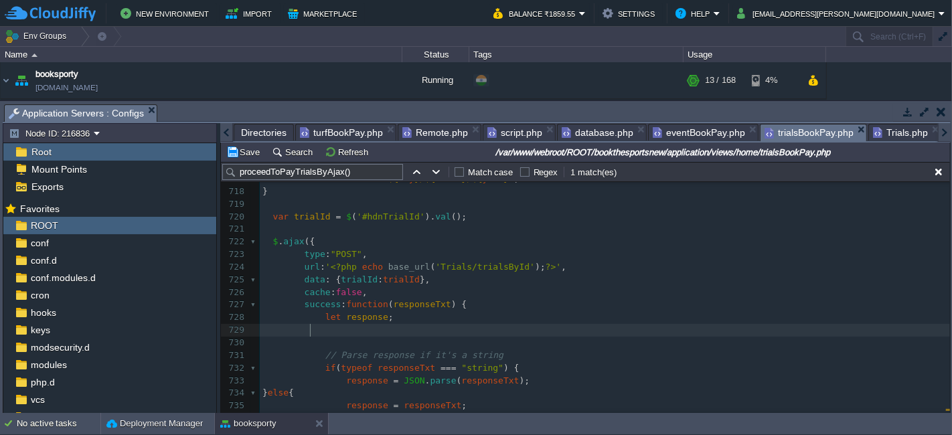
paste textarea
click at [248, 143] on div "Save Search Refresh /var/www/webroot/ROOT/bookthesportsnew/application/views/ho…" at bounding box center [585, 152] width 729 height 19
click at [242, 159] on td "Save" at bounding box center [245, 152] width 42 height 16
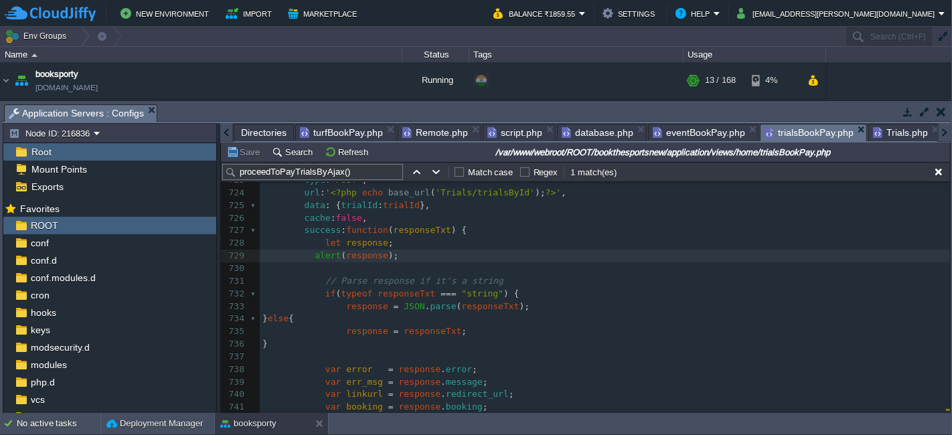
click at [355, 125] on span "turfBookPay.php" at bounding box center [341, 133] width 83 height 16
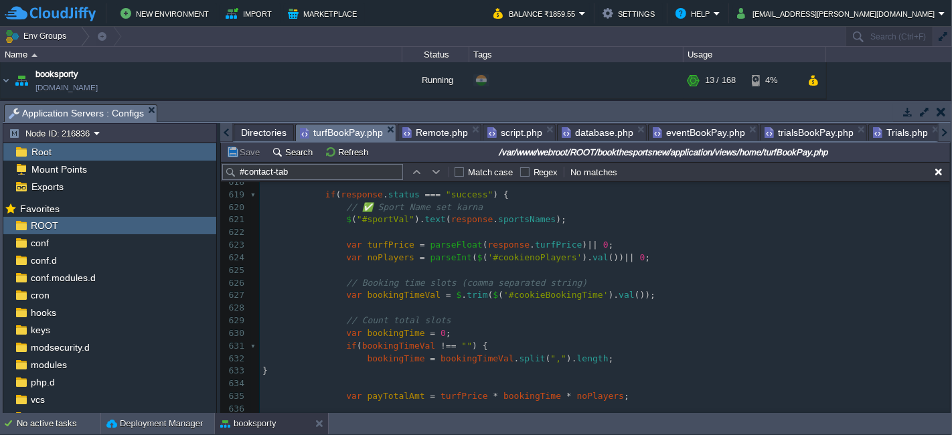
scroll to position [6568, 0]
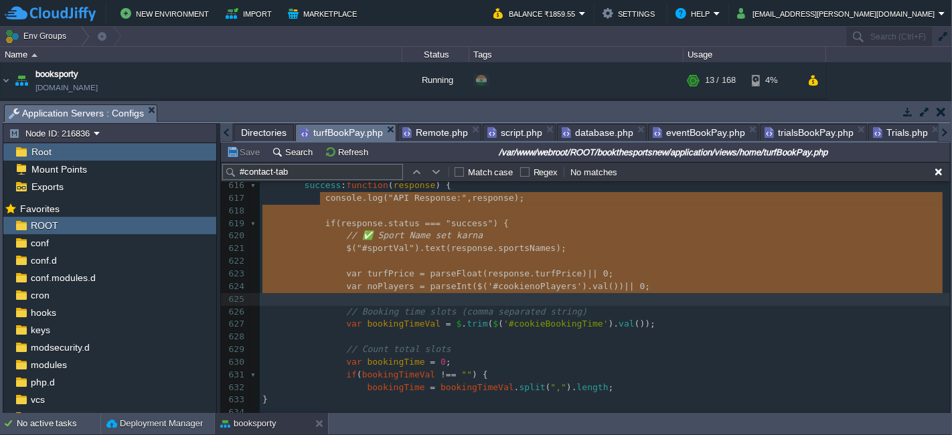
type textarea "console.log("API Response:", response); if (response.status === "success") { //…"
drag, startPoint x: 321, startPoint y: 199, endPoint x: 346, endPoint y: 300, distance: 103.6
click at [584, 351] on pre "// Count total slots" at bounding box center [605, 349] width 690 height 13
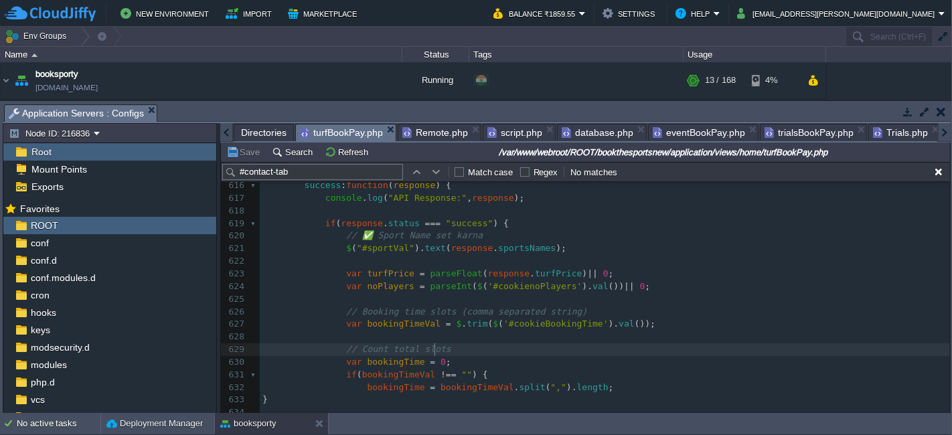
click at [319, 224] on span at bounding box center [293, 223] width 63 height 10
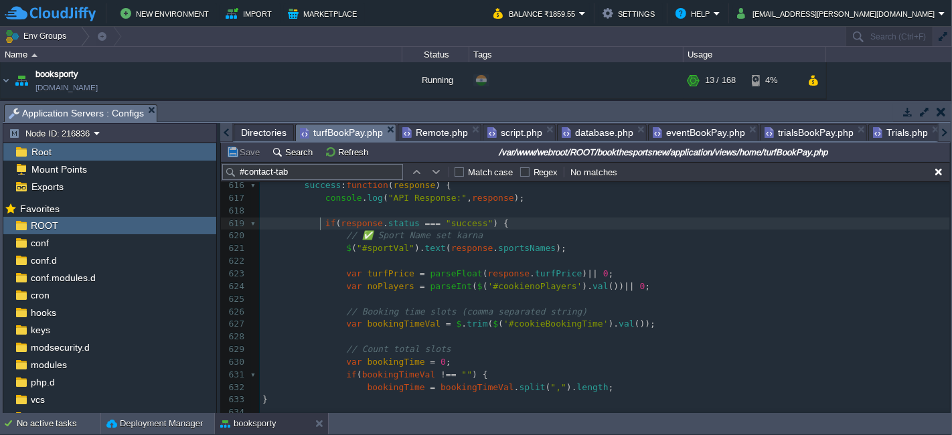
type textarea "if (response.status === "success") {"
click at [809, 129] on span "trialsBookPay.php" at bounding box center [808, 133] width 89 height 16
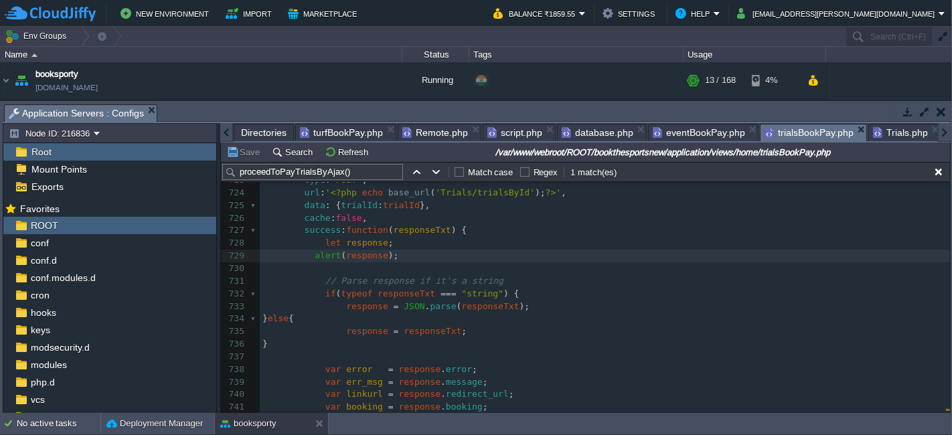
scroll to position [7842, 0]
click at [339, 127] on span "turfBookPay.php" at bounding box center [341, 133] width 83 height 16
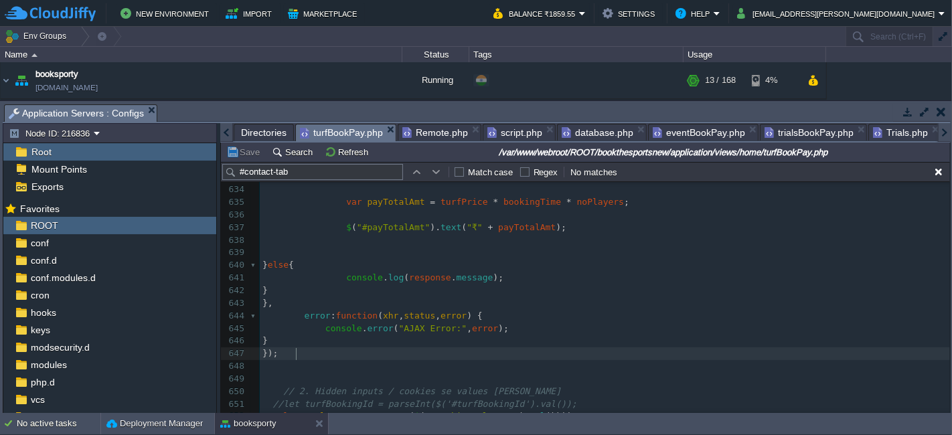
click at [308, 355] on pre "});" at bounding box center [605, 353] width 690 height 13
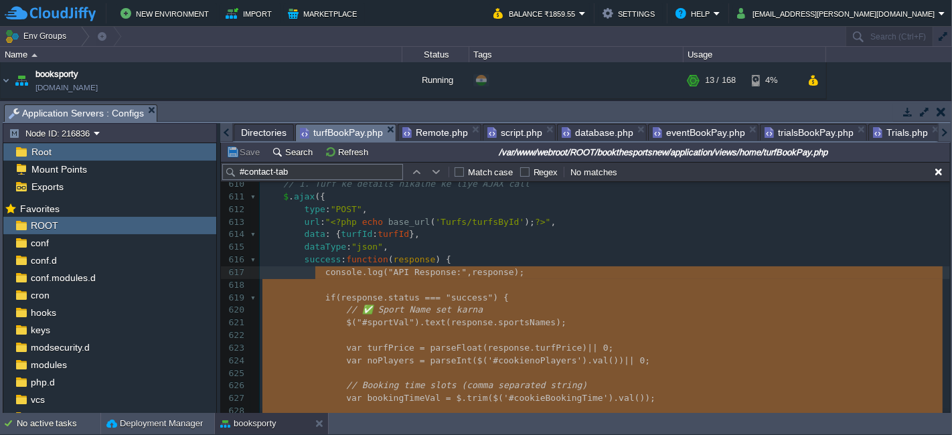
type textarea "-"
click at [805, 127] on span "trialsBookPay.php" at bounding box center [808, 133] width 89 height 16
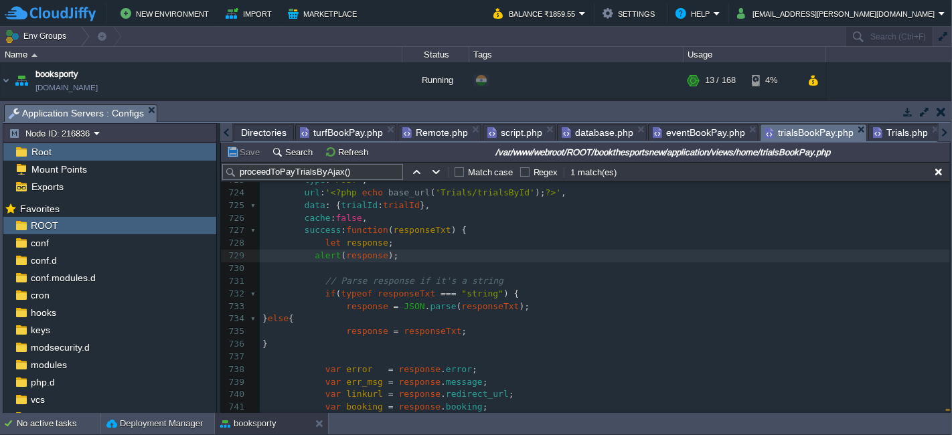
click at [315, 242] on div "xxxxxxxxxx 1017 922 1017 966 1018 707 ​ 708 // DOS format (dd/mmm/yyyy) 709 let…" at bounding box center [605, 307] width 690 height 669
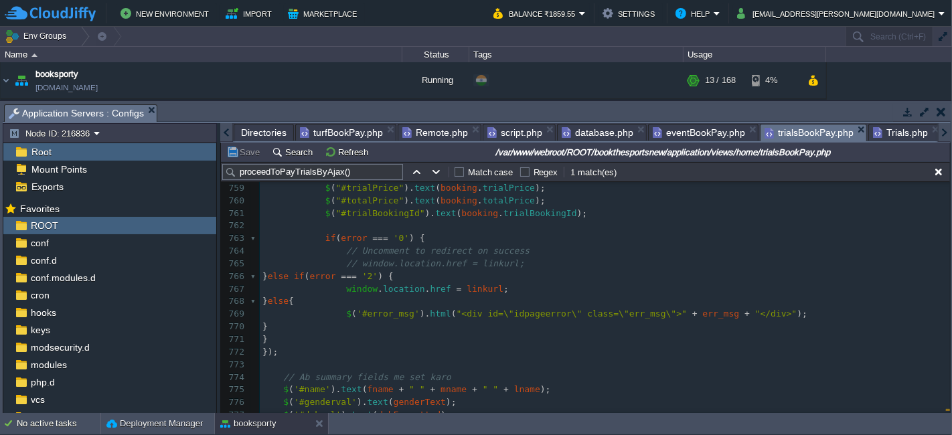
type textarea "-"
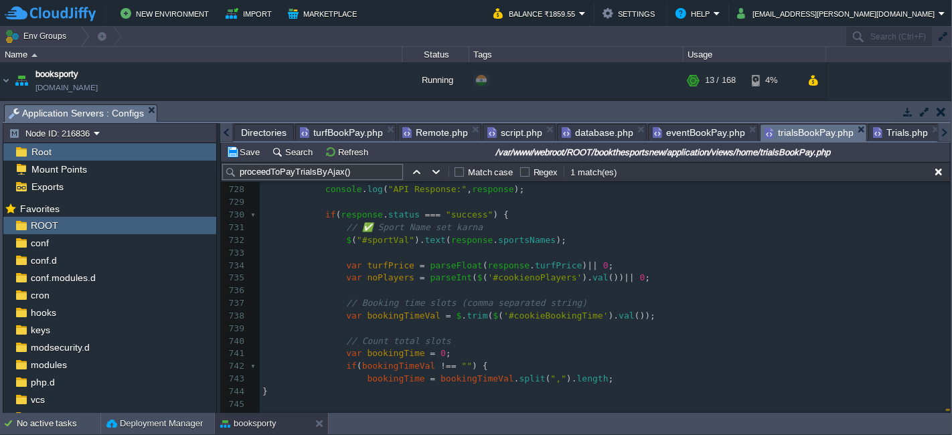
click at [338, 238] on div "xxxxxxxxxx 1017 922 1017 966 1018 977 1006 let response ; 711 const dosObj = ne…" at bounding box center [605, 322] width 690 height 706
type textarea "$("#sportVal").text(response.sportsNames);"
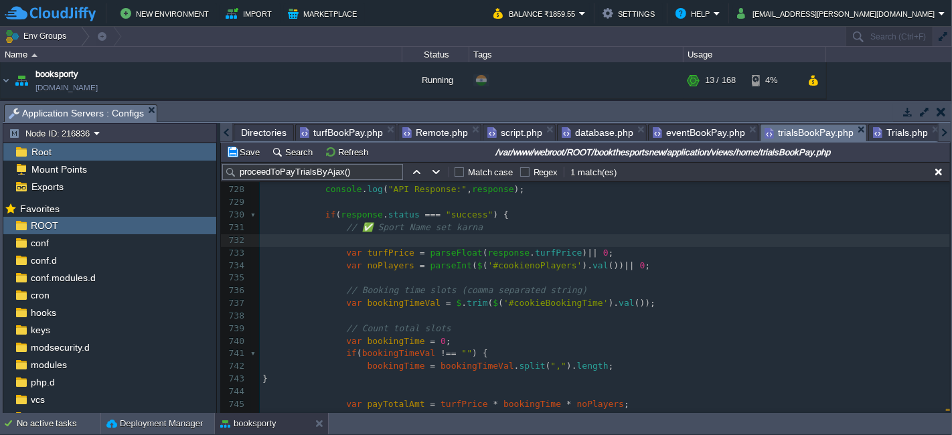
click at [497, 251] on div "xxxxxxxxxx 1017 922 1017 966 1018 977 1006 let response ; 711 const dosObj = ne…" at bounding box center [605, 315] width 690 height 693
type textarea "response"
type textarea "turfPrice"
paste textarea
type textarea "turfPrice"
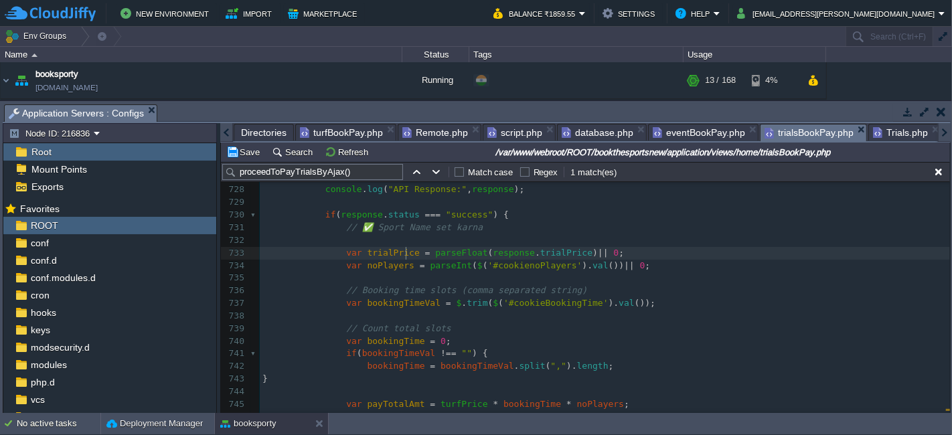
click at [336, 264] on div "xxxxxxxxxx 1017 922 1017 966 1018 977 1006 let response ; 711 const dosObj = ne…" at bounding box center [605, 315] width 690 height 693
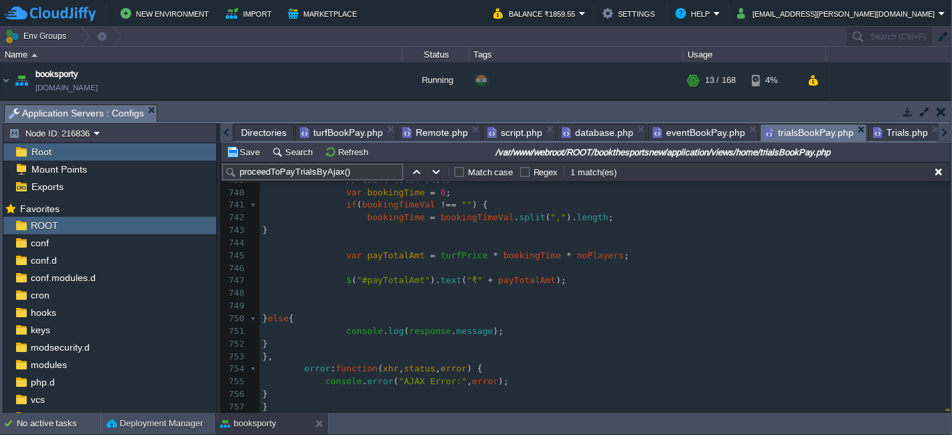
type textarea "var noPlayers = parseInt($('#cookienoPlayers').val()) || 0; // Booking time slo…"
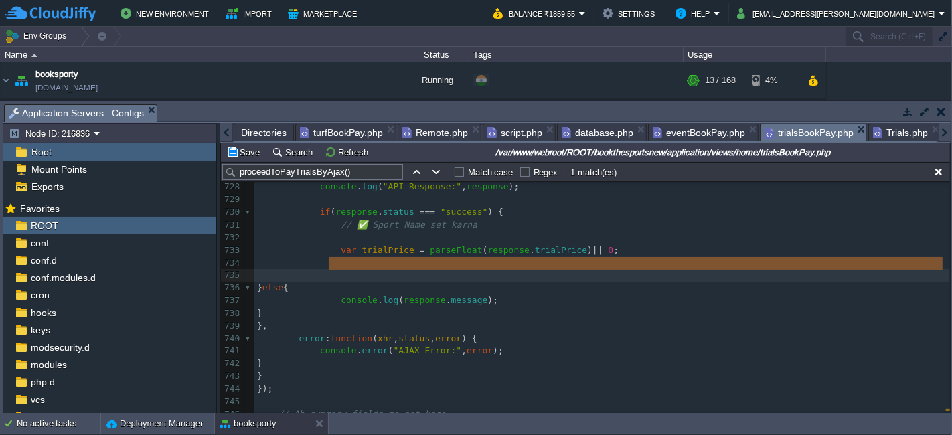
type textarea "} e"
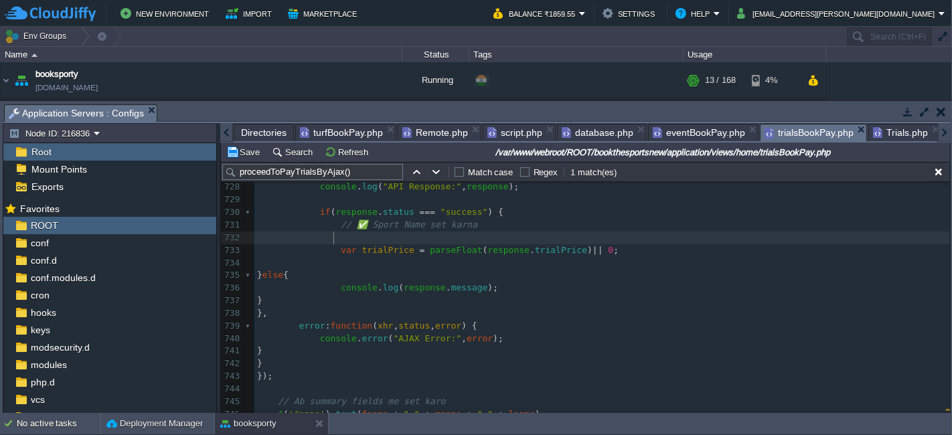
click at [397, 236] on pre at bounding box center [601, 238] width 695 height 13
type textarea "// ✅ Sport Name set karna"
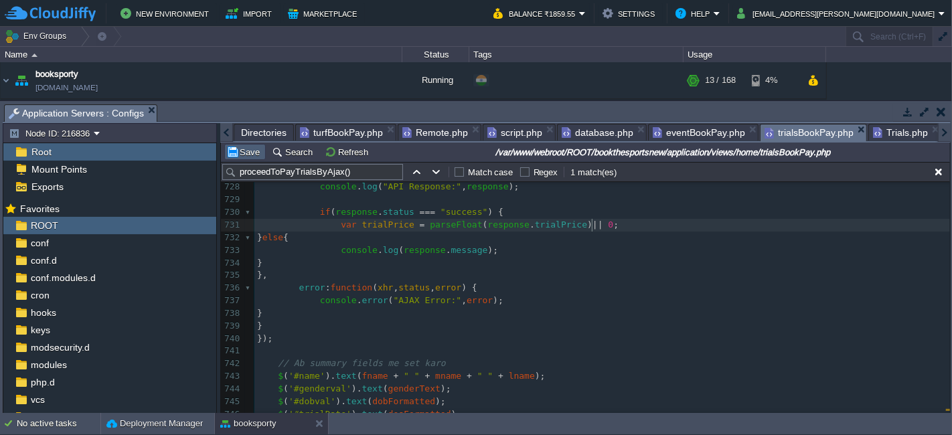
click at [260, 157] on button "Save" at bounding box center [244, 152] width 37 height 12
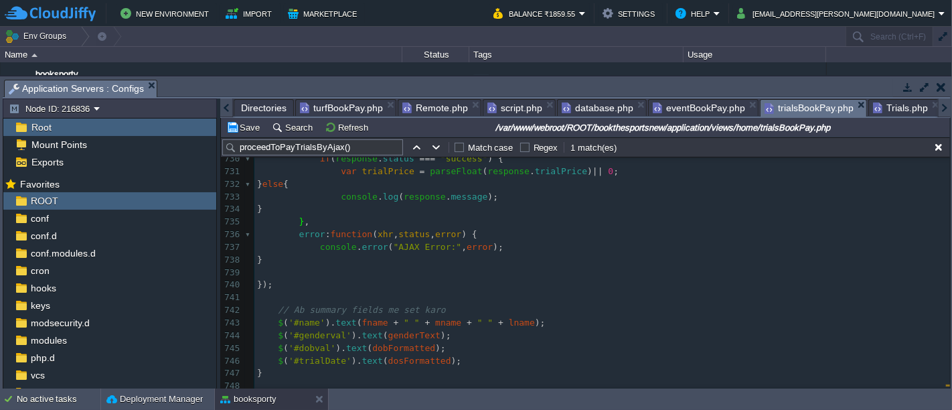
scroll to position [7902, 0]
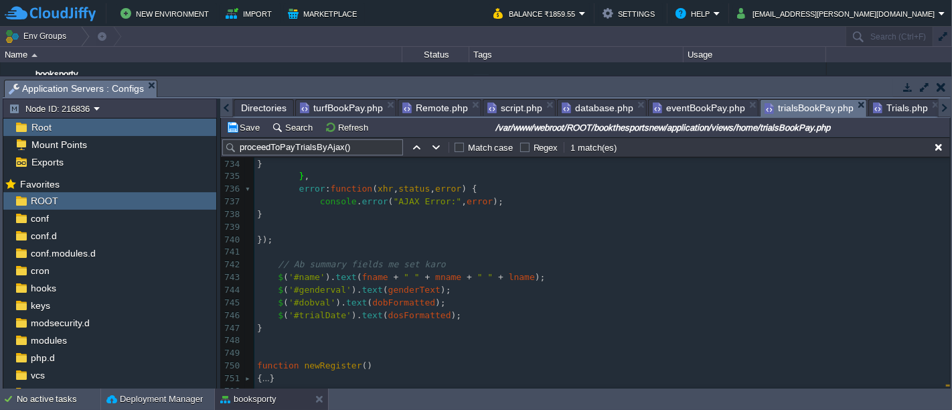
click at [321, 106] on span "turfBookPay.php" at bounding box center [341, 108] width 83 height 16
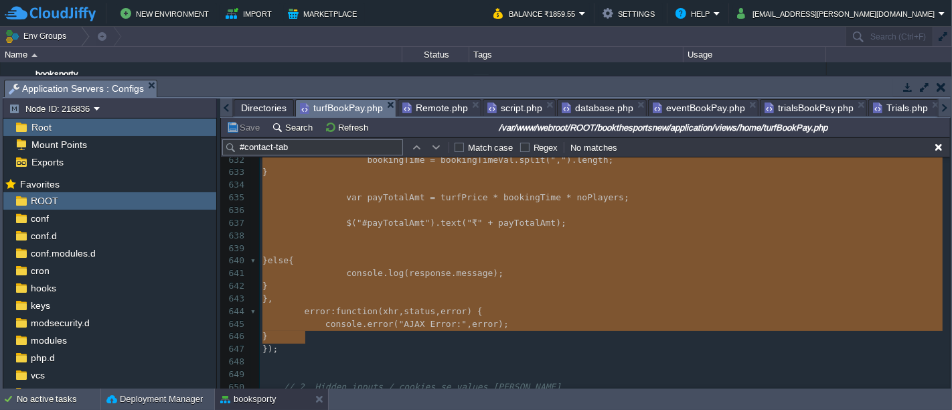
scroll to position [6802, 0]
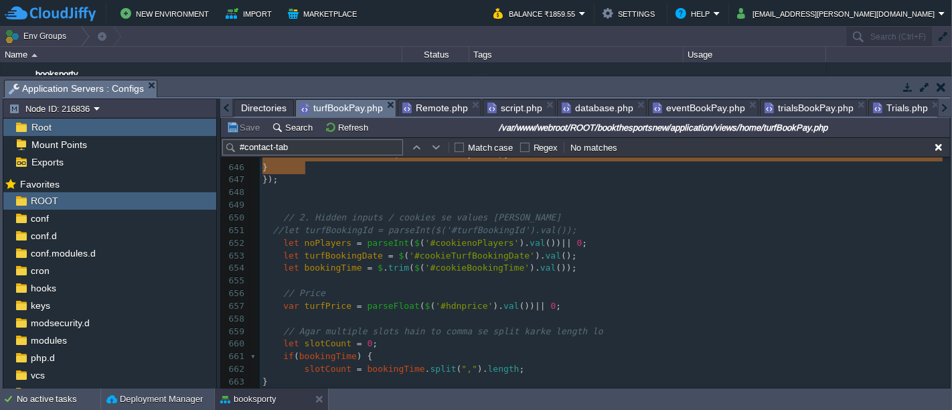
click at [884, 106] on span "Trials.php" at bounding box center [900, 108] width 55 height 16
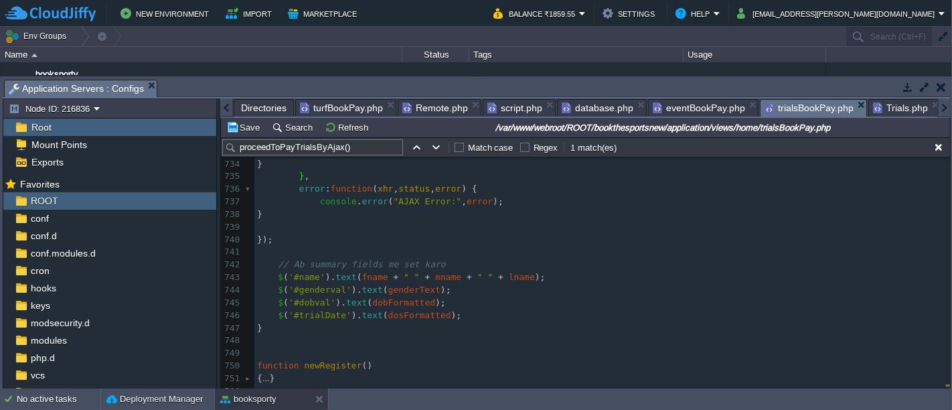
click at [814, 104] on span "trialsBookPay.php" at bounding box center [808, 108] width 89 height 17
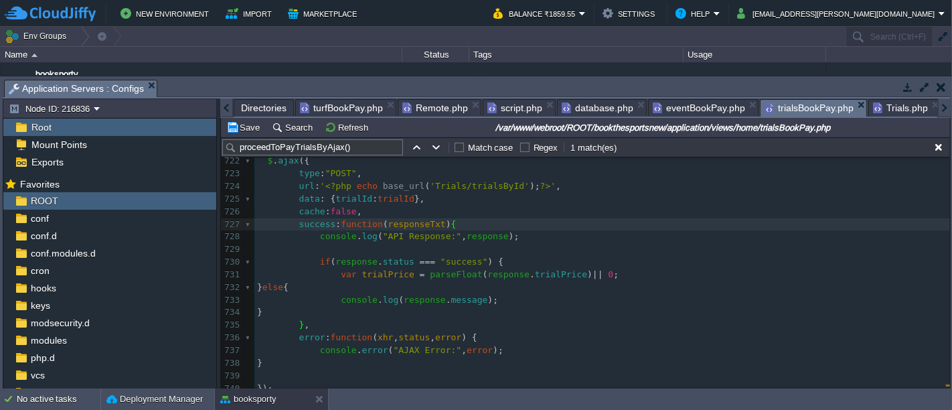
click at [313, 239] on span at bounding box center [288, 236] width 63 height 10
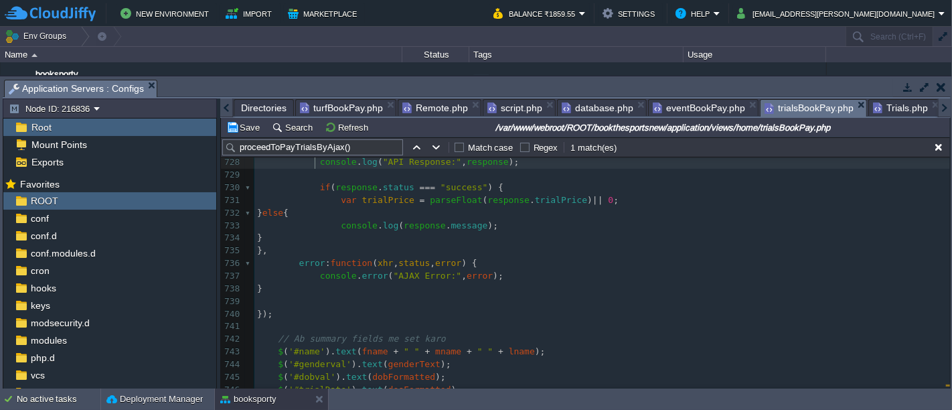
click at [302, 299] on pre at bounding box center [601, 301] width 695 height 13
click at [234, 127] on button "Save" at bounding box center [244, 127] width 37 height 12
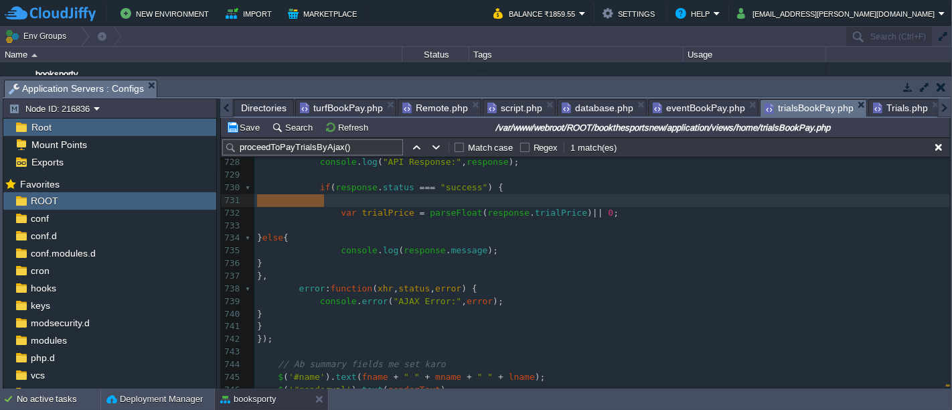
type textarea "// ✅ Sport Name set karna"
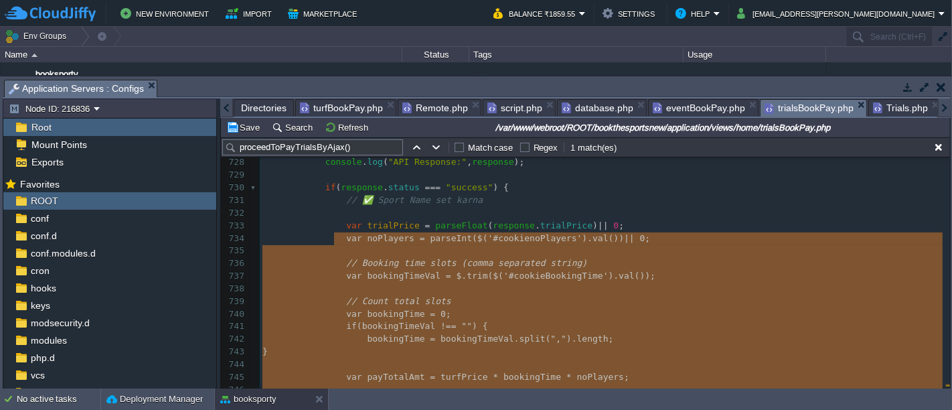
scroll to position [7860, 0]
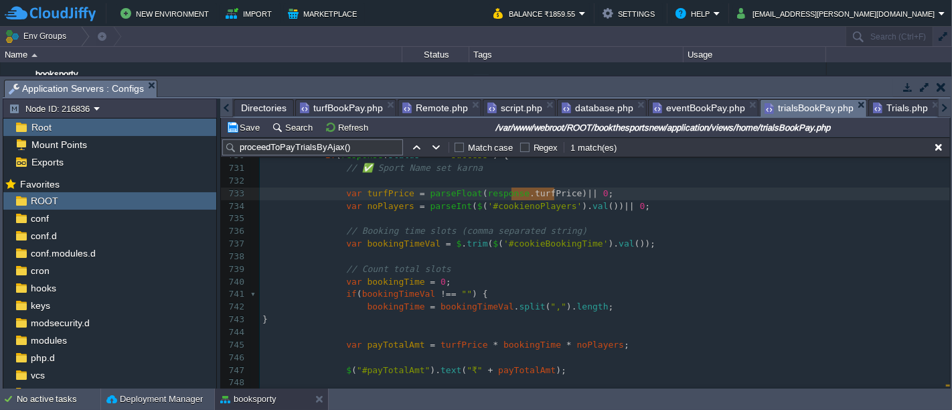
type textarea "$("#sportVal").text(response.sportsNames);"
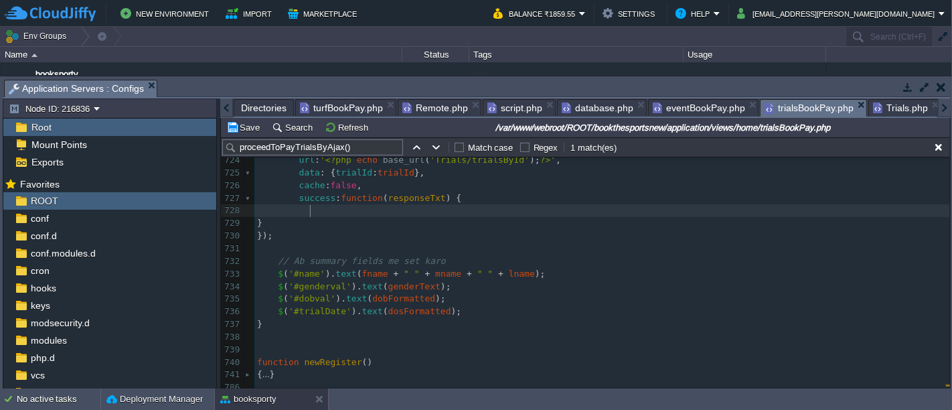
scroll to position [7752, 0]
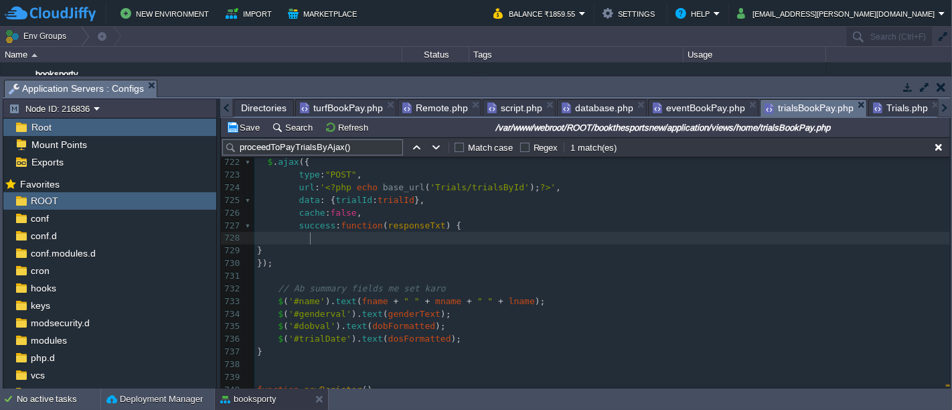
type textarea "-"
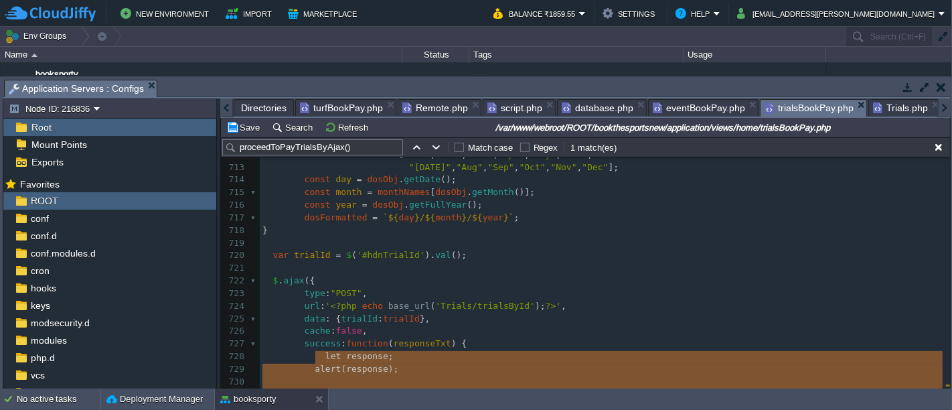
scroll to position [7677, 0]
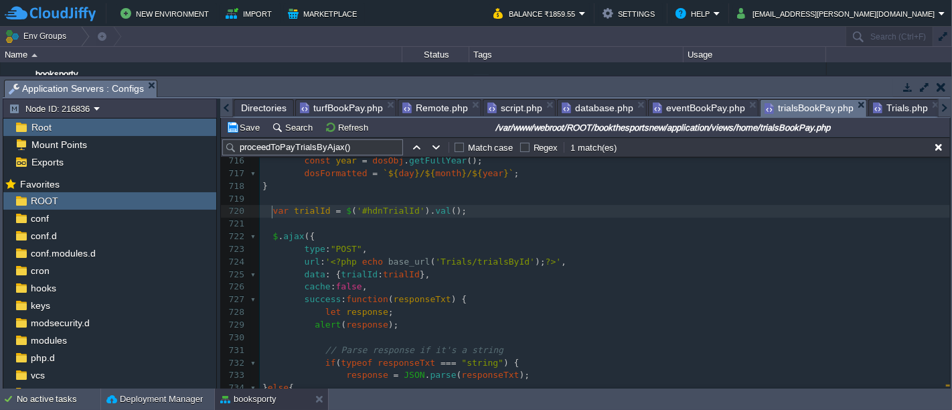
click at [270, 209] on span at bounding box center [267, 210] width 11 height 10
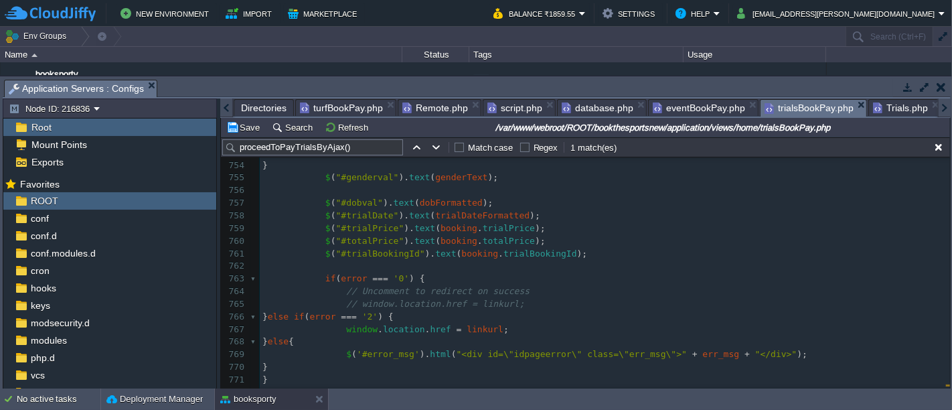
scroll to position [8218, 0]
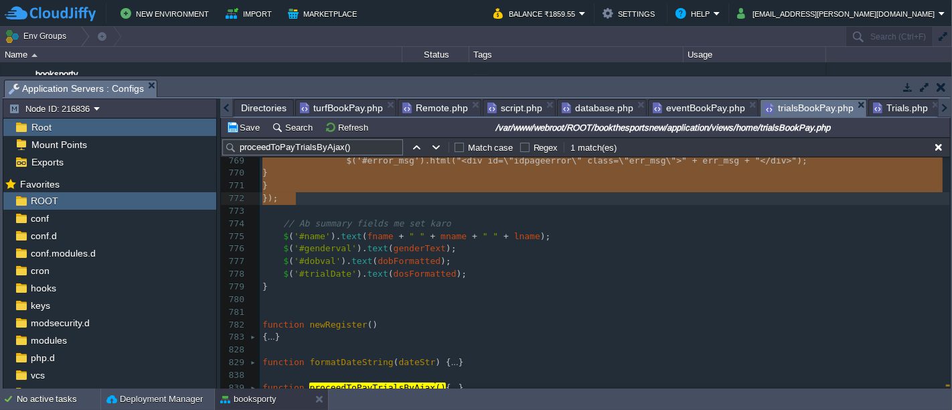
type textarea "-"
click at [346, 108] on span "turfBookPay.php" at bounding box center [341, 108] width 83 height 16
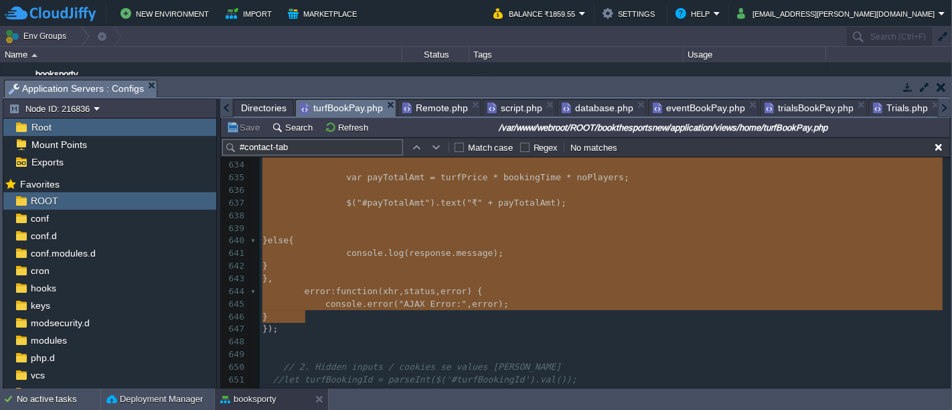
click at [300, 335] on pre "​" at bounding box center [605, 341] width 690 height 13
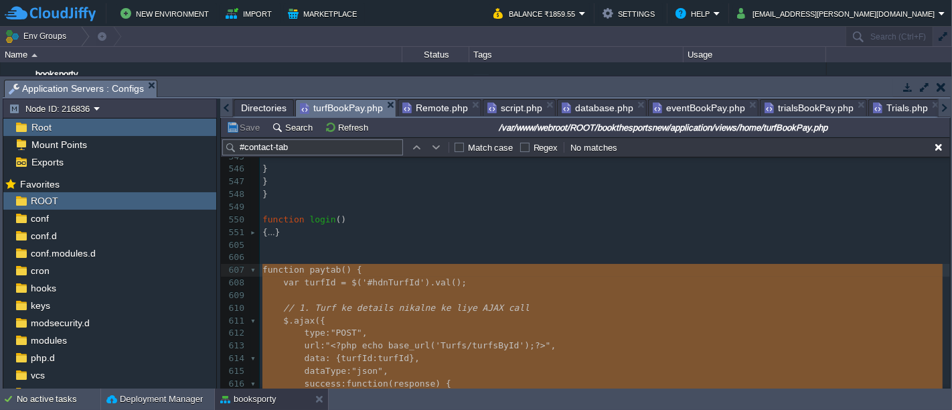
type textarea "-"
click at [787, 108] on span "trialsBookPay.php" at bounding box center [808, 108] width 89 height 16
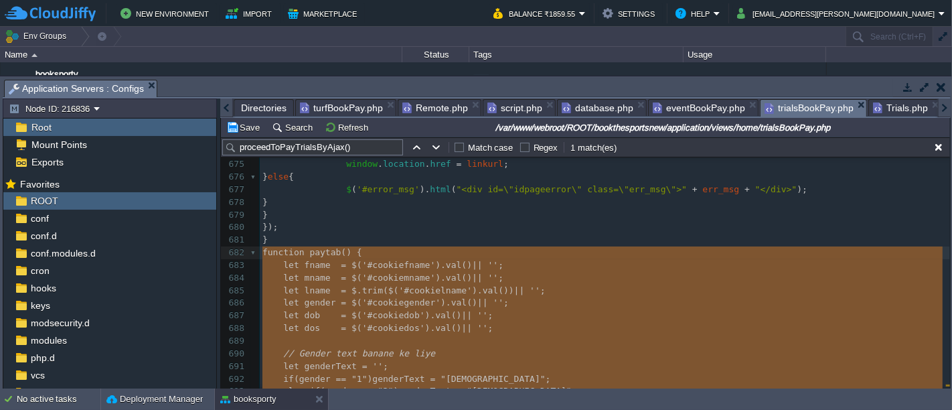
type textarea "-"
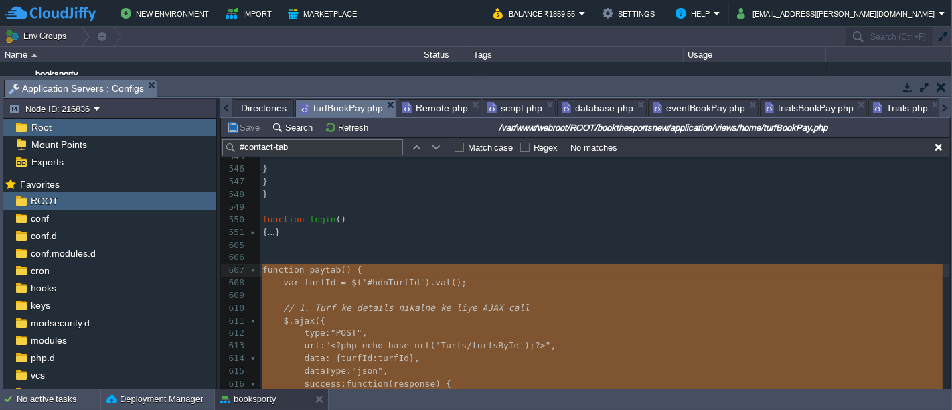
click at [348, 106] on span "turfBookPay.php" at bounding box center [341, 108] width 83 height 17
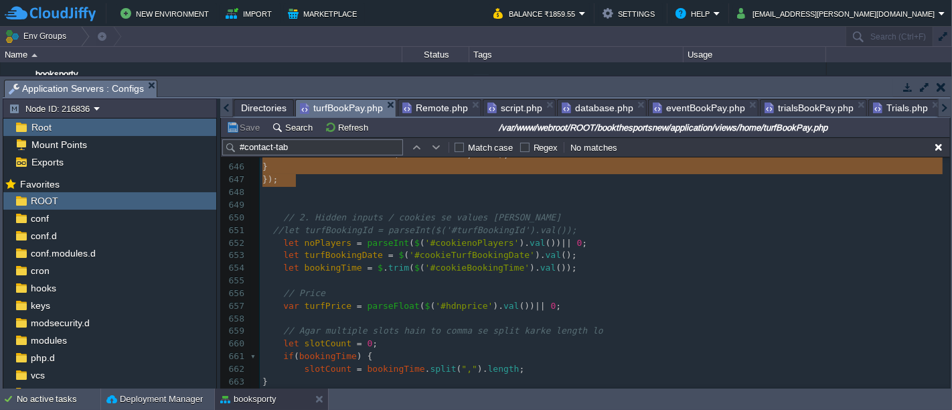
click at [776, 114] on span "trialsBookPay.php" at bounding box center [808, 108] width 89 height 16
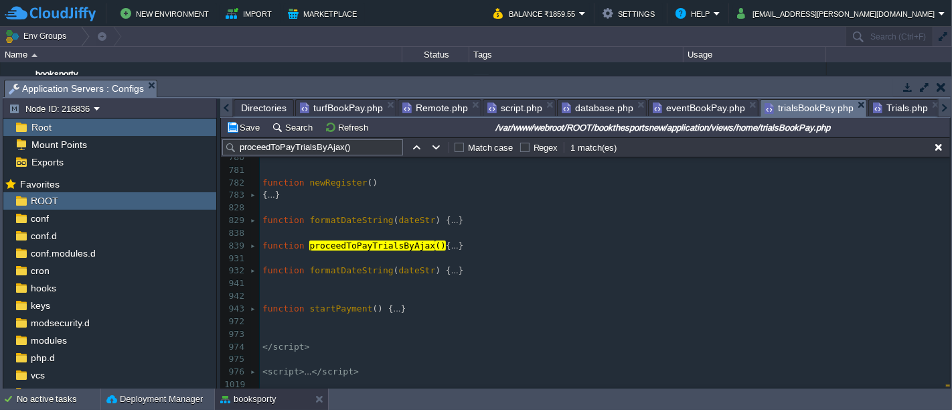
scroll to position [8345, 0]
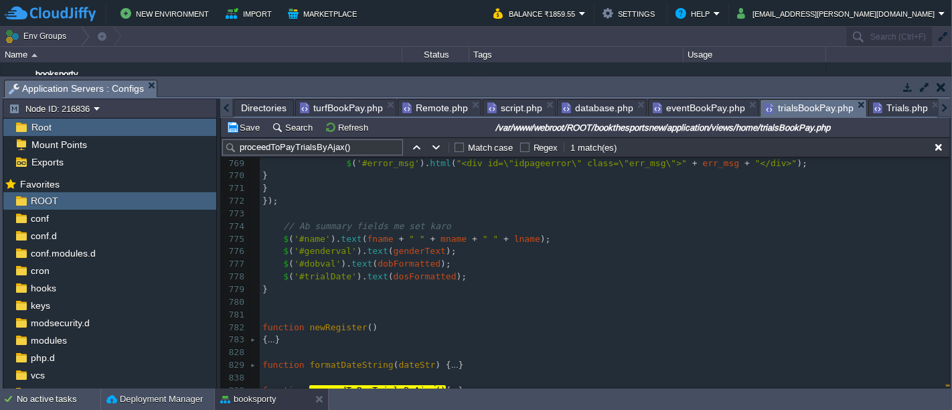
type textarea "-"
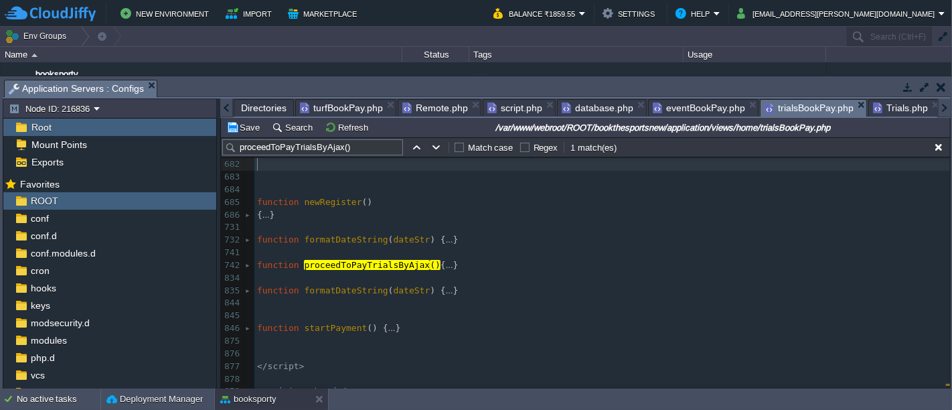
scroll to position [8239, 0]
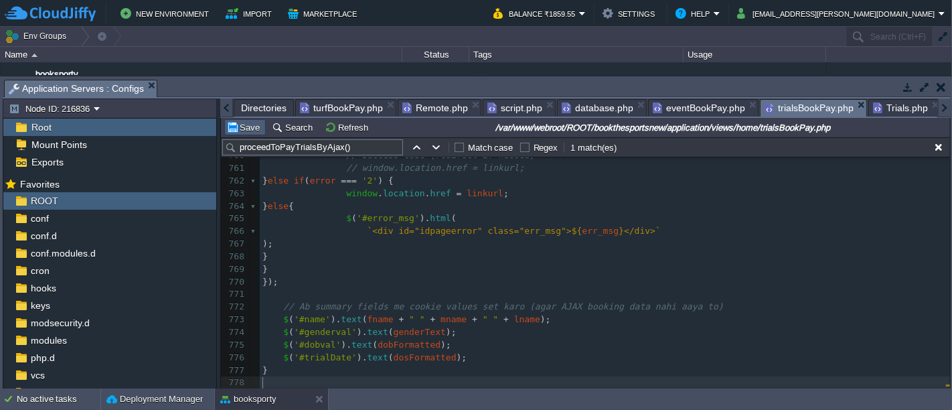
click at [252, 123] on button "Save" at bounding box center [244, 127] width 37 height 12
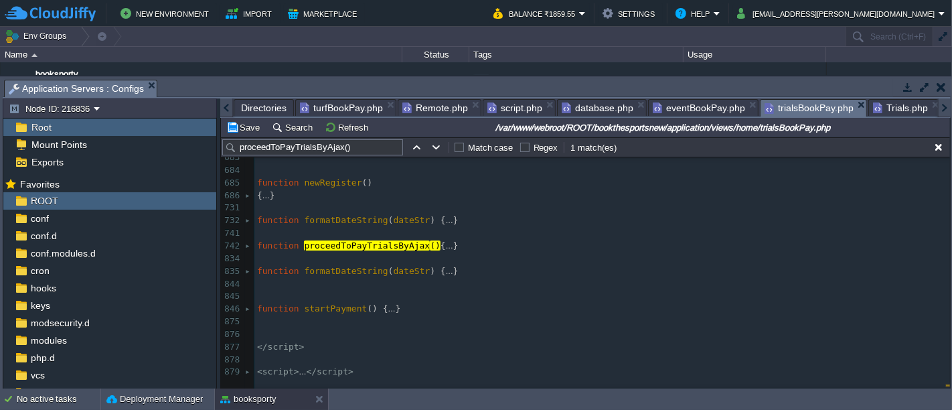
scroll to position [7246, 0]
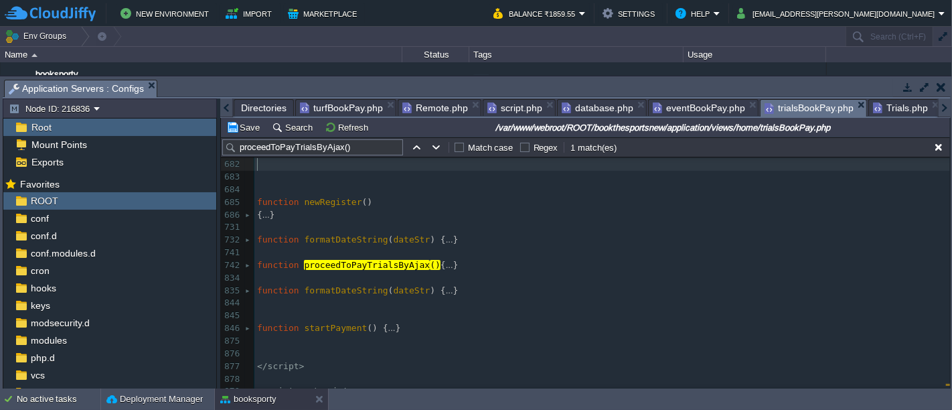
type textarea "-"
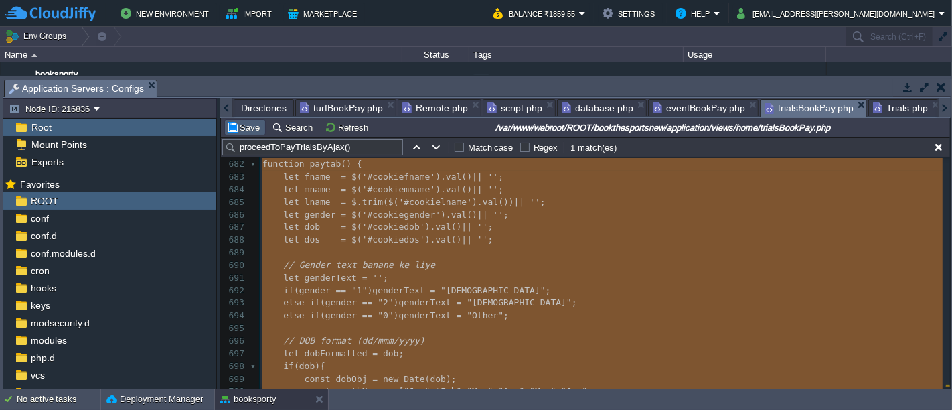
click at [237, 125] on button "Save" at bounding box center [244, 127] width 37 height 12
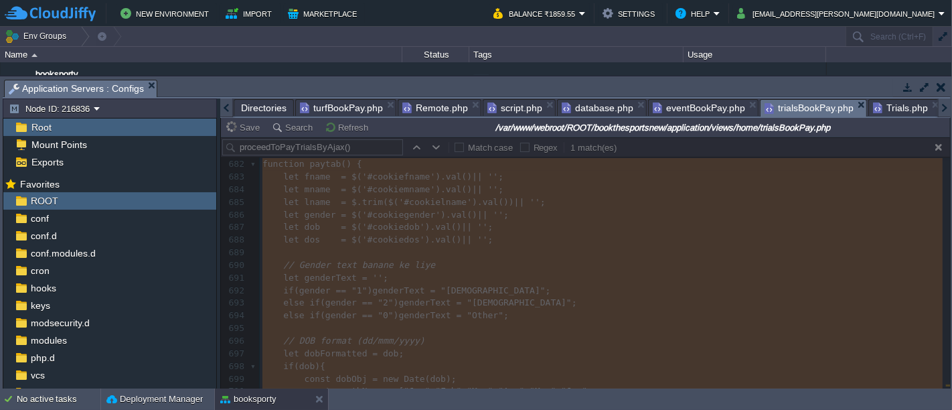
click at [415, 222] on div at bounding box center [585, 262] width 729 height 251
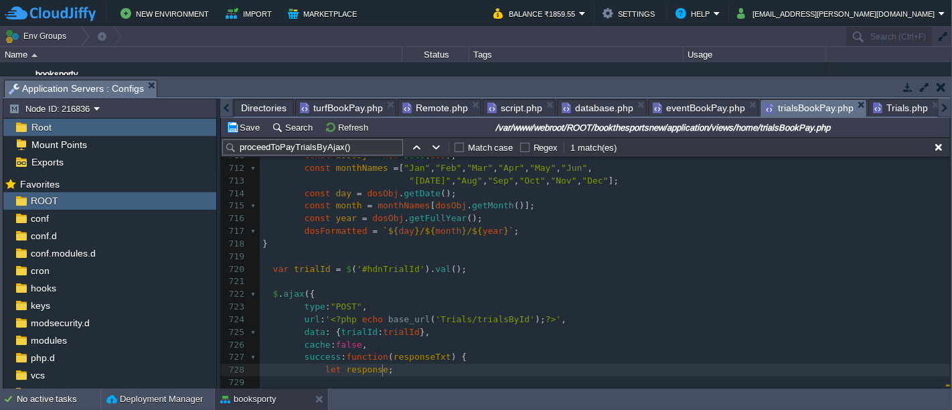
scroll to position [7785, 0]
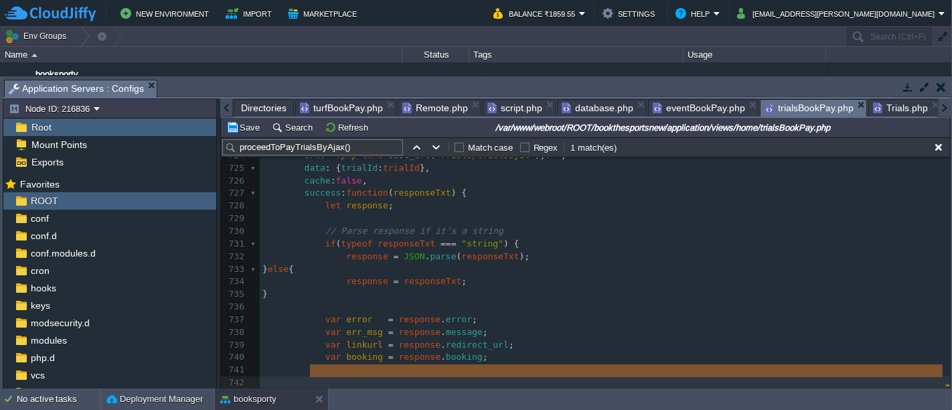
type textarea "alert(response);"
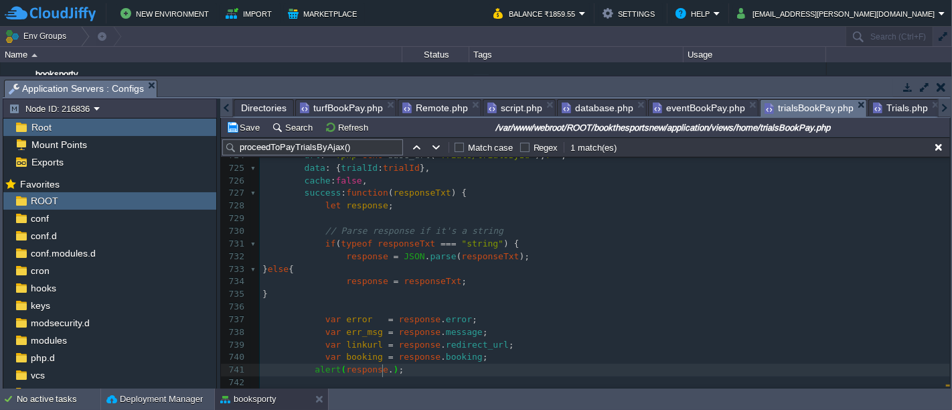
type textarea "booking"
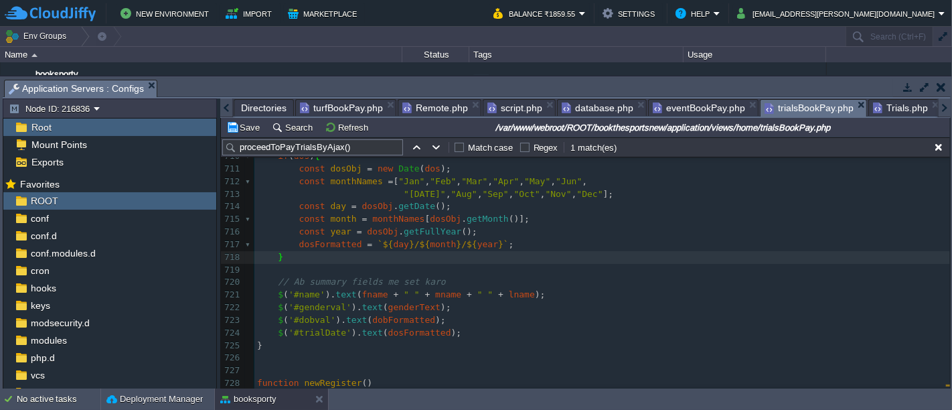
scroll to position [7553, 0]
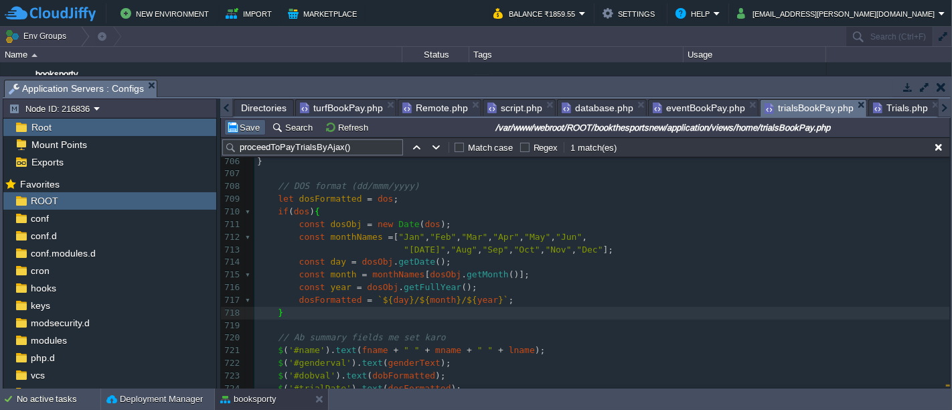
click at [258, 125] on button "Save" at bounding box center [244, 127] width 37 height 12
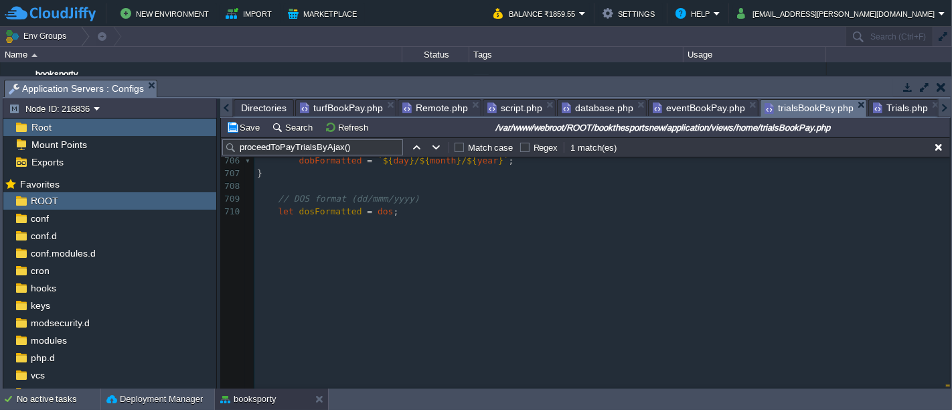
scroll to position [7259, 0]
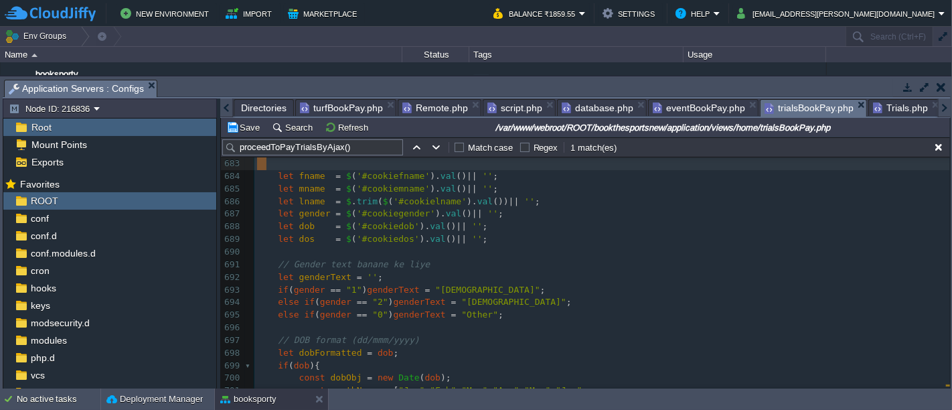
click at [531, 254] on pre "​" at bounding box center [601, 252] width 695 height 13
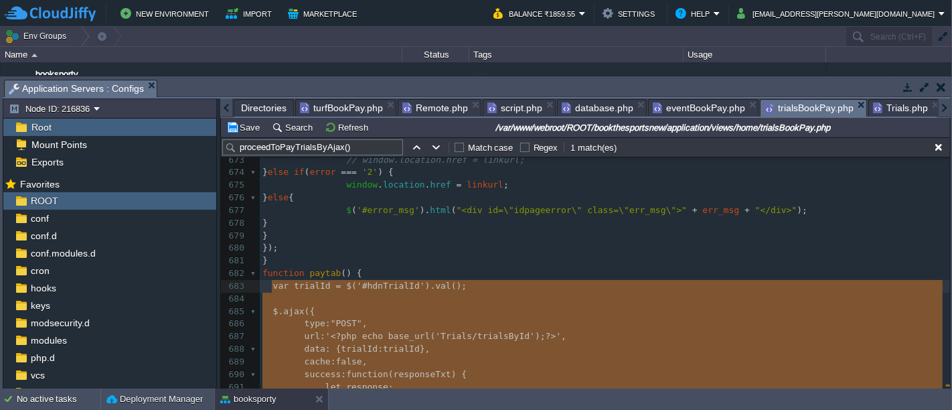
scroll to position [7138, 0]
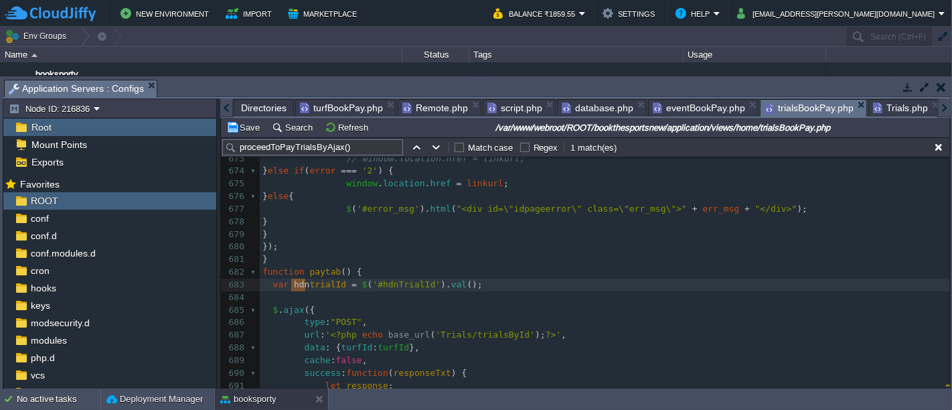
type textarea "dataString,"
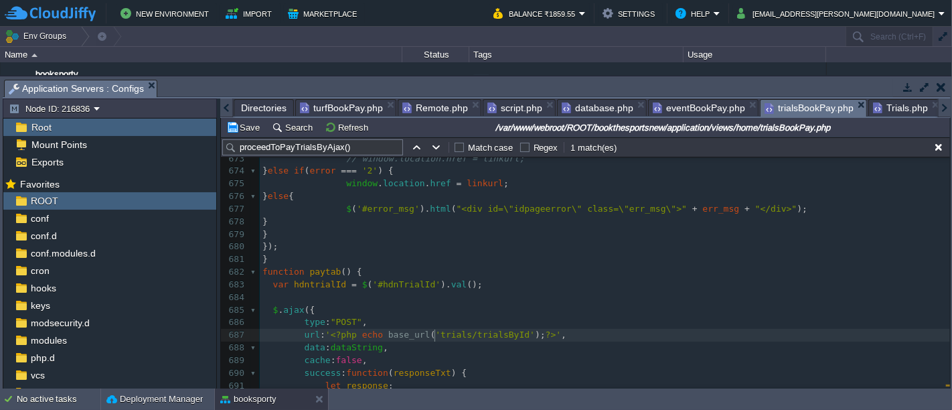
type textarea "remote"
type textarea "proceedToPayTrialsByAjax"
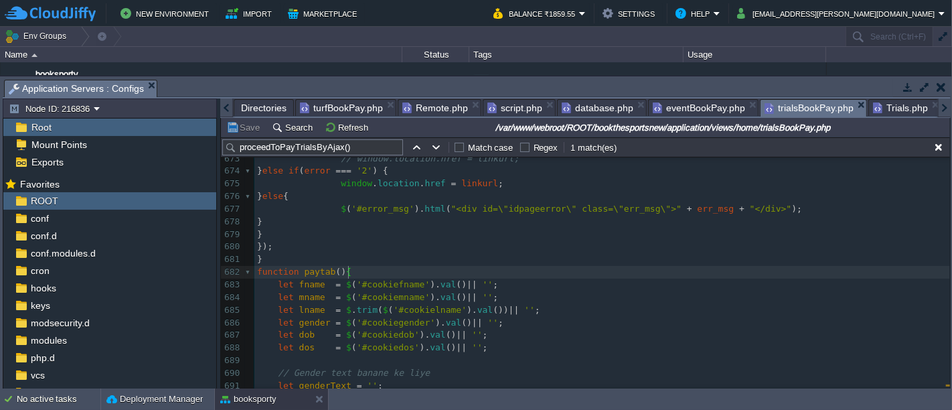
type textarea "proceedToPayTrialsByAjax"
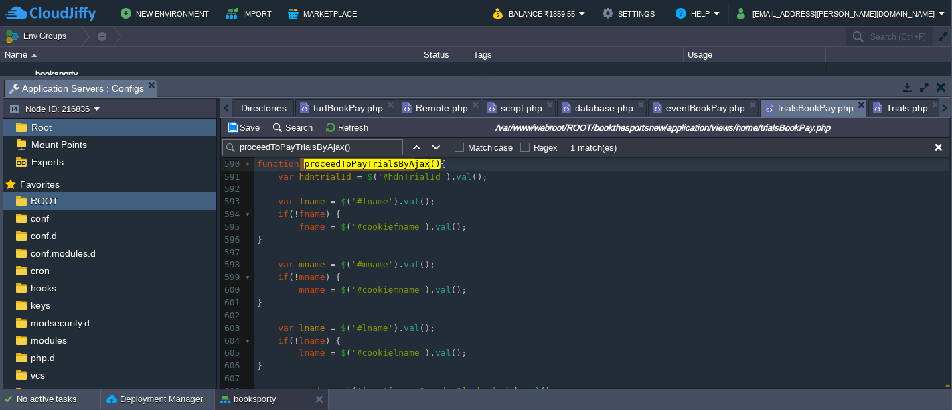
scroll to position [6085, 0]
type textarea "proceedToPayTrialsByAjax"
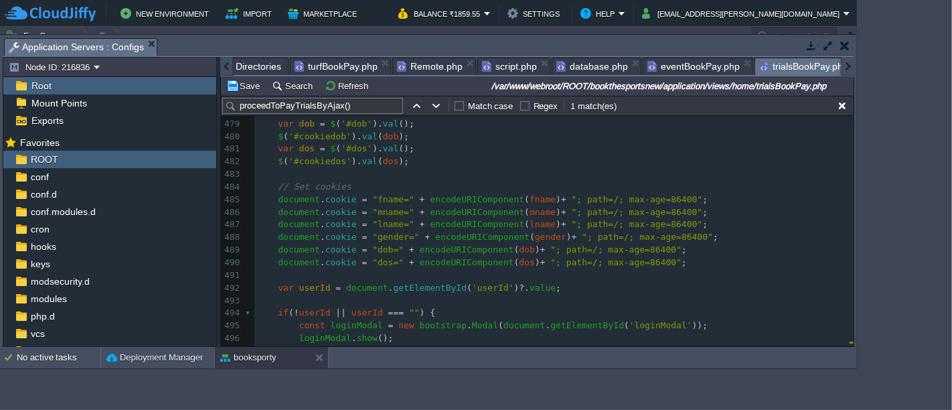
scroll to position [5465, 0]
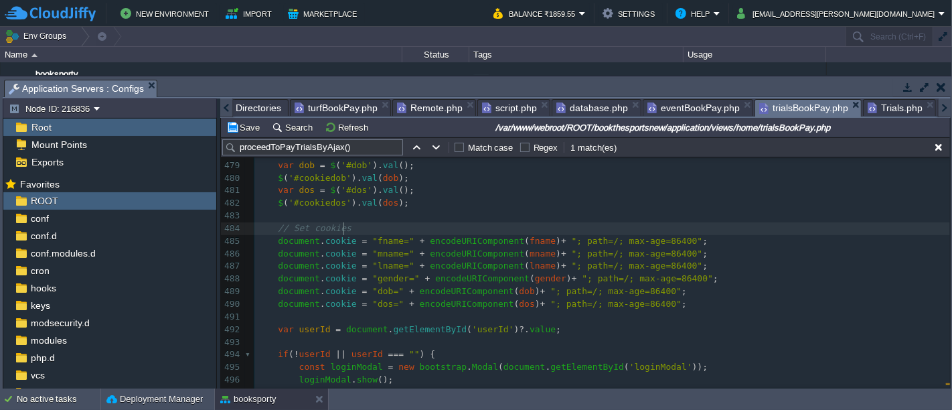
drag, startPoint x: 423, startPoint y: 207, endPoint x: 470, endPoint y: 230, distance: 52.4
click at [470, 230] on pre "// Set cookies" at bounding box center [601, 228] width 695 height 13
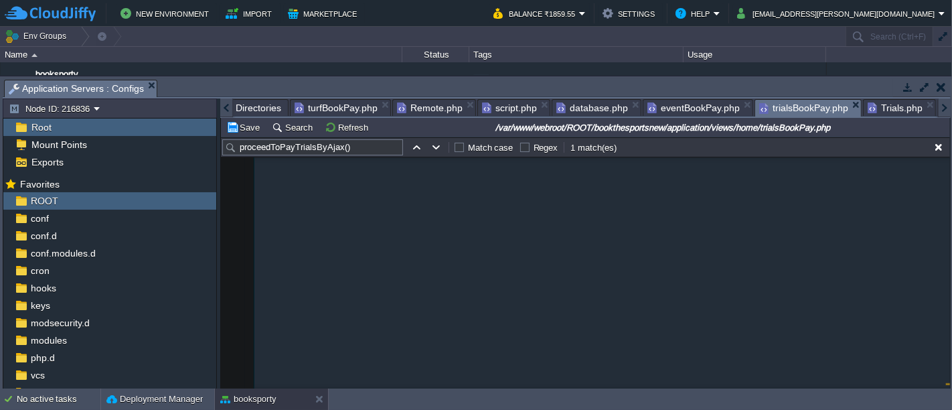
scroll to position [5866, 0]
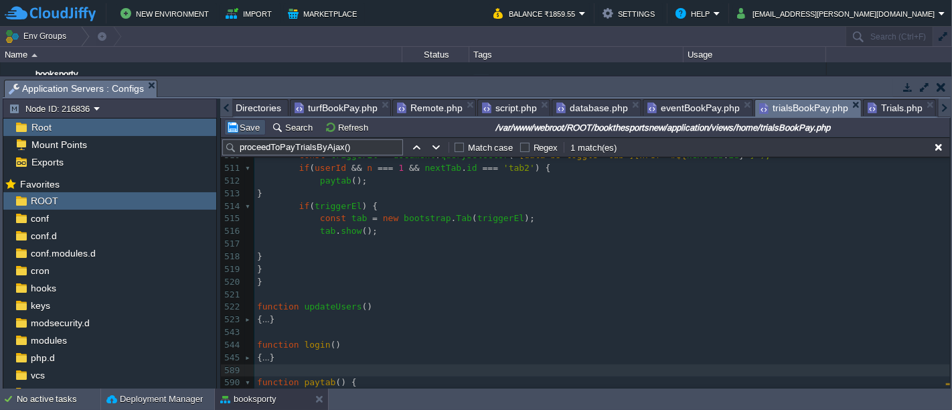
click at [228, 125] on button "Save" at bounding box center [244, 127] width 37 height 12
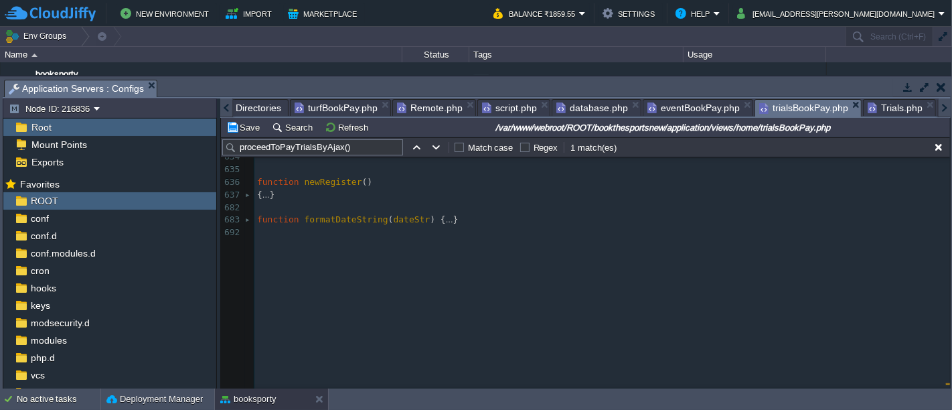
scroll to position [6396, 0]
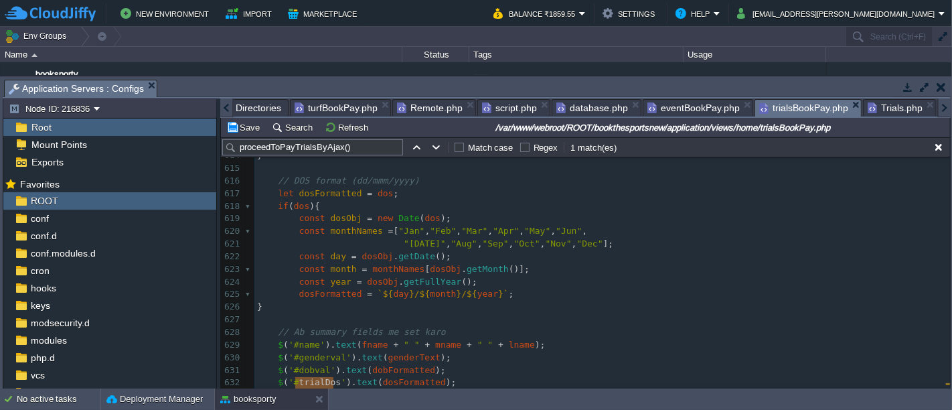
type textarea "trialDob"
type textarea "-"
type textarea "trialDob"
click at [246, 127] on button "Save" at bounding box center [244, 127] width 37 height 12
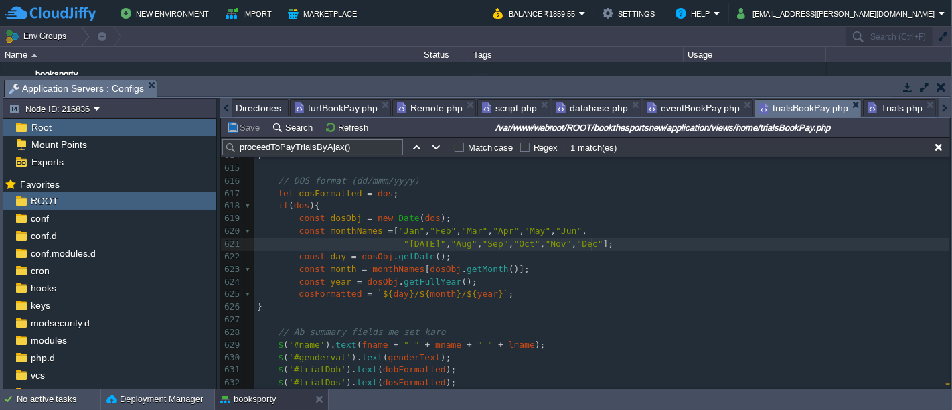
click at [696, 249] on pre ""[DATE]" , "Aug" , "Sep" , "Oct" , "Nov" , "Dec" ];" at bounding box center [601, 244] width 695 height 13
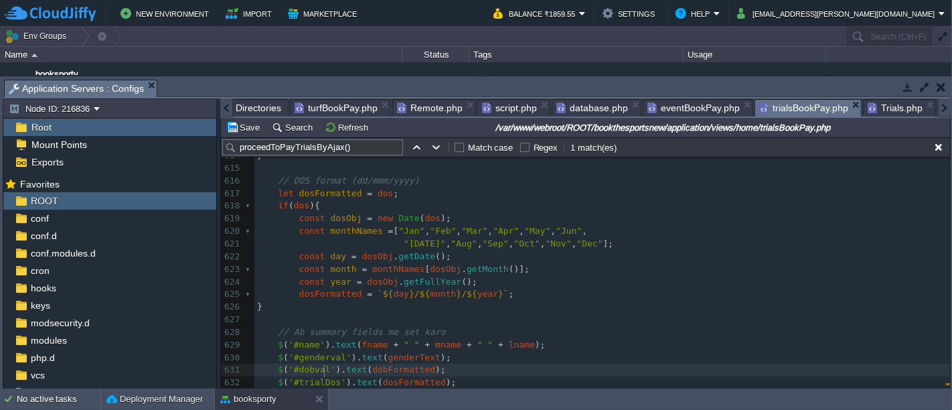
type textarea "-"
click at [315, 378] on div "xxxxxxxxxx 1017 922 1017 966 1018 977 1006 991 1005 977 1019 922 1018 922 1019 …" at bounding box center [601, 232] width 695 height 442
type textarea "trialDate"
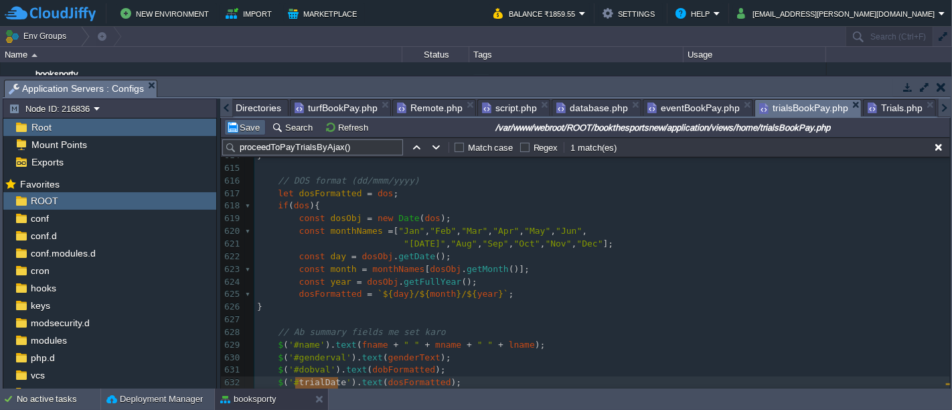
click at [242, 127] on button "Save" at bounding box center [244, 127] width 37 height 12
click at [386, 368] on div "xxxxxxxxxx 1017 922 1017 966 1018 977 1006 991 1005 977 1019 922 1018 922 1019 …" at bounding box center [601, 232] width 695 height 442
type textarea "dobFormatted"
type input "dobFormatted"
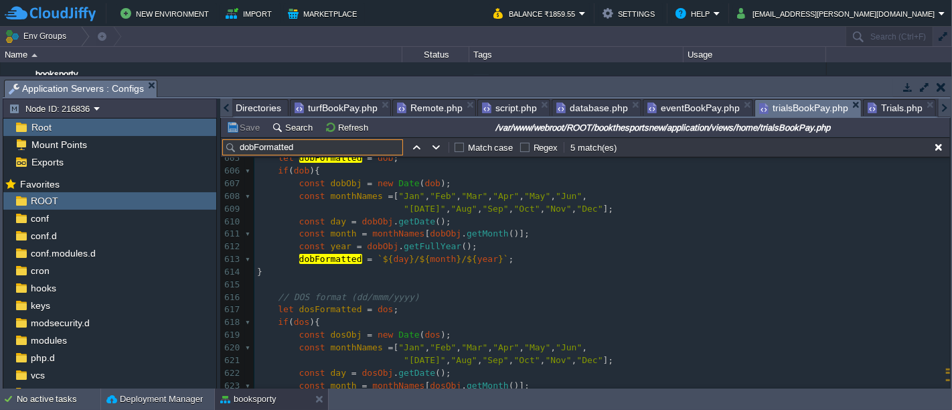
scroll to position [6322, 0]
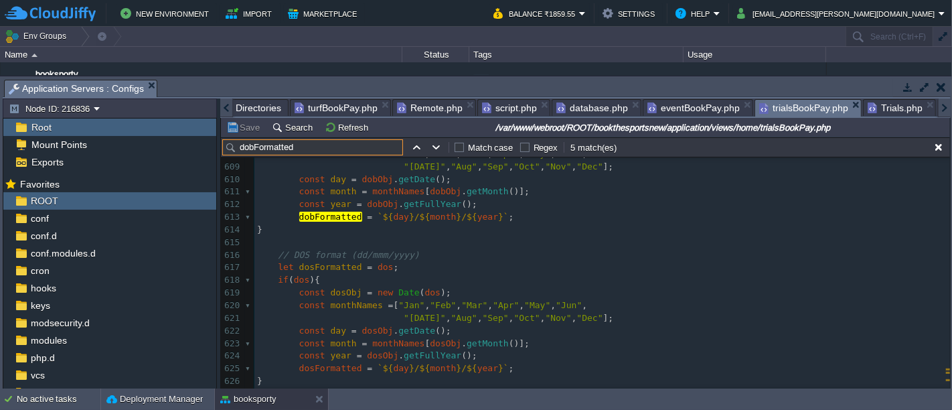
click at [320, 268] on div "xxxxxxxxxx 1017 922 1017 966 1018 977 1006 991 1005 977 1019 922 1018 922 1019 …" at bounding box center [601, 217] width 695 height 593
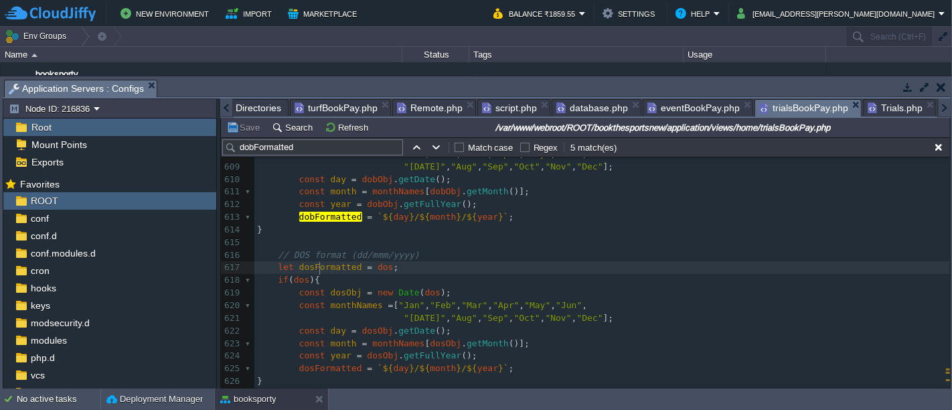
type textarea "dosFormatted"
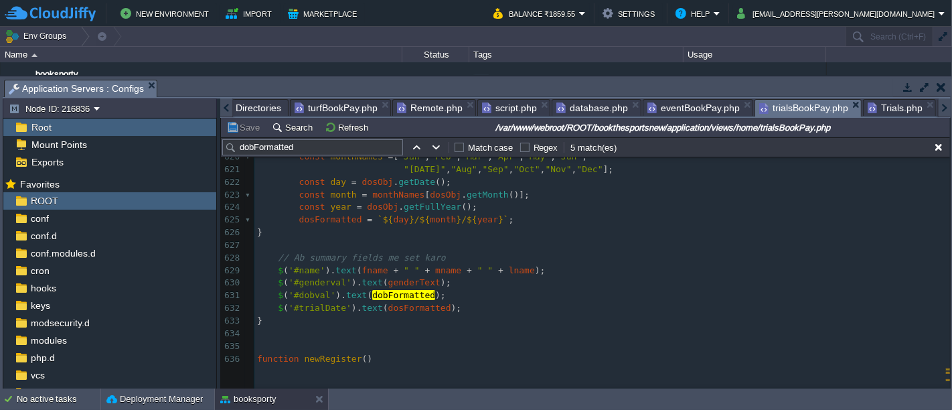
scroll to position [6471, 0]
click at [403, 310] on span "dosFormatted" at bounding box center [419, 308] width 63 height 10
type textarea "dosFormatted"
type input "dosFormatted"
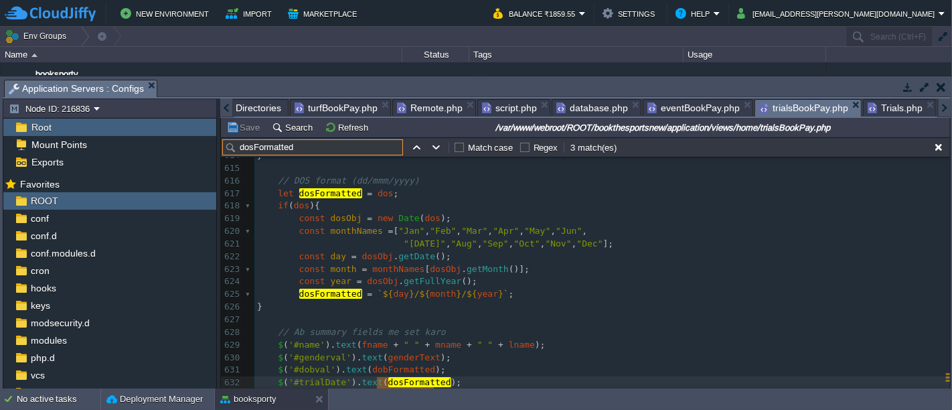
scroll to position [6470, 0]
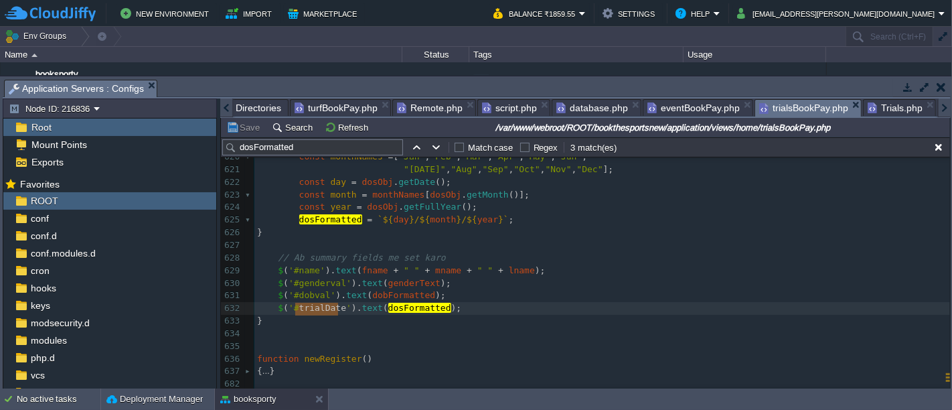
type textarea "trialDate"
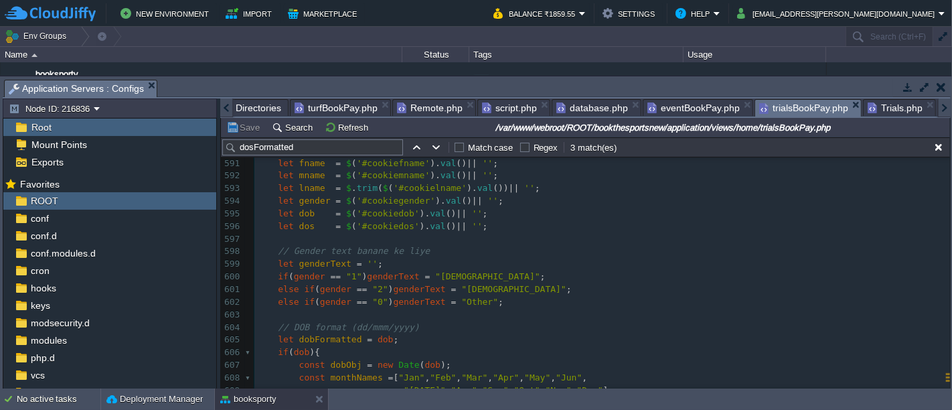
scroll to position [6247, 0]
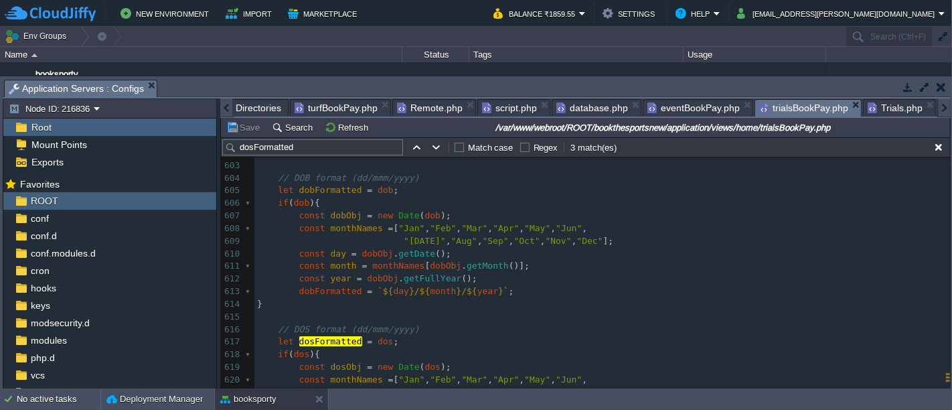
click at [373, 190] on div "xxxxxxxxxx 1017 922 1017 966 1018 977 1006 991 1005 977 1019 922 1018 922 1019 …" at bounding box center [601, 247] width 695 height 555
type textarea "dob"
click at [378, 346] on span "dos" at bounding box center [385, 342] width 15 height 10
type textarea "dos"
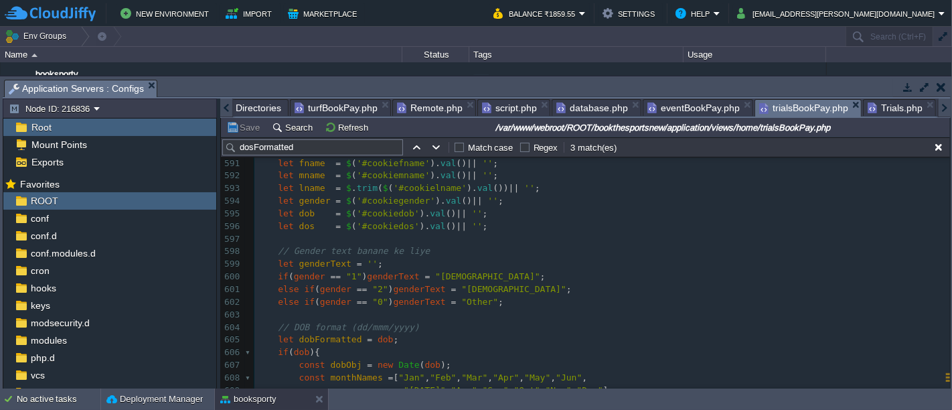
click at [483, 226] on pre "let dos = $ ( '#cookiedos' ). val () || '' ;" at bounding box center [601, 226] width 695 height 13
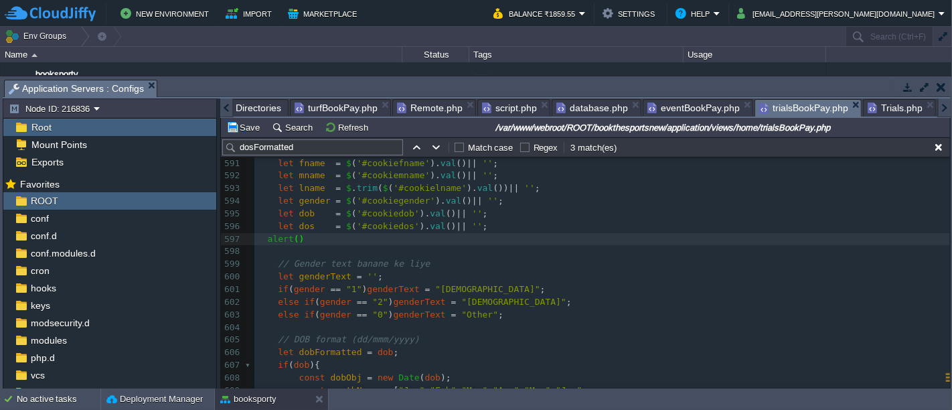
type textarea "alert();"
type textarea "dos"
click at [246, 128] on button "Save" at bounding box center [244, 127] width 37 height 12
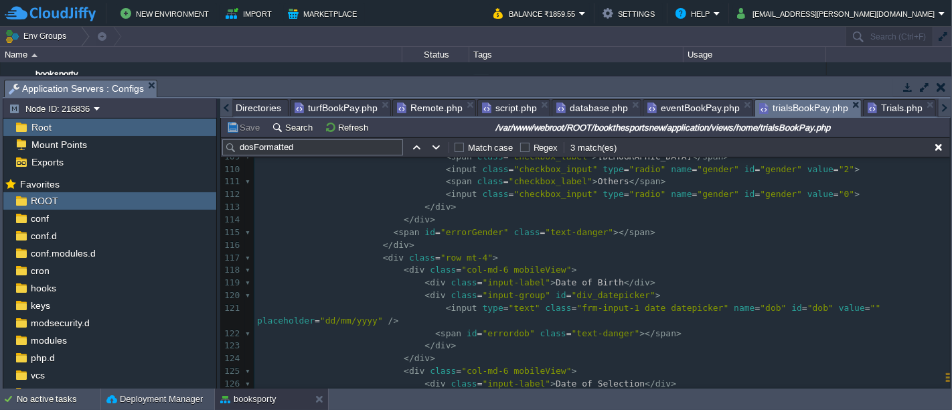
scroll to position [930, 0]
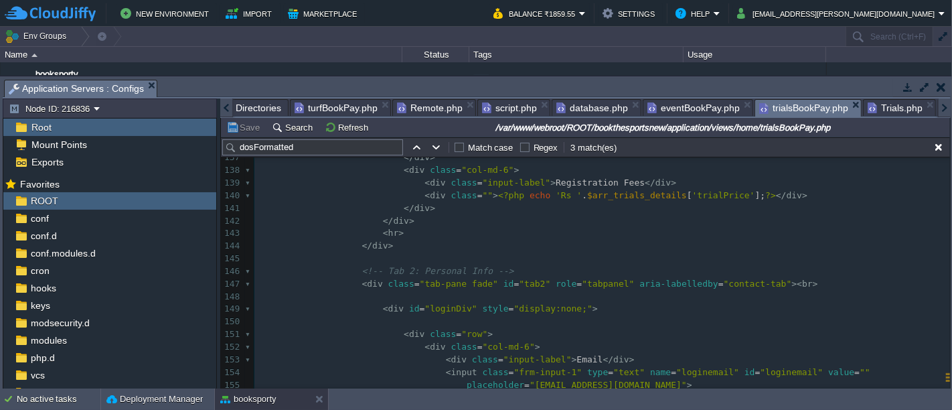
click at [770, 194] on pre "< div class = "" > <?php echo 'Rs ' . $arr_trials_details [ 'trialPrice' ]; ?> …" at bounding box center [601, 195] width 695 height 13
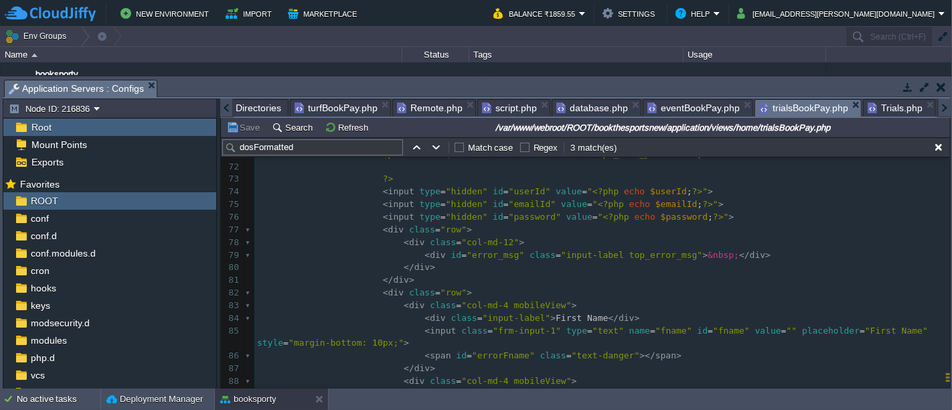
type textarea "<input type="hidden" id="password" value="<?php echo $password;?>">"
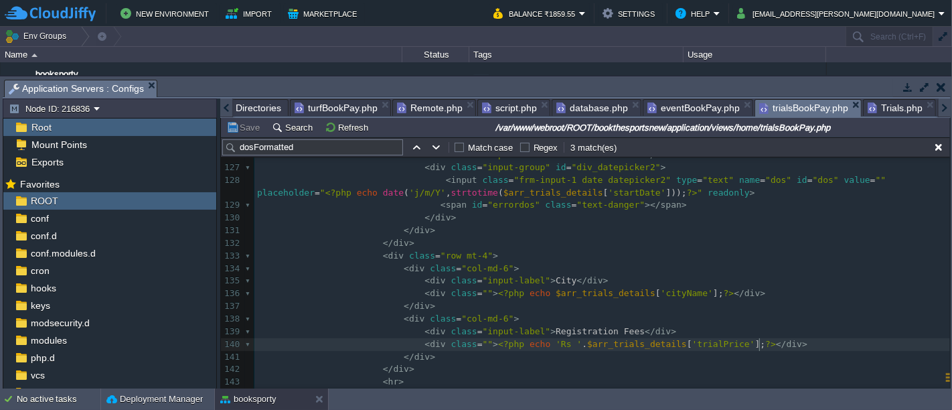
click at [769, 347] on pre "< div class = "" > <?php echo 'Rs ' . $arr_trials_details [ 'trialPrice' ]; ?> …" at bounding box center [601, 344] width 695 height 13
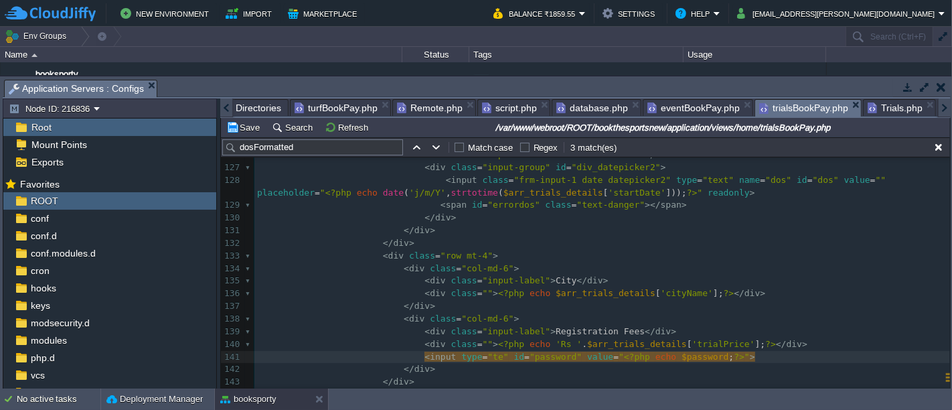
type textarea "text"
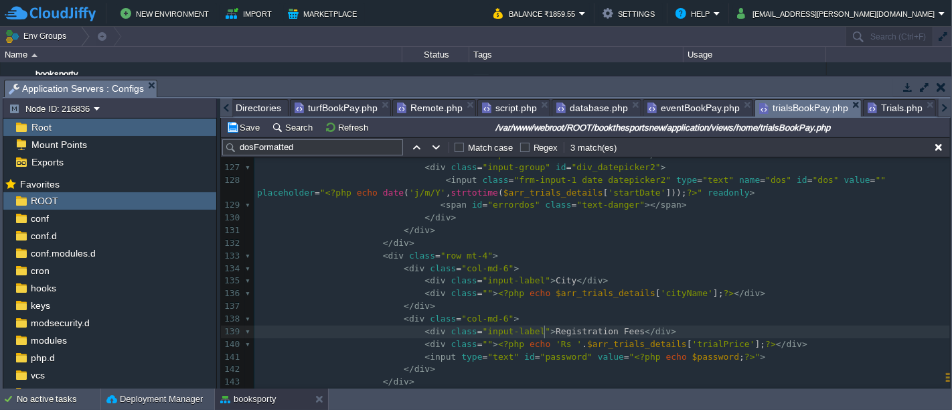
click at [545, 329] on div "xxxxxxxxxx 1017 922 1017 966 1018 977 1006 991 1005 977 1019 922 1018 922 1019 …" at bounding box center [601, 256] width 695 height 542
type textarea "Registration Fees"
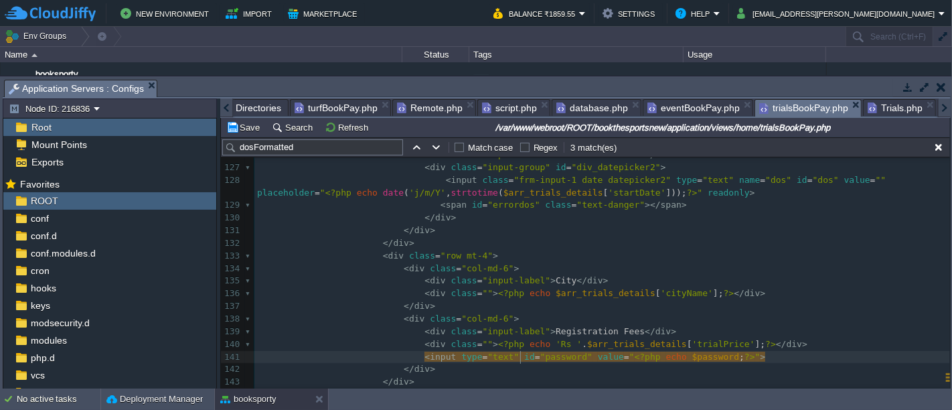
type textarea "password"
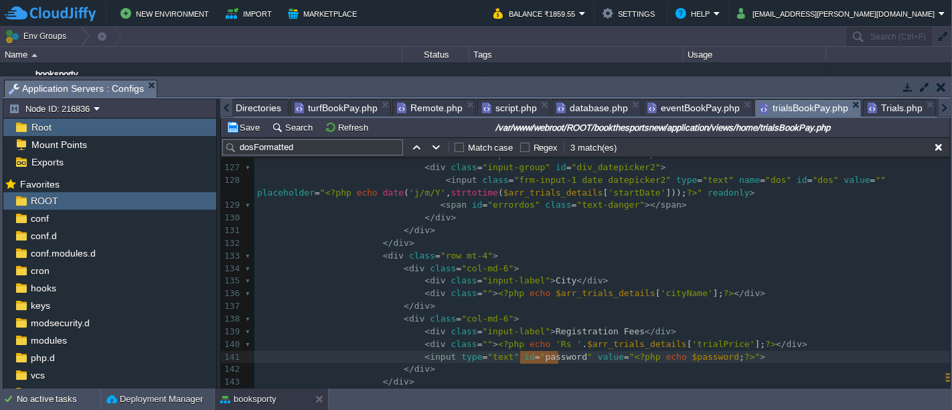
paste textarea
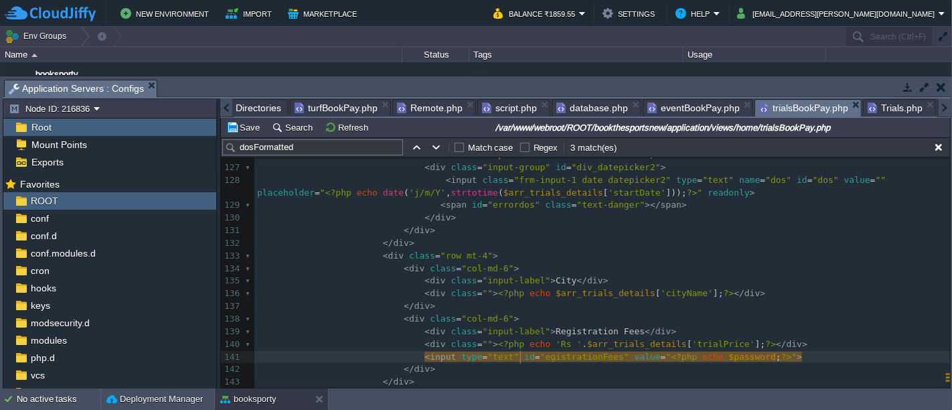
type textarea "r"
click at [477, 345] on div "xxxxxxxxxx 1017 922 1017 966 1018 977 1006 991 1005 977 1019 922 1018 922 1019 …" at bounding box center [601, 256] width 695 height 542
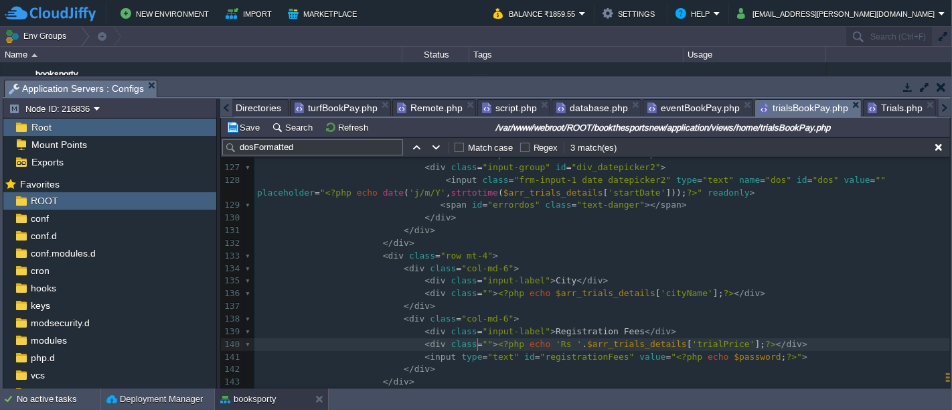
type textarea "<?php echo 'Rs '.$arr_trials_details['trialPrice'];?>"
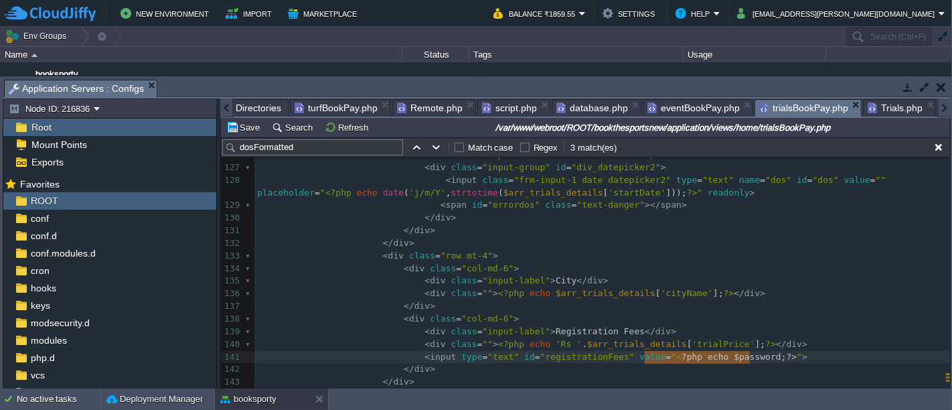
type textarea "<?php echo $password;?>"
paste textarea
type textarea "'Rs"
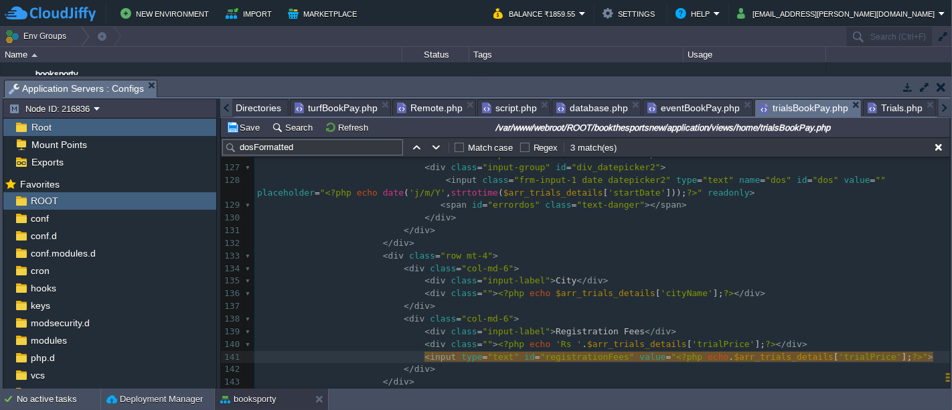
click at [725, 303] on pre "</ div >" at bounding box center [601, 306] width 695 height 13
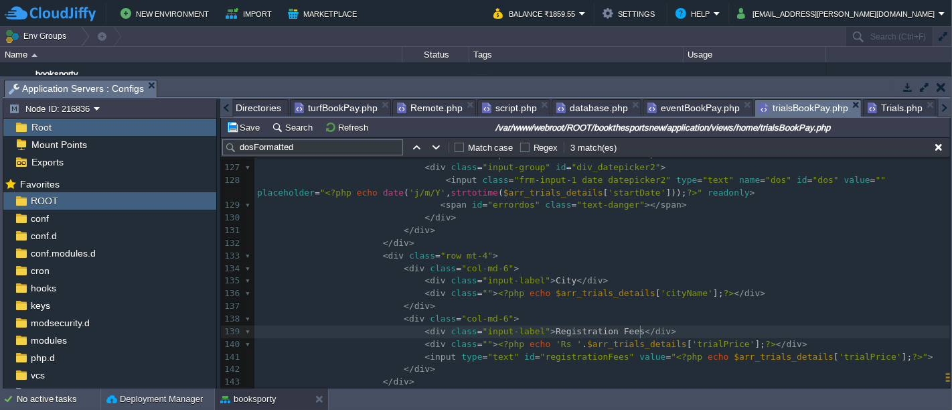
click at [770, 328] on pre "< div class = "input-label" > Registration Fees </ div >" at bounding box center [601, 331] width 695 height 13
click at [768, 341] on pre "< div class = "" > <?php echo 'Rs ' . $arr_trials_details [ 'trialPrice' ]; ?> …" at bounding box center [601, 344] width 695 height 13
click at [241, 128] on button "Save" at bounding box center [244, 127] width 37 height 12
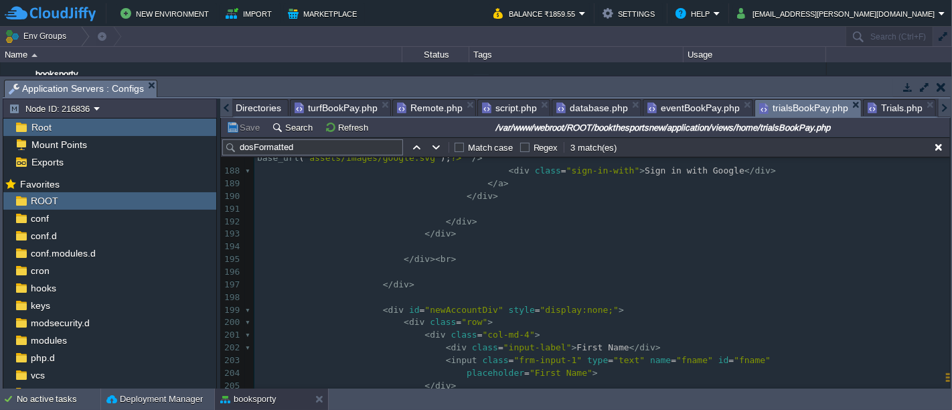
scroll to position [2491, 0]
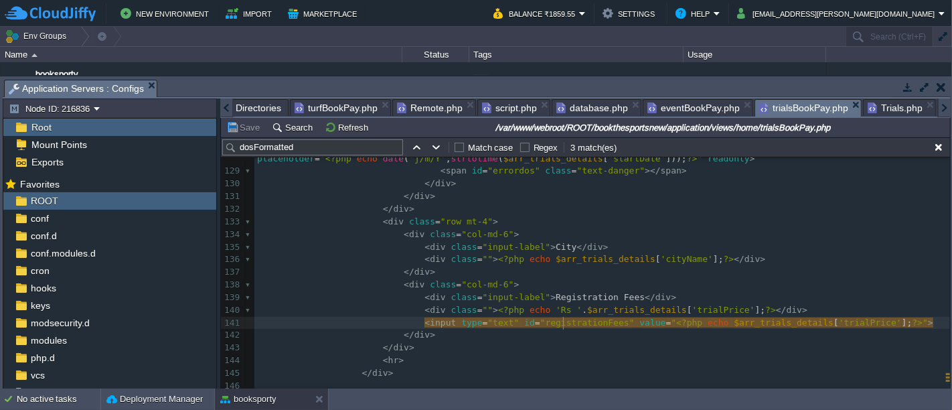
type textarea "registrationFees"
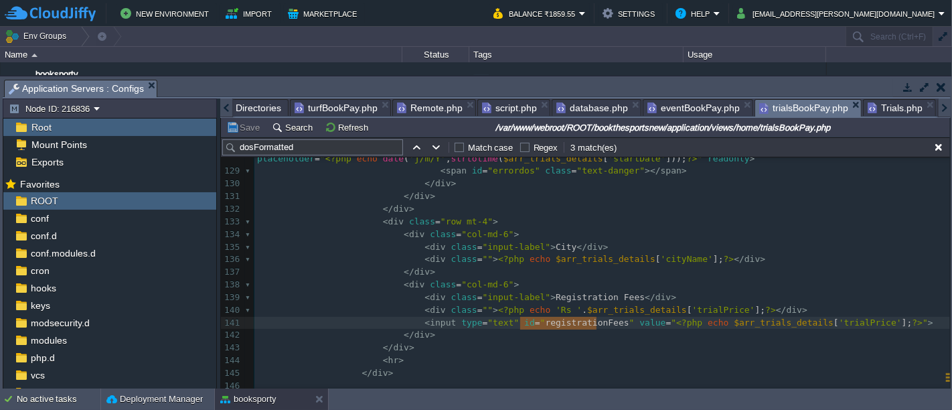
drag, startPoint x: 944, startPoint y: 217, endPoint x: 946, endPoint y: 253, distance: 36.2
click at [949, 268] on div at bounding box center [949, 273] width 1 height 232
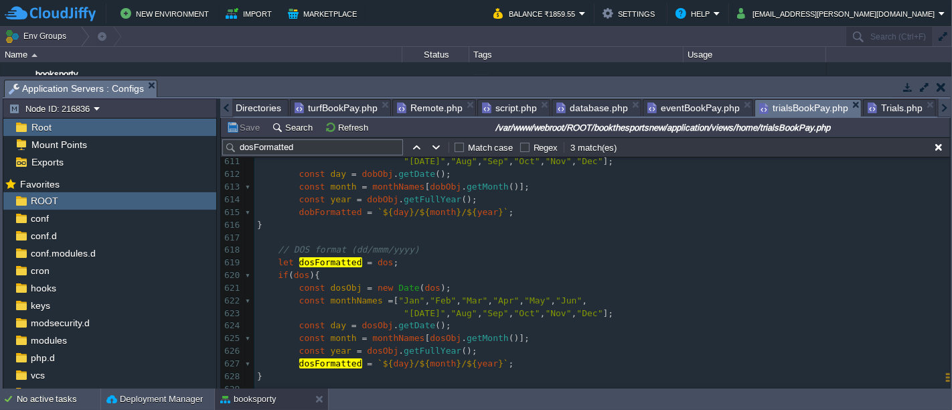
click at [393, 262] on pre "let dosFormatted = dos ;" at bounding box center [601, 262] width 695 height 13
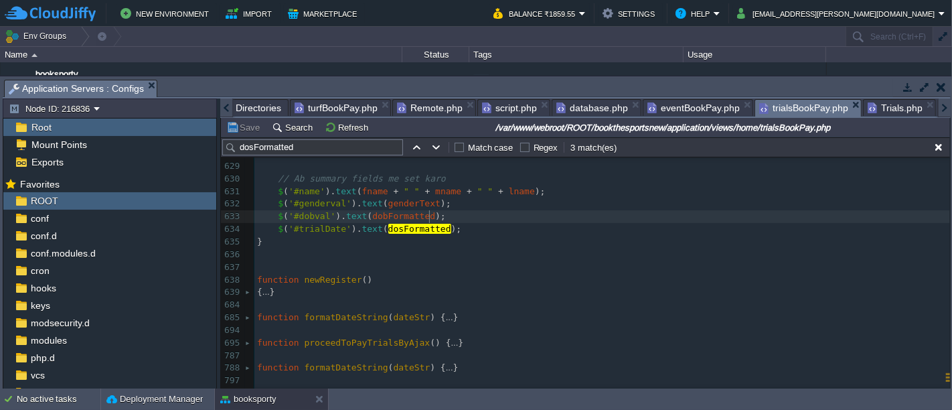
click at [446, 223] on pre "$ ( '#trialDate' ). text ( dosFormatted );" at bounding box center [601, 229] width 695 height 13
click at [476, 223] on pre "$ ( '#trialDate' ). text ( dosFormatted );" at bounding box center [601, 229] width 695 height 13
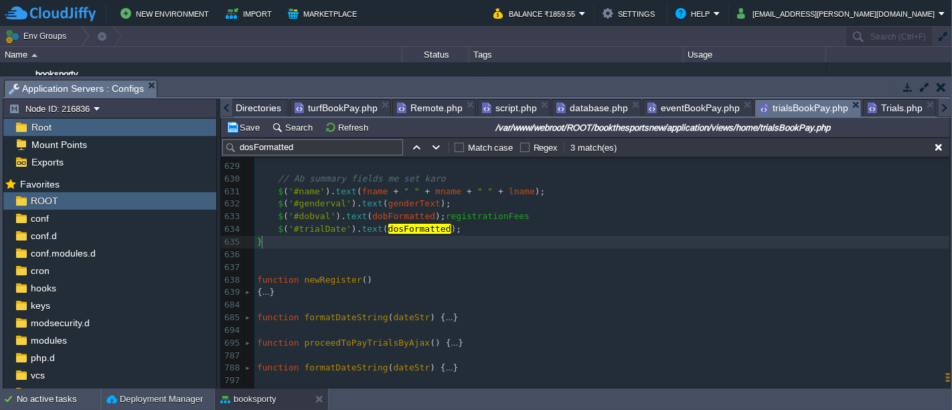
click at [449, 230] on pre "$ ( '#trialDate' ). text ( dosFormatted );" at bounding box center [601, 229] width 695 height 13
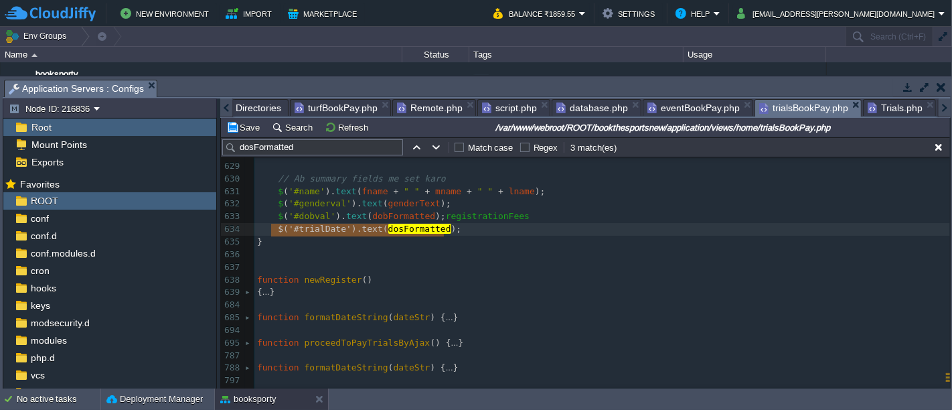
type textarea "$('#trialDate').text(dosFormatted);"
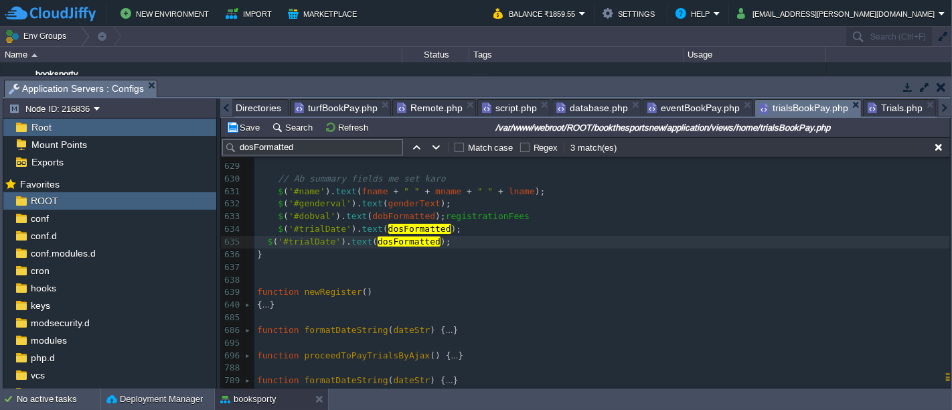
click at [264, 240] on span at bounding box center [262, 241] width 11 height 10
click at [459, 217] on div "xxxxxxxxxx 1017 922 1017 966 1018 977 1006 991 1005 977 1019 922 1018 922 1019 …" at bounding box center [601, 223] width 695 height 404
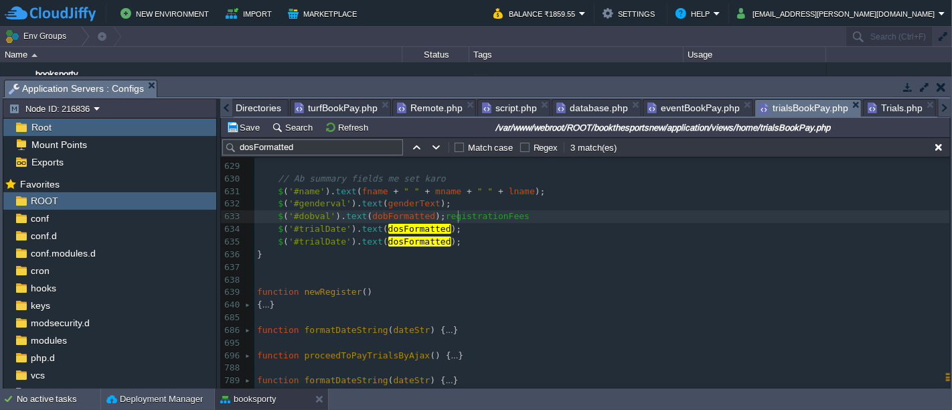
type textarea "registrationFees"
click at [403, 244] on span "dosFormatted" at bounding box center [419, 241] width 63 height 10
type textarea "dosFormatted"
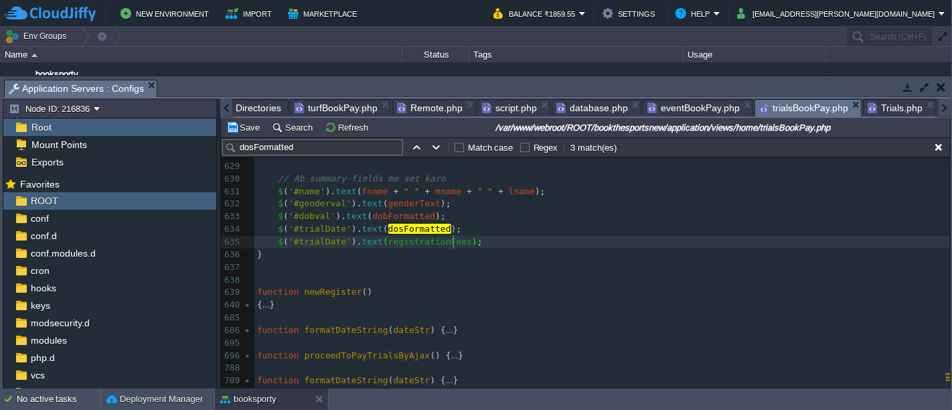
type textarea "registrationFees"
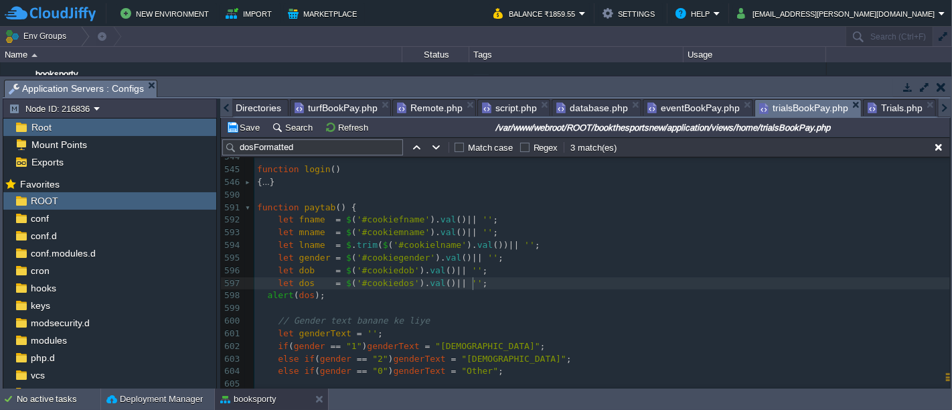
click at [489, 285] on pre "let dos = $ ( '#cookiedos' ). val () || '' ;" at bounding box center [601, 283] width 695 height 13
click at [489, 271] on pre "let dob = $ ( '#cookiedob' ). val () || '' ;" at bounding box center [601, 270] width 695 height 13
paste textarea "let dos = $('#cookiedos').val() || '';"
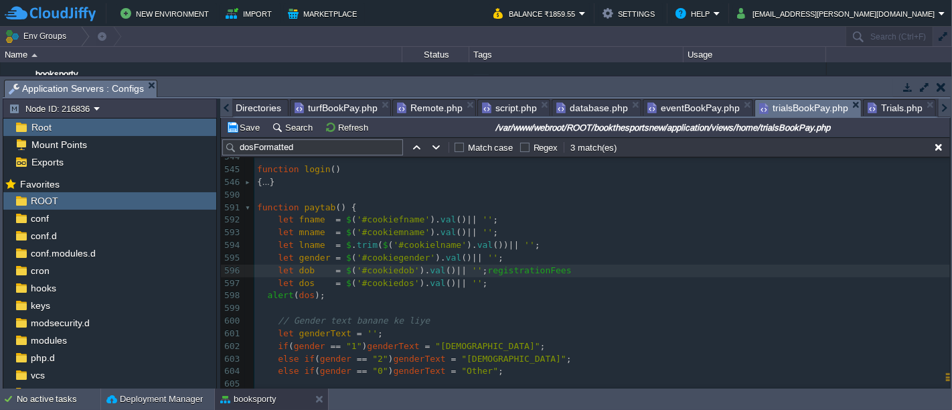
click at [475, 289] on pre "alert ( dos );" at bounding box center [601, 295] width 695 height 13
type textarea "let dos = $('#cookiedos').val() || '';"
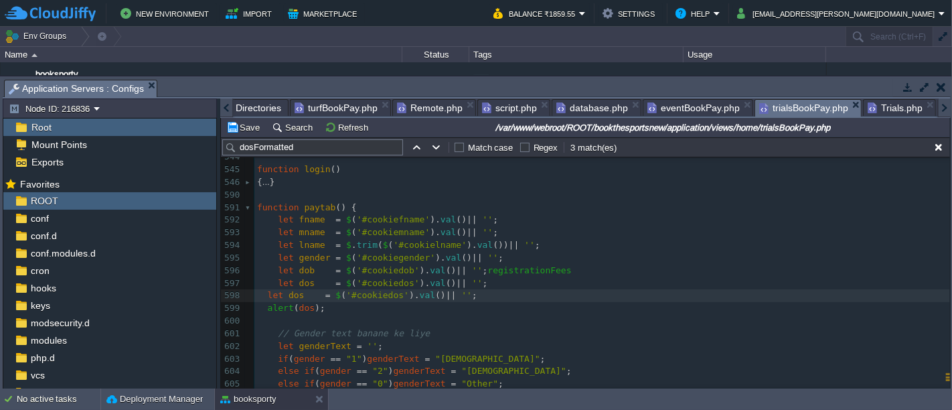
click at [265, 295] on span at bounding box center [262, 295] width 11 height 10
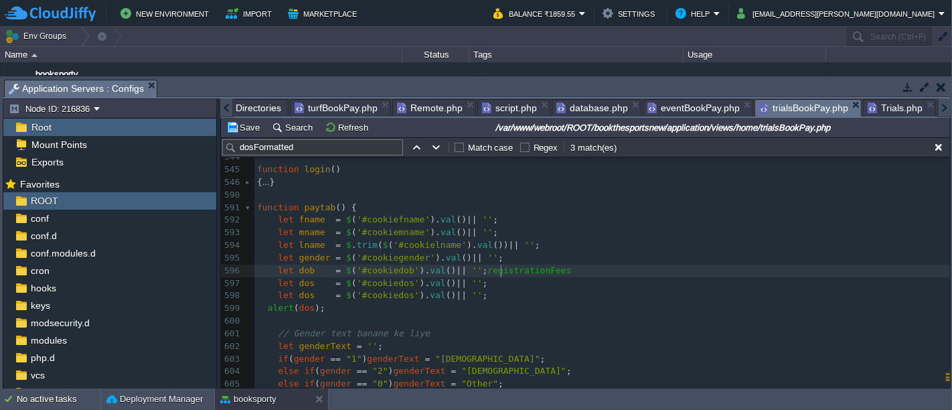
click at [501, 268] on div "xxxxxxxxxx 1017 922 1017 966 1018 977 1006 991 1005 977 1019 922 1018 922 1019 …" at bounding box center [601, 327] width 695 height 378
type textarea "registrationFees"
click at [392, 295] on div "xxxxxxxxxx 1017 922 1017 966 1018 977 1006 991 1005 977 1019 922 1018 922 1019 …" at bounding box center [601, 327] width 695 height 378
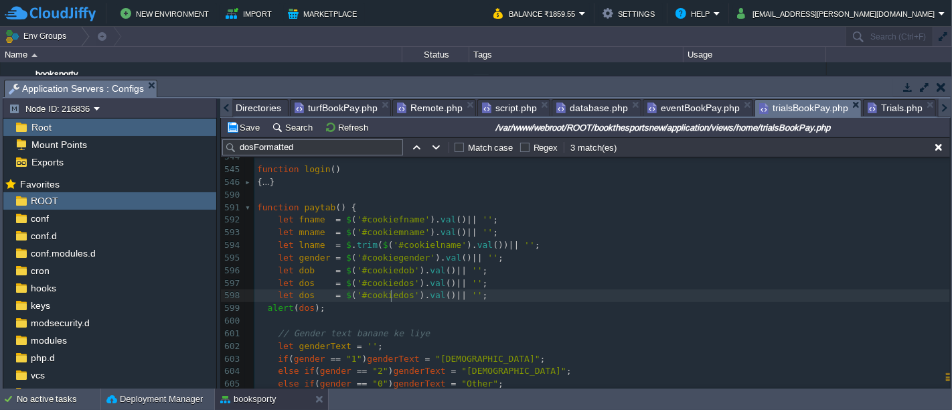
type textarea "cookiedos"
paste textarea
click at [307, 295] on div "xxxxxxxxxx 1017 922 1017 966 1018 977 1006 991 1005 977 1019 922 1018 922 1019 …" at bounding box center [601, 327] width 695 height 378
type textarea "dos"
paste textarea
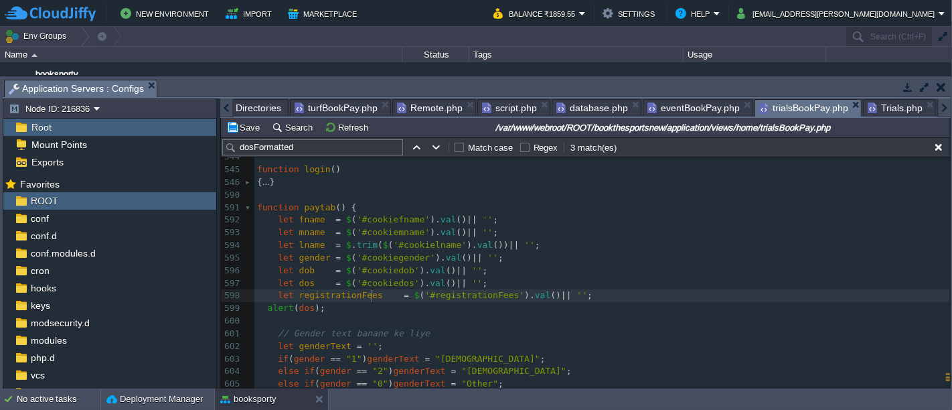
click at [386, 293] on div "xxxxxxxxxx 1017 922 1017 966 1018 977 1006 991 1005 977 1019 922 1018 922 1019 …" at bounding box center [601, 327] width 695 height 378
click at [258, 312] on div "xxxxxxxxxx 1017 922 1017 966 1018 977 1006 991 1005 977 1019 922 1018 922 1019 …" at bounding box center [601, 327] width 695 height 378
click at [264, 309] on div "xxxxxxxxxx 1017 922 1017 966 1018 977 1006 991 1005 977 1019 922 1018 922 1019 …" at bounding box center [601, 327] width 695 height 378
type textarea "alert(dos);"
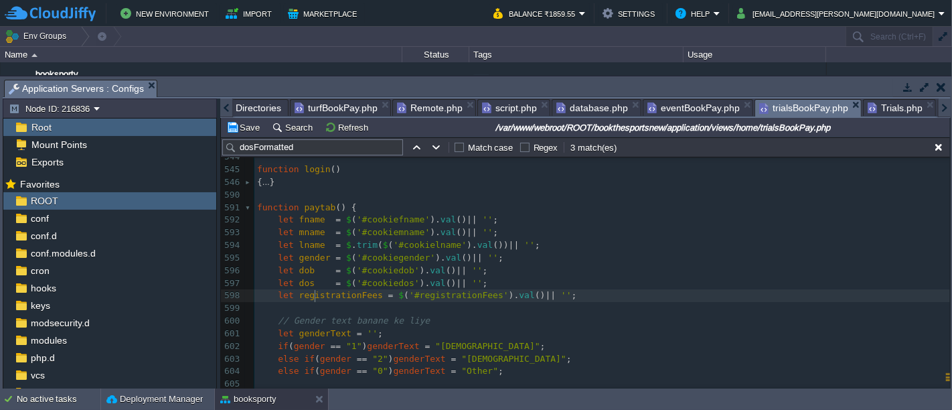
click at [315, 297] on div "xxxxxxxxxx 1017 922 1017 966 1018 977 1006 991 1005 977 1019 922 1018 922 1019 …" at bounding box center [601, 320] width 695 height 365
type textarea "registrationFees"
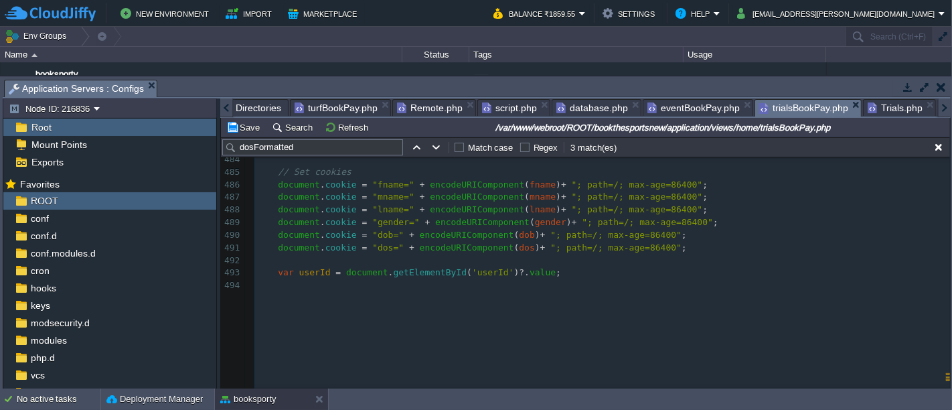
scroll to position [5167, 0]
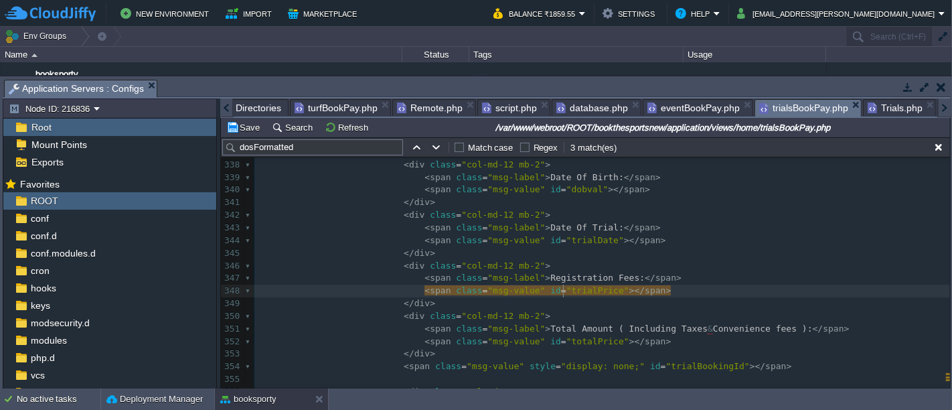
type textarea "trialPrice"
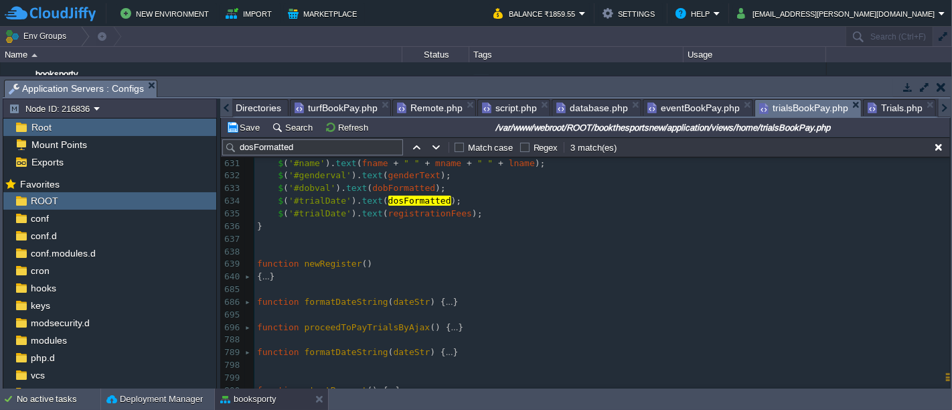
click at [321, 215] on span "'#trialDate'" at bounding box center [319, 213] width 63 height 10
type textarea "trialDate"
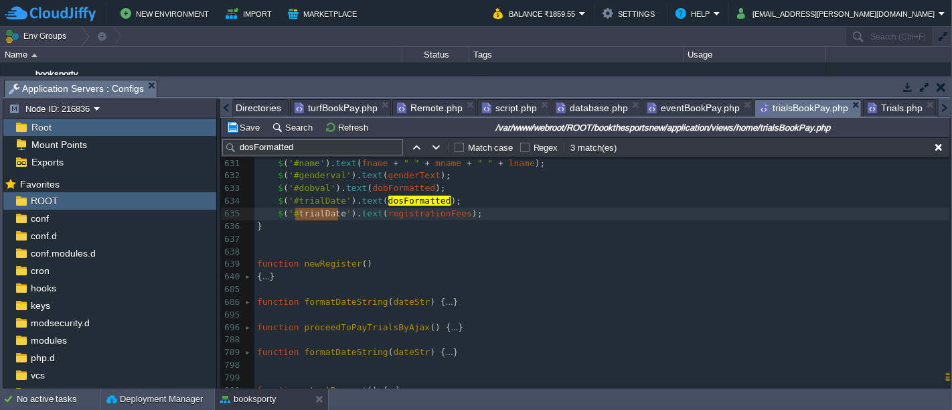
paste textarea
click at [254, 125] on button "Save" at bounding box center [244, 127] width 37 height 12
click at [268, 225] on pre "}" at bounding box center [601, 226] width 695 height 13
